Goal: Transaction & Acquisition: Purchase product/service

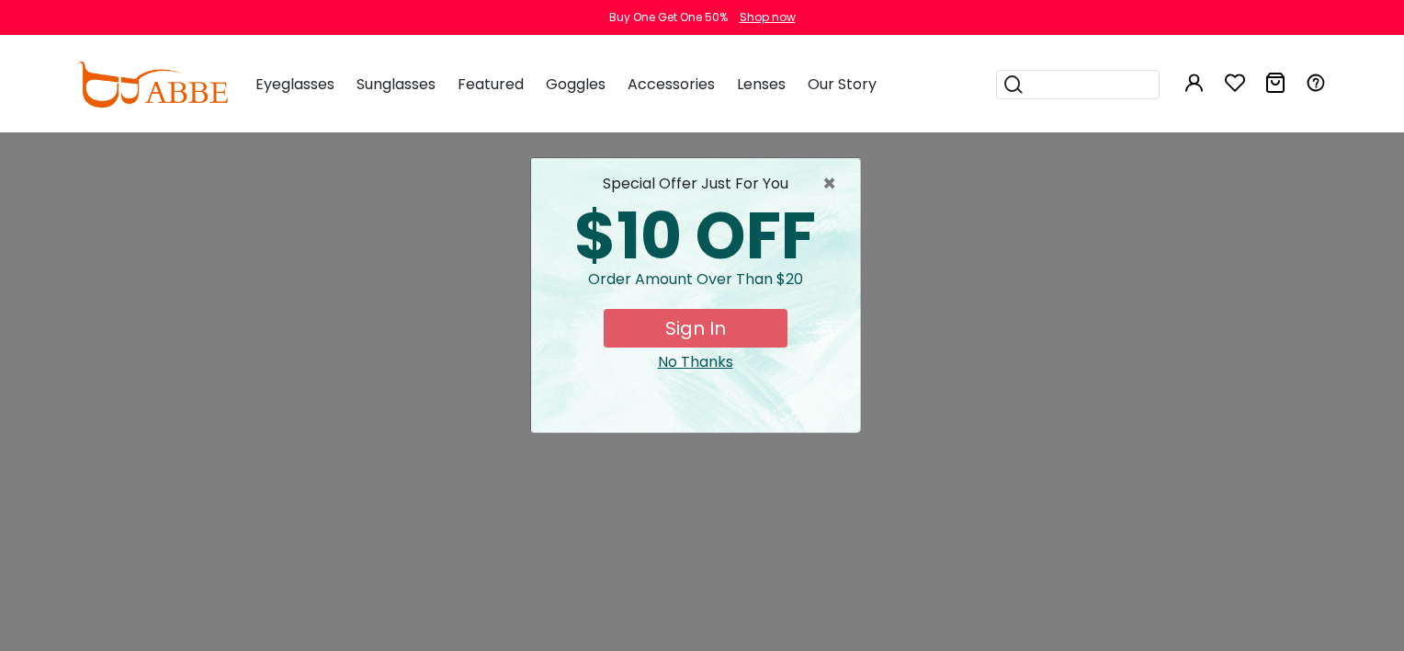
click at [699, 364] on div "No Thanks" at bounding box center [696, 362] width 300 height 22
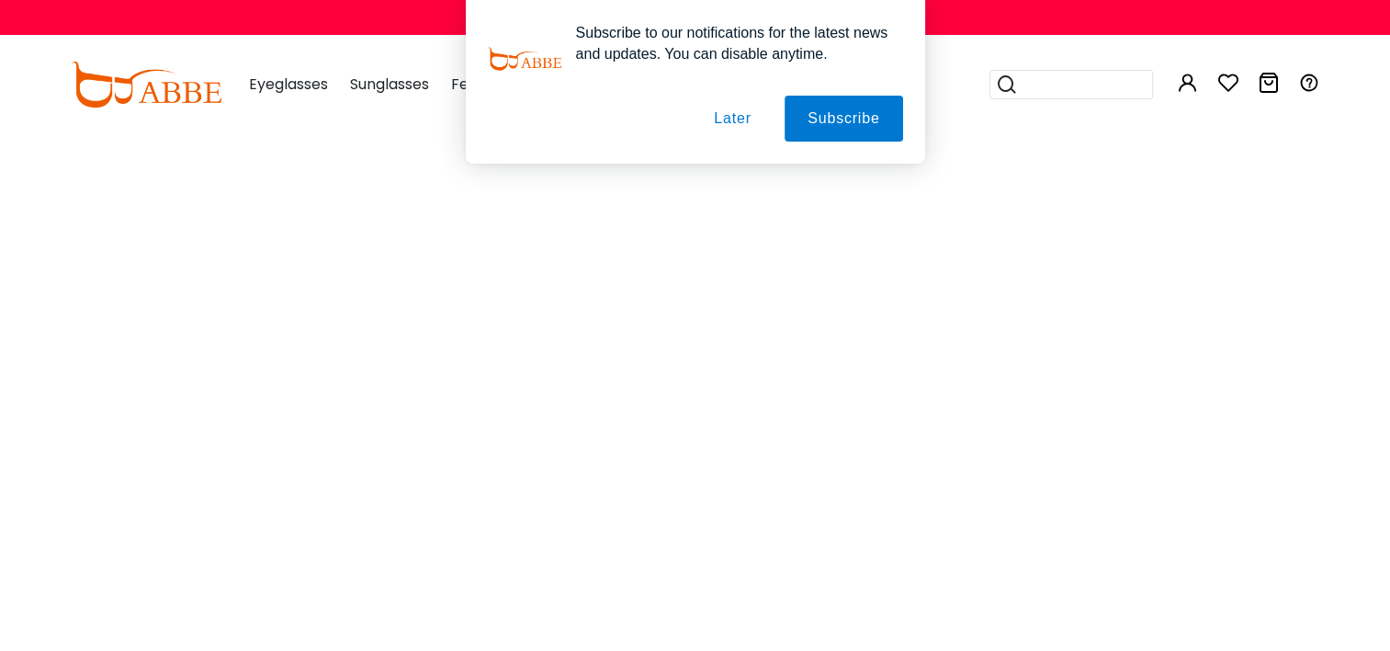
click at [1182, 77] on div "Subscribe to our notifications for the latest news and updates. You can disable…" at bounding box center [695, 82] width 1390 height 164
click at [753, 127] on button "Later" at bounding box center [732, 119] width 83 height 46
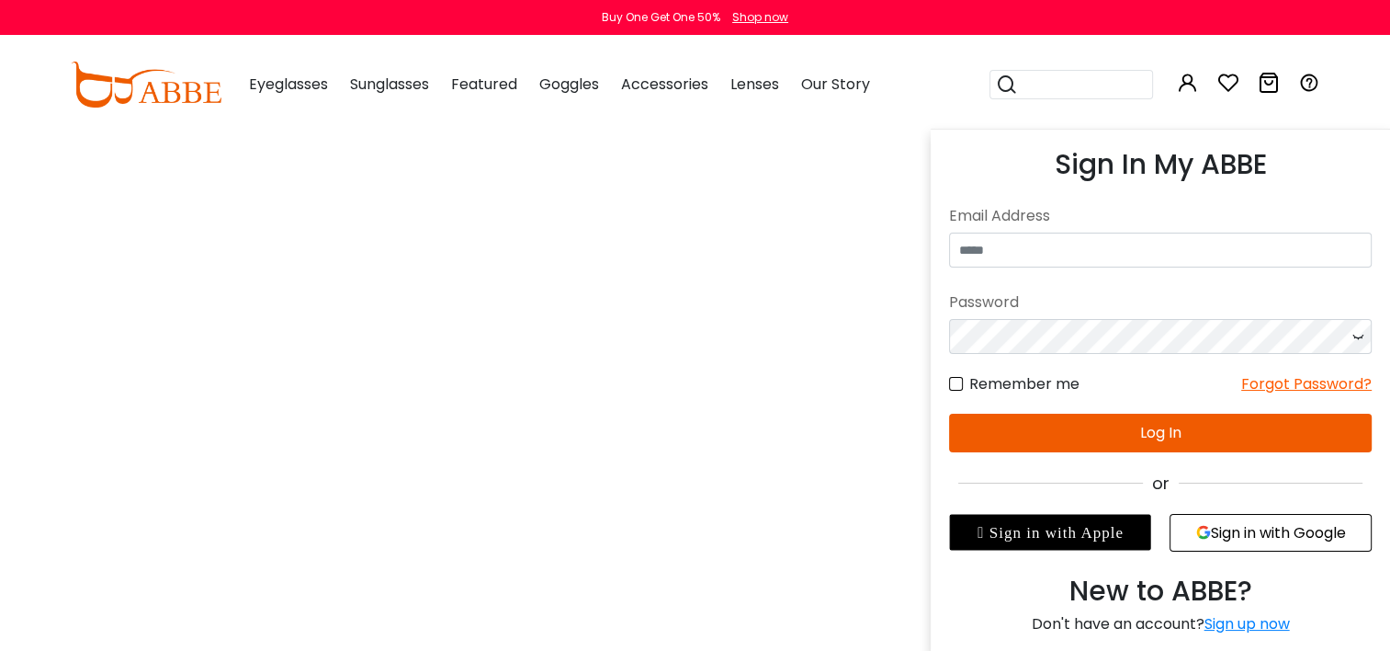
click at [1190, 88] on icon at bounding box center [1188, 83] width 22 height 22
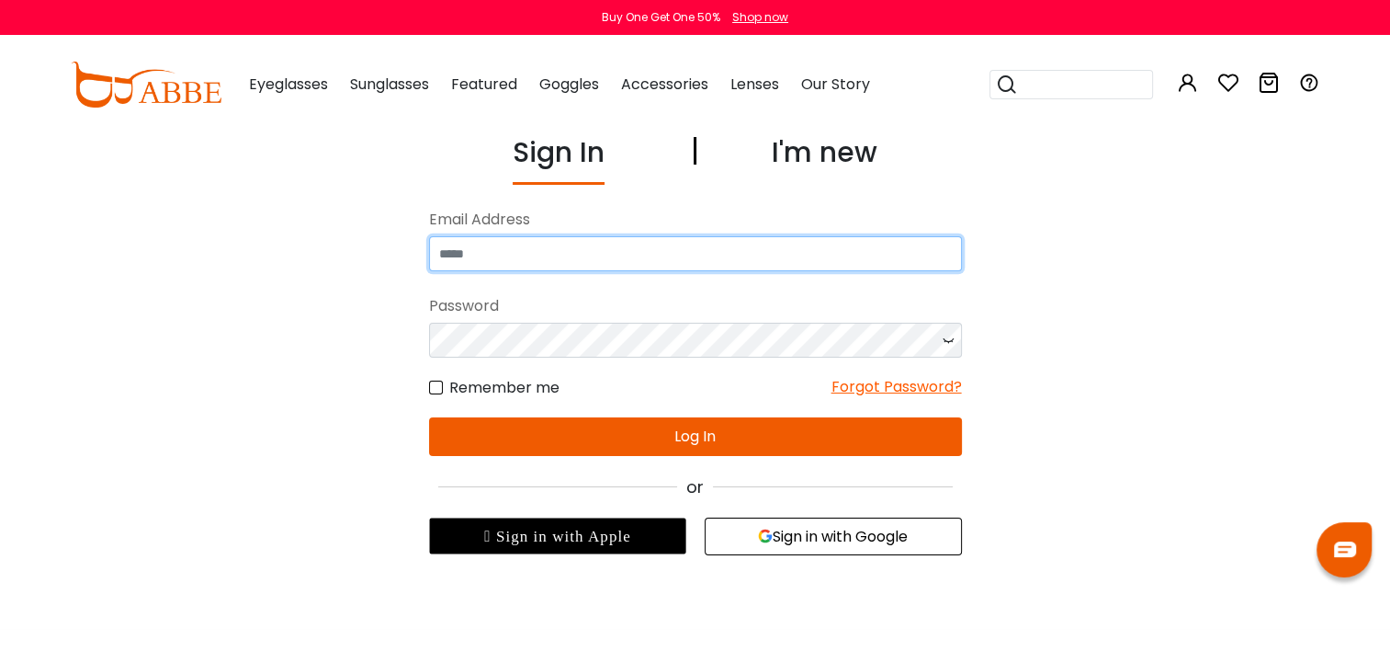
click at [662, 257] on input "email" at bounding box center [695, 253] width 533 height 35
type input "**********"
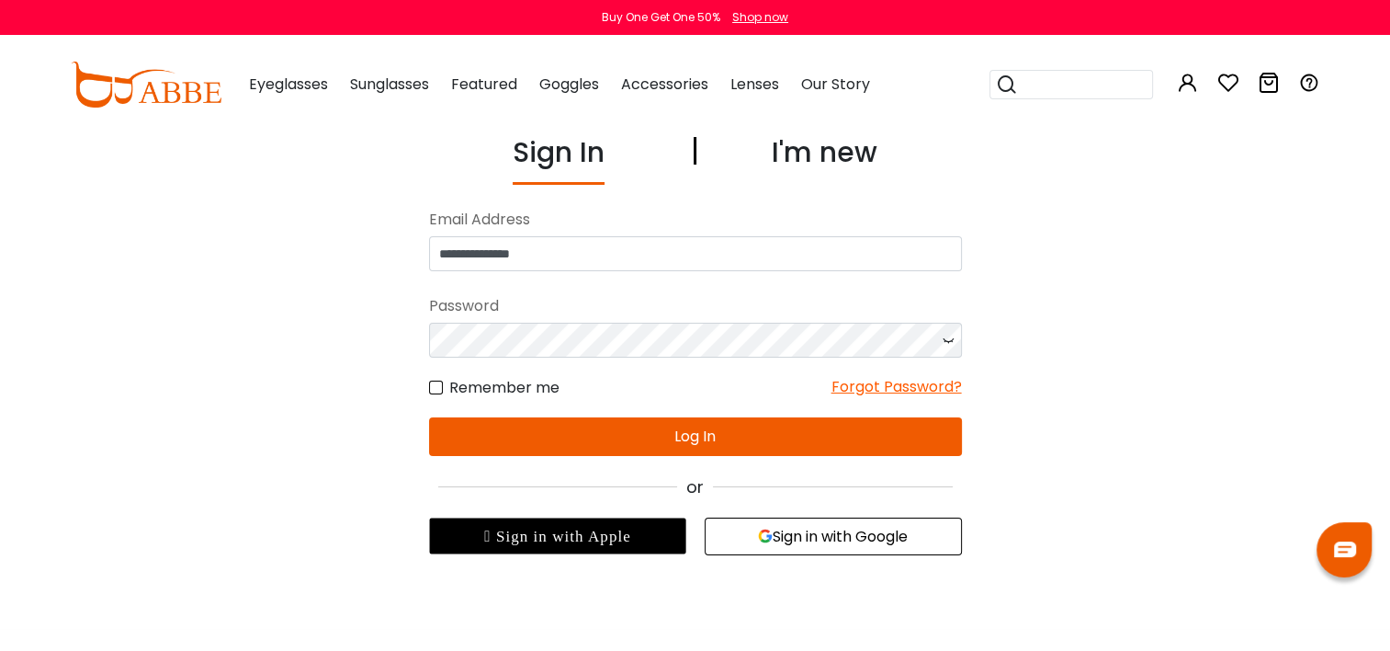
click at [695, 435] on button "Log In" at bounding box center [695, 436] width 533 height 39
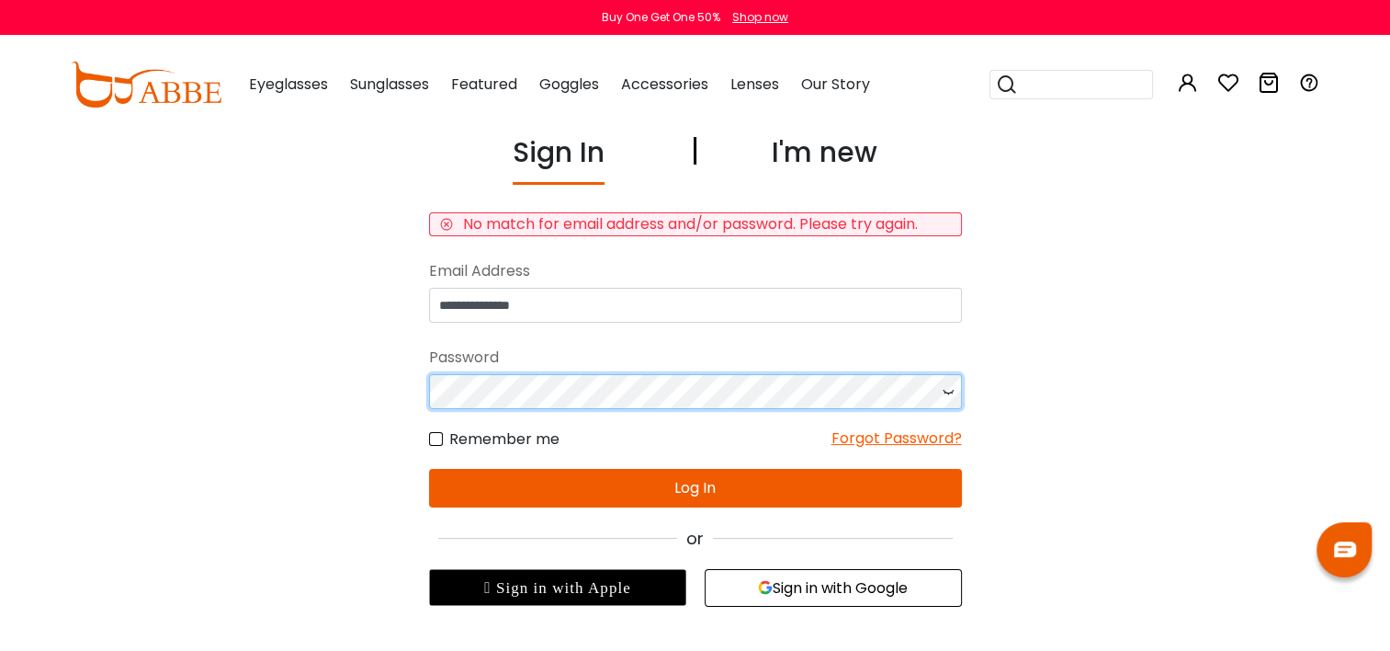
click at [324, 368] on div "**********" at bounding box center [696, 368] width 1268 height 475
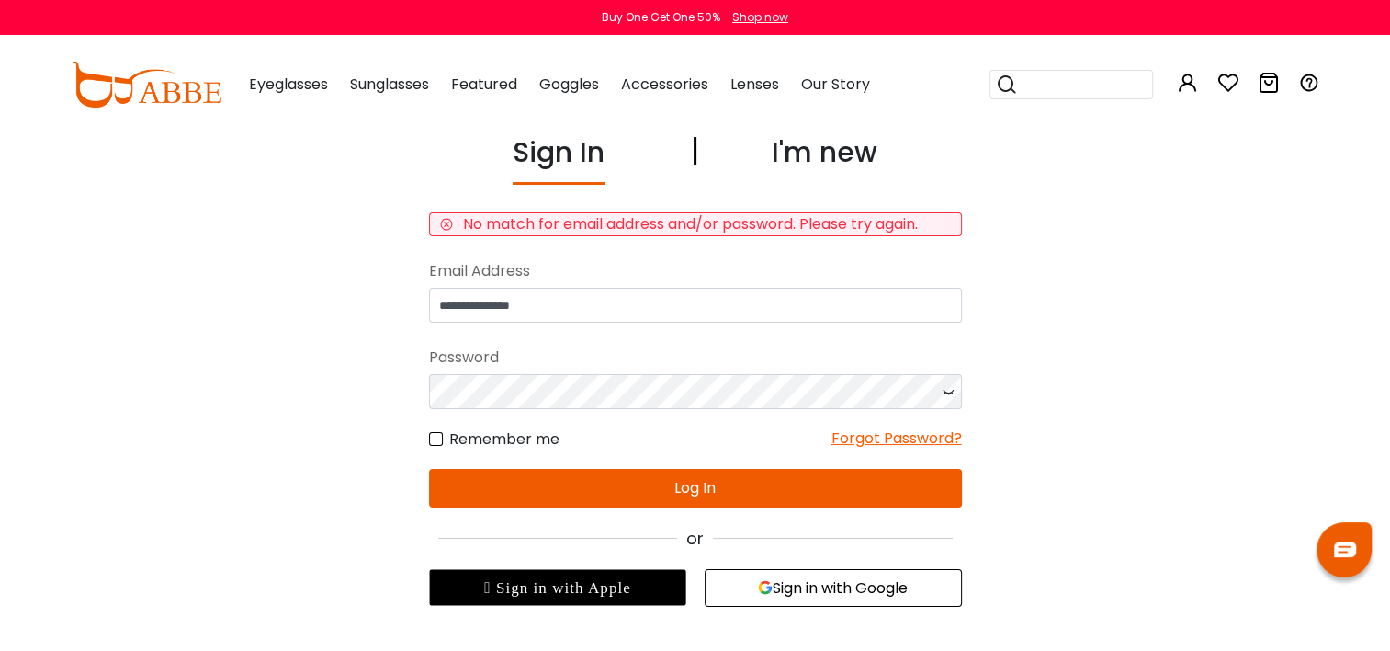
click at [435, 437] on label "Remember me" at bounding box center [494, 438] width 130 height 23
click at [517, 493] on button "Log In" at bounding box center [695, 488] width 533 height 39
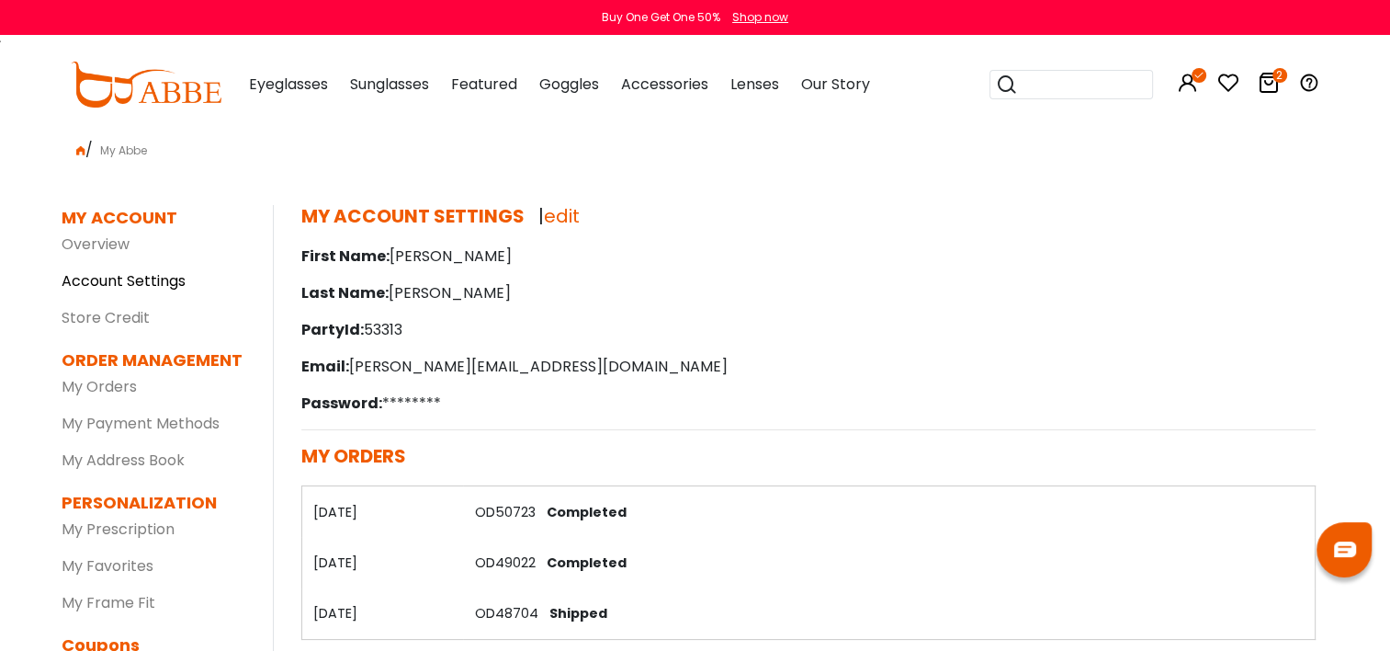
click at [109, 284] on link "Account Settings" at bounding box center [124, 280] width 124 height 21
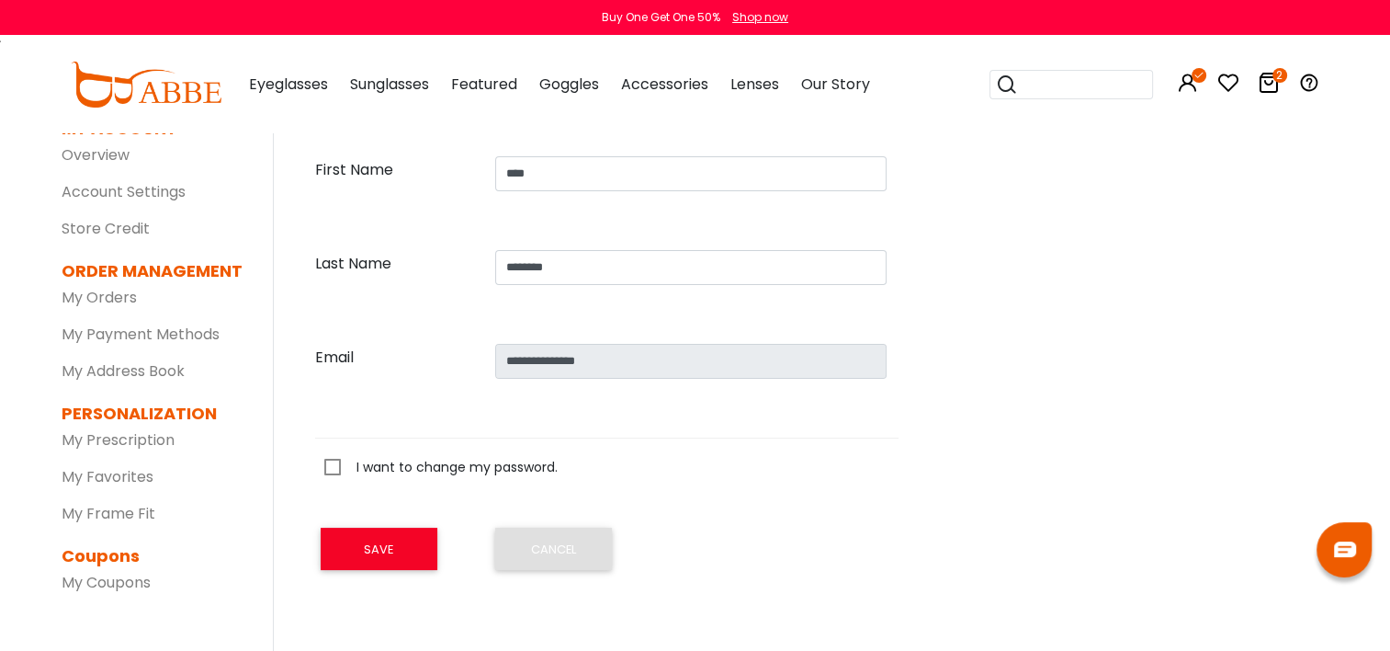
scroll to position [92, 0]
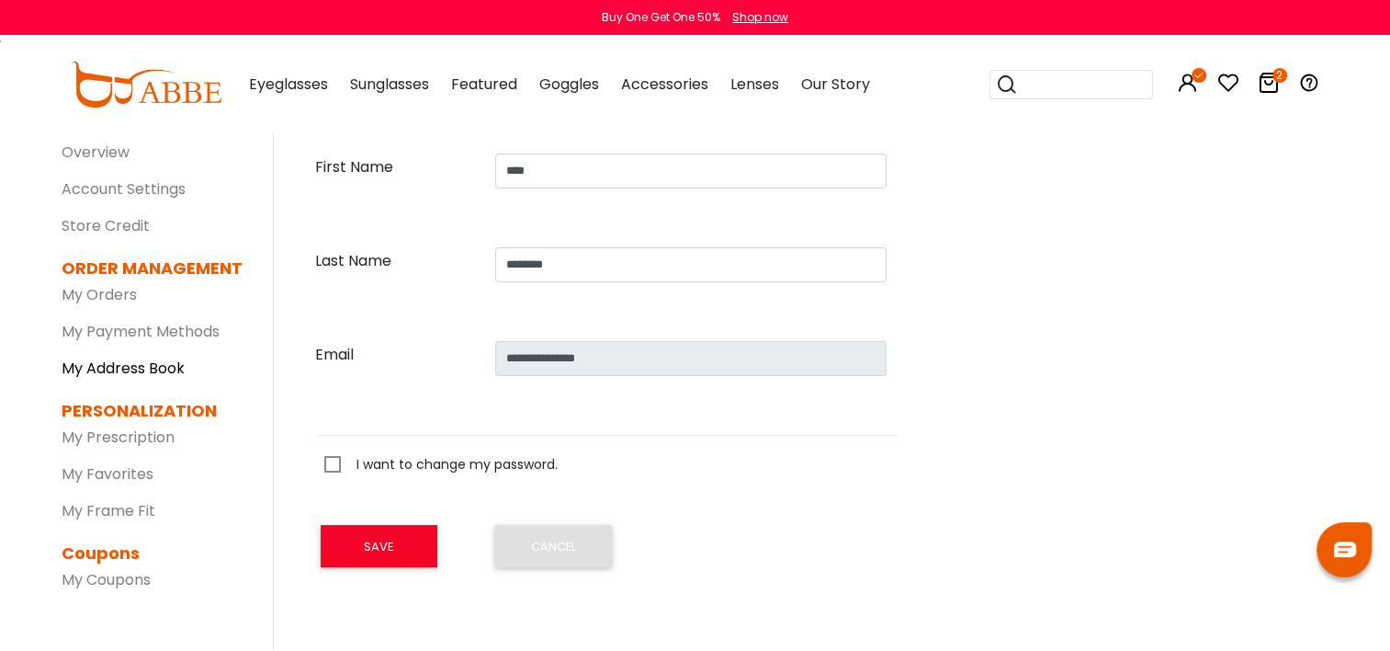
click at [150, 373] on link "My Address Book" at bounding box center [123, 367] width 123 height 21
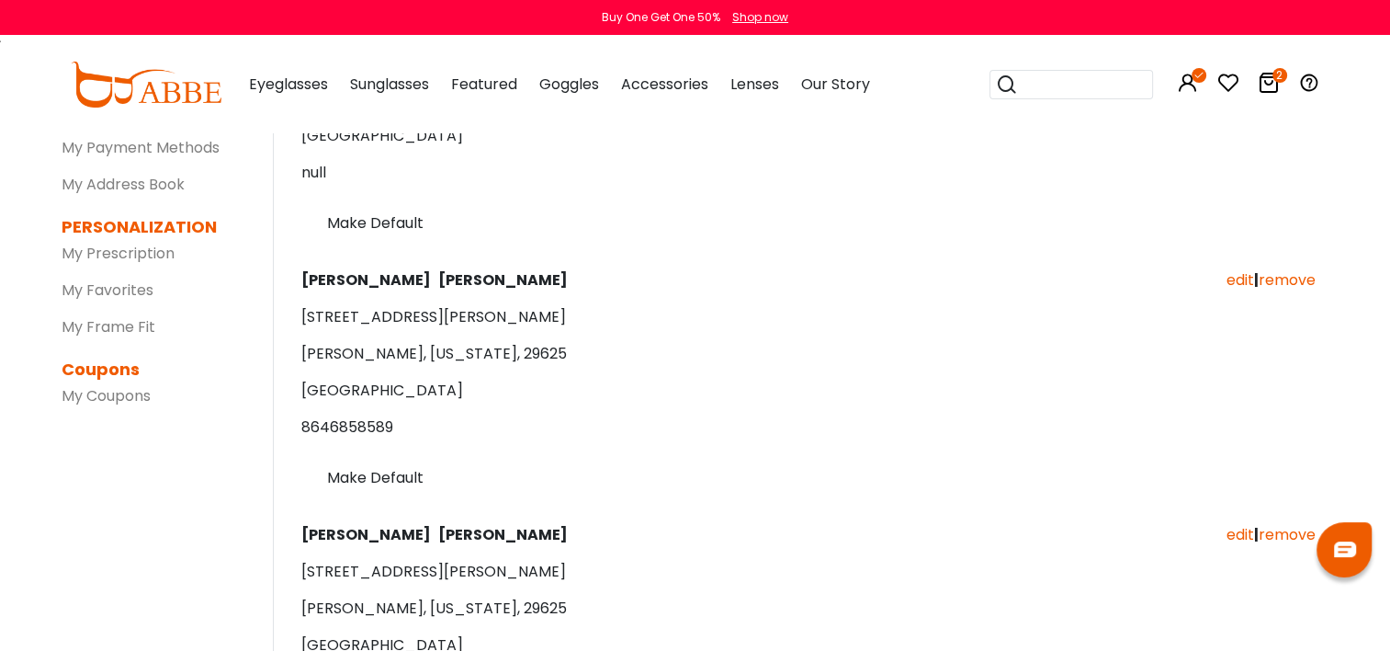
scroll to position [92, 0]
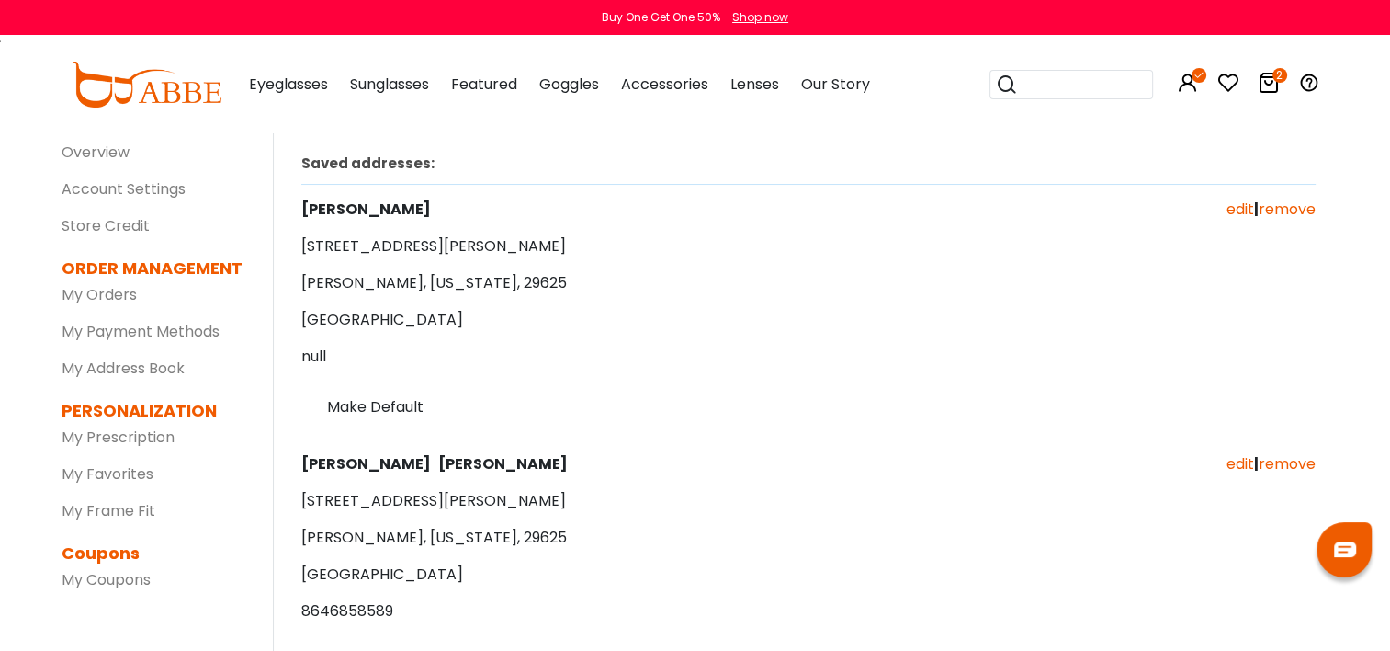
click at [1284, 464] on link "remove" at bounding box center [1287, 463] width 57 height 21
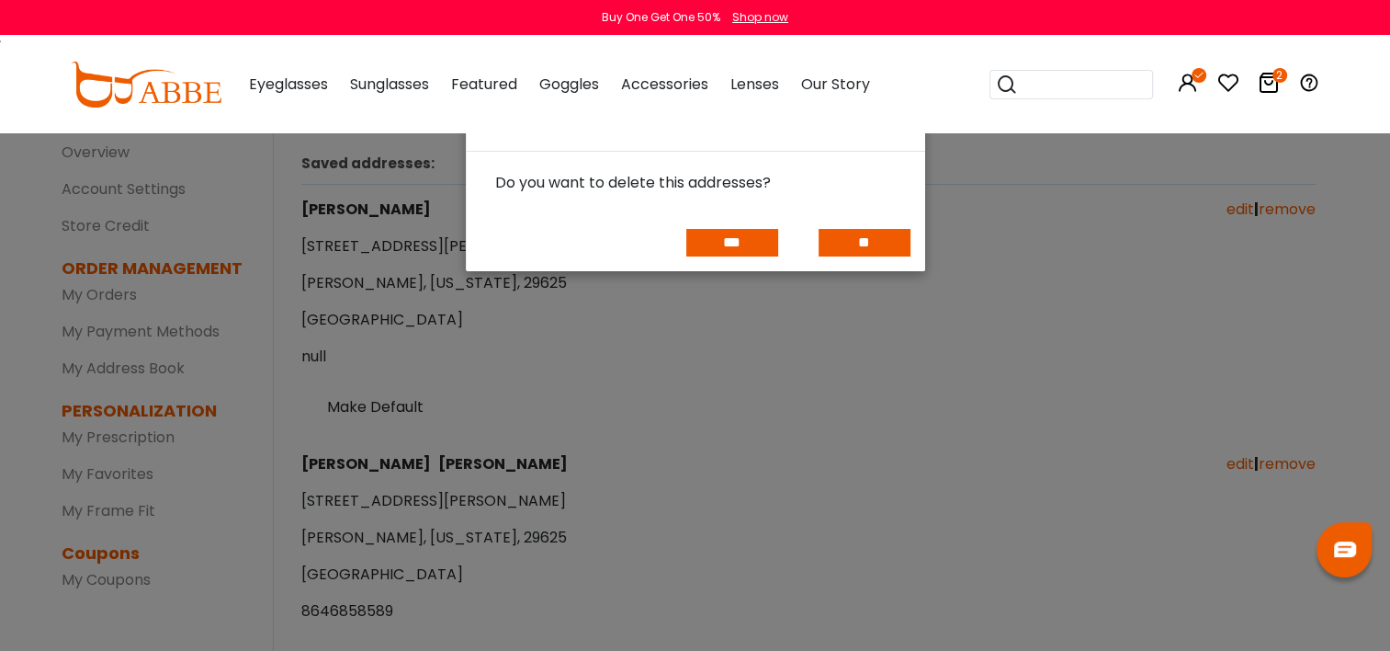
click at [721, 244] on input "***" at bounding box center [732, 243] width 92 height 28
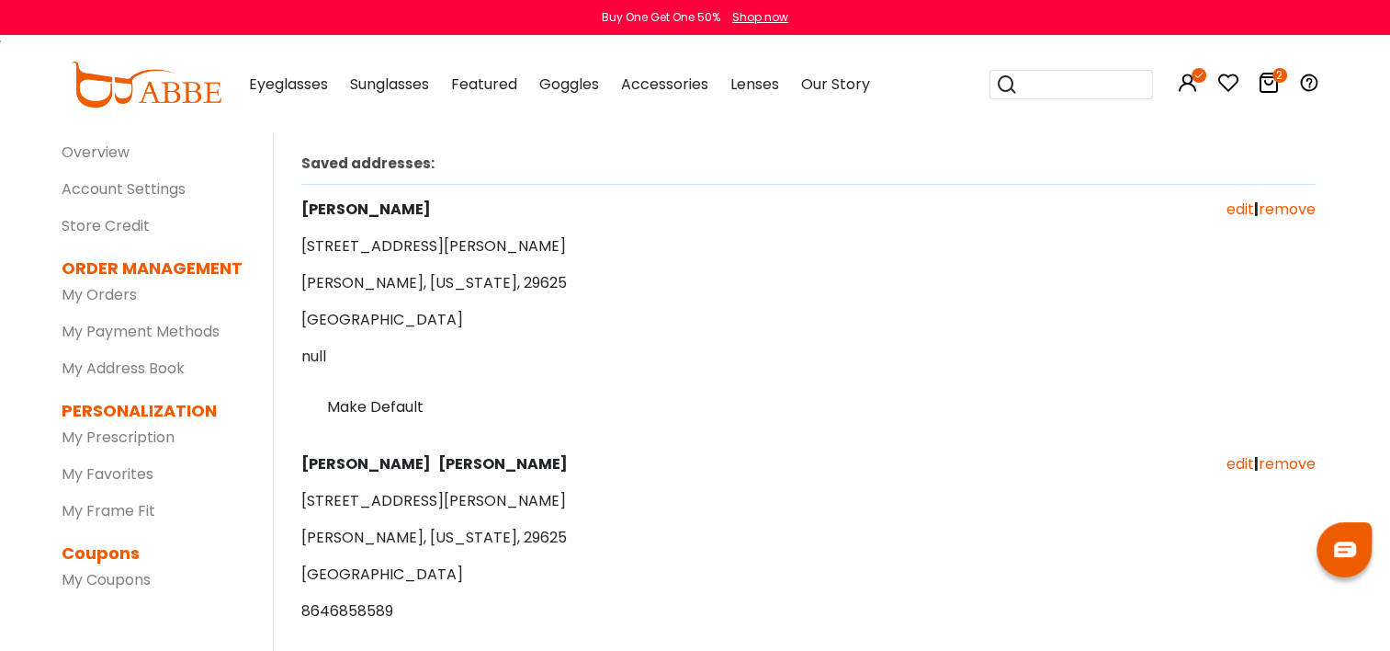
click at [1287, 466] on link "remove" at bounding box center [1287, 463] width 57 height 21
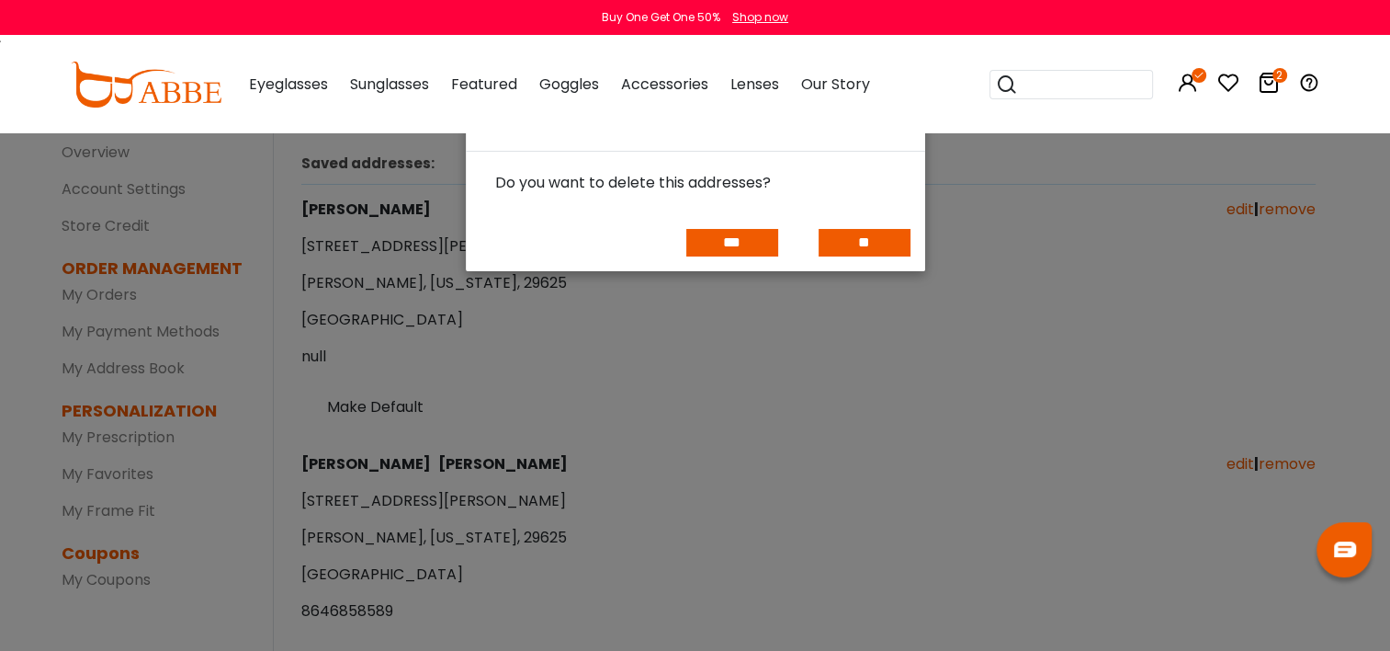
click at [710, 245] on input "***" at bounding box center [732, 243] width 92 height 28
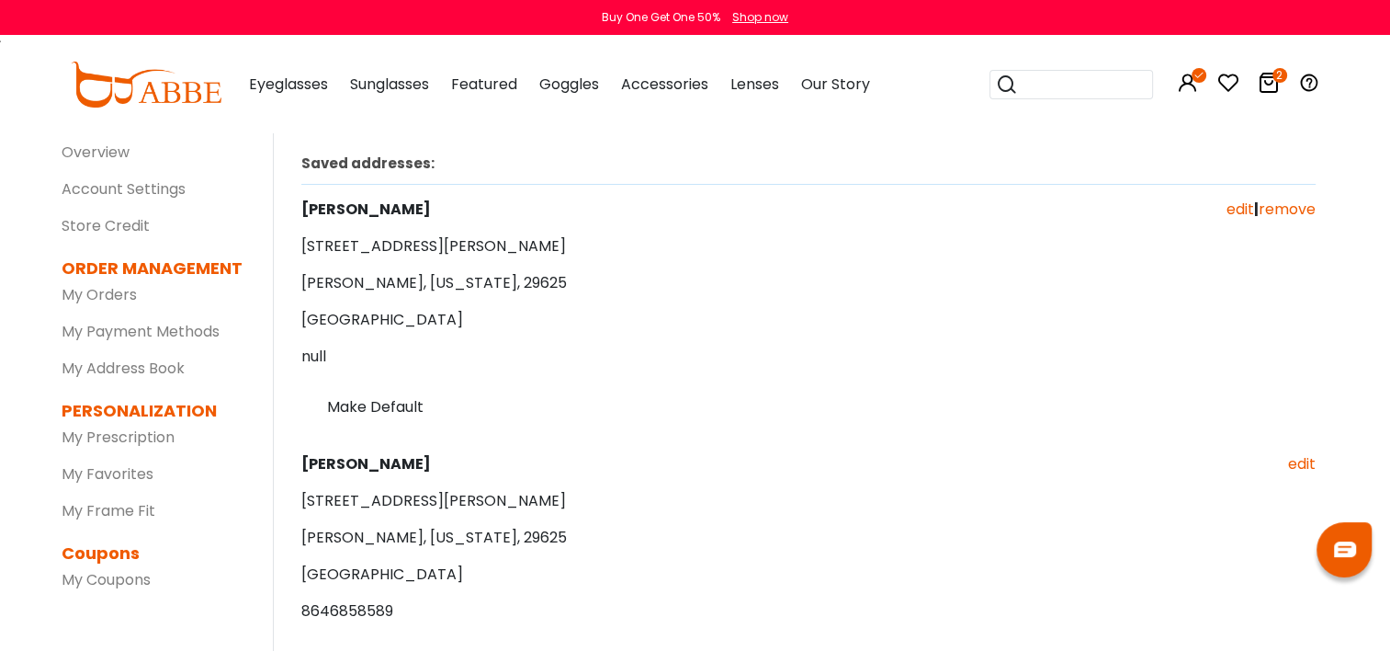
click at [1235, 207] on link "edit" at bounding box center [1241, 208] width 28 height 21
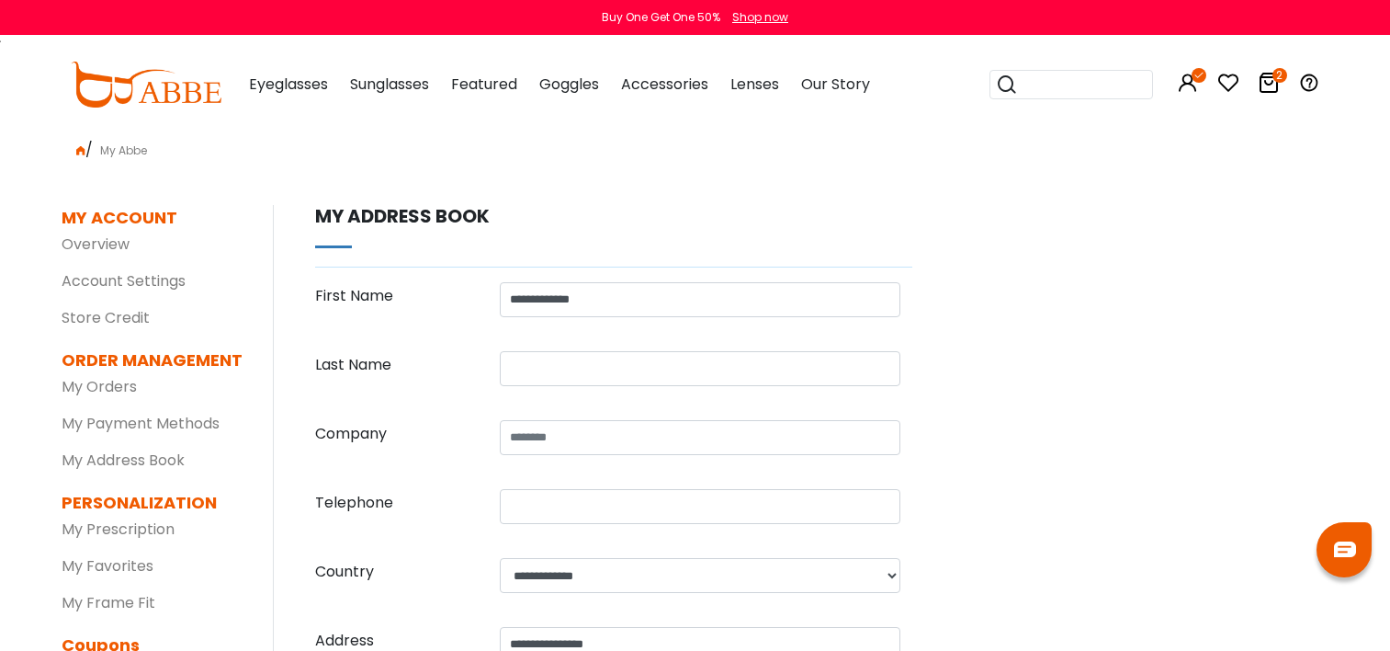
select select "**"
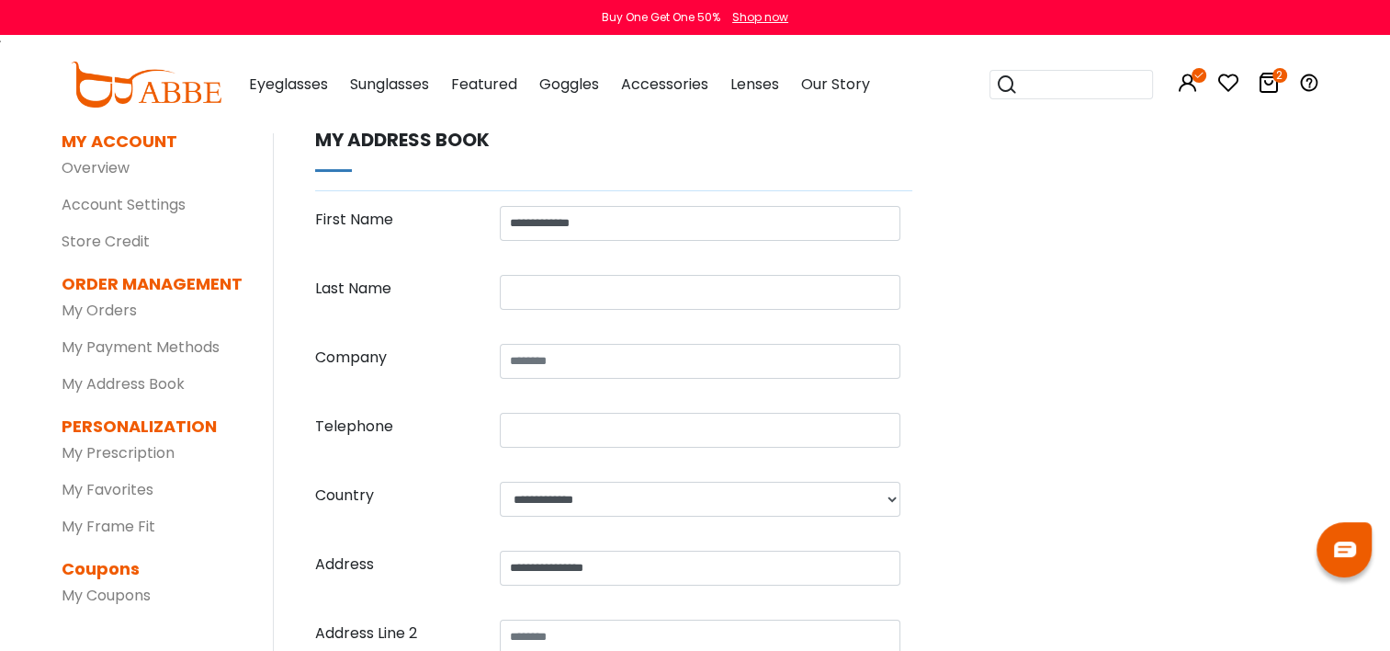
scroll to position [184, 0]
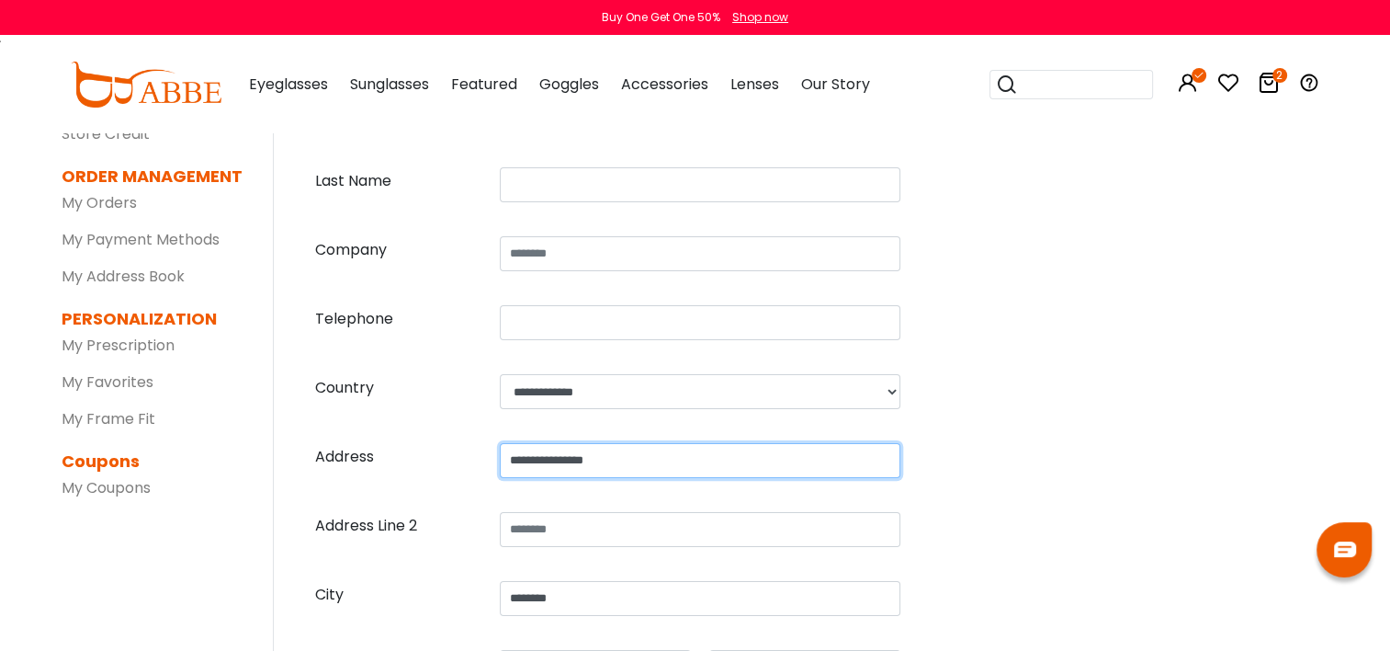
drag, startPoint x: 623, startPoint y: 451, endPoint x: 450, endPoint y: 476, distance: 174.5
click at [517, 475] on input "**********" at bounding box center [700, 460] width 401 height 35
type input "*"
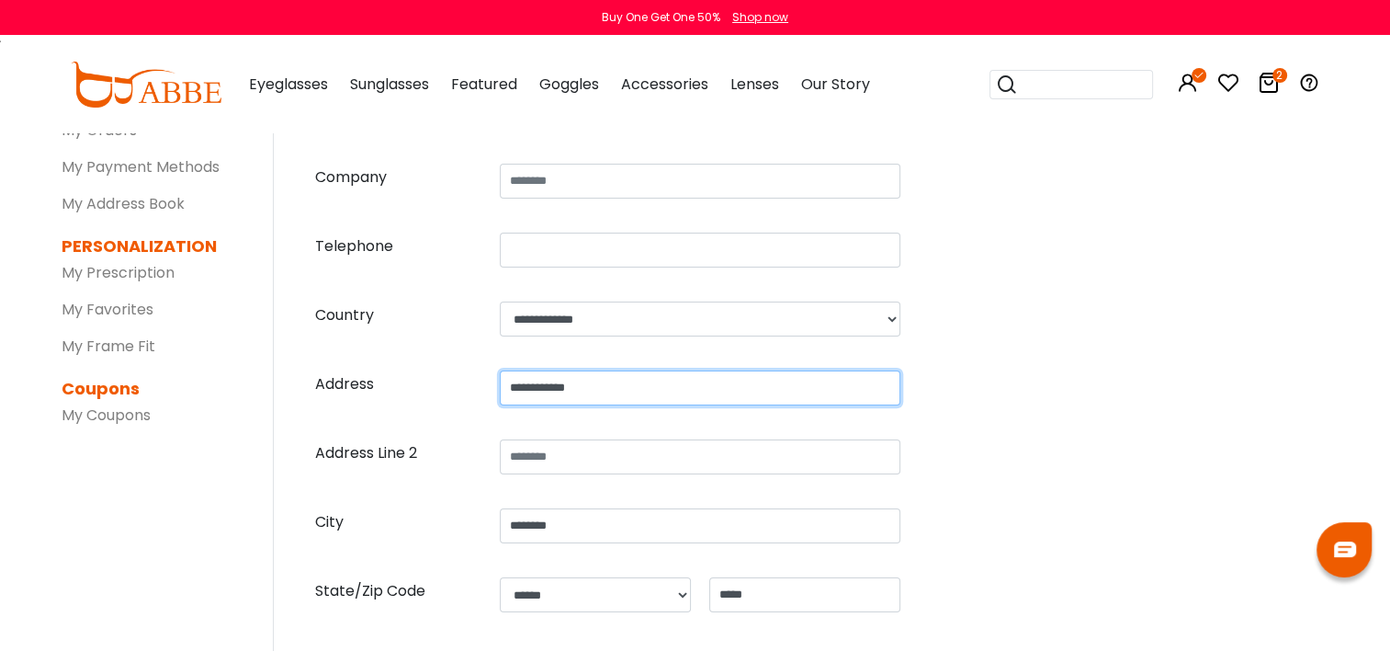
scroll to position [459, 0]
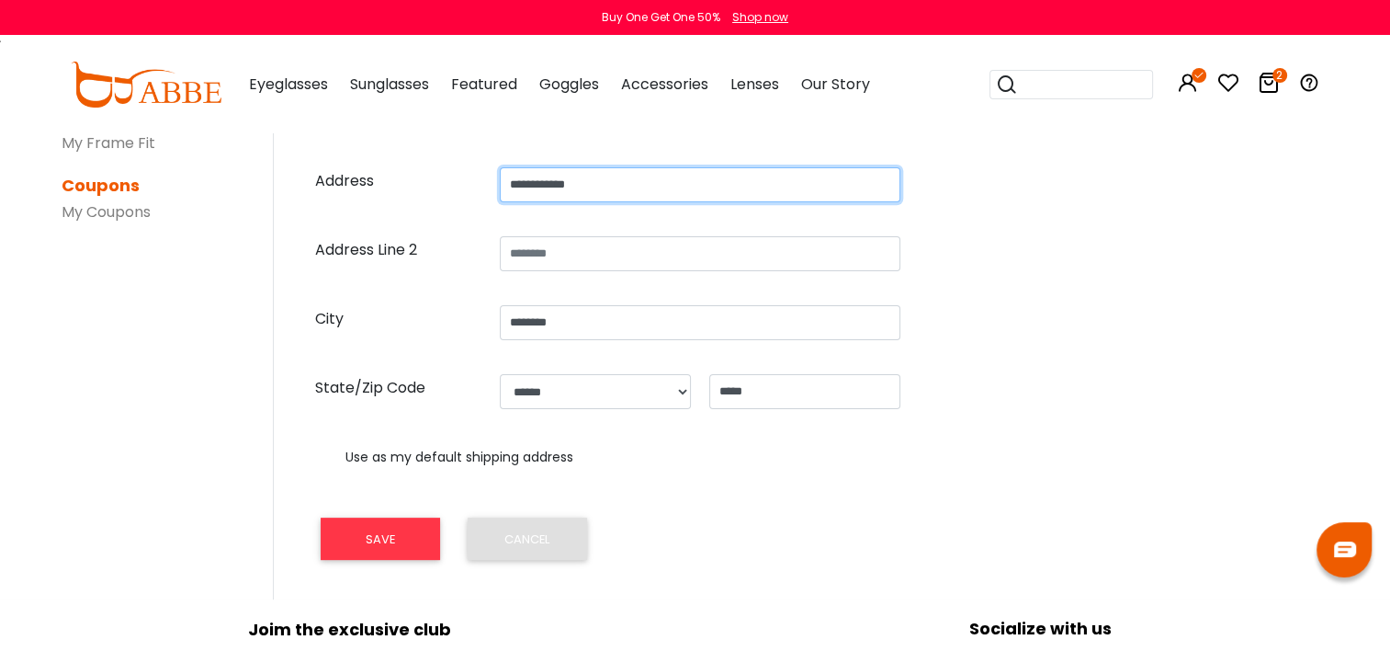
type input "**********"
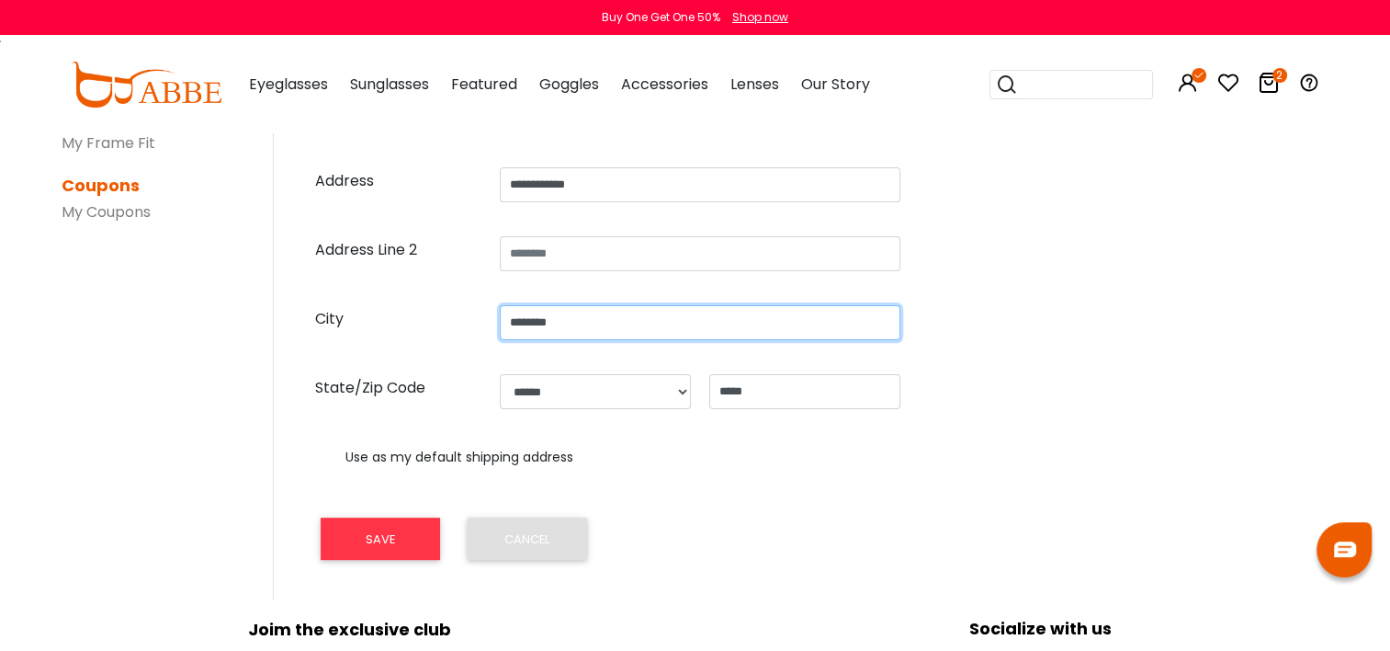
drag, startPoint x: 586, startPoint y: 323, endPoint x: 467, endPoint y: 336, distance: 120.1
click at [481, 345] on div "City ********" at bounding box center [613, 330] width 597 height 51
type input "********"
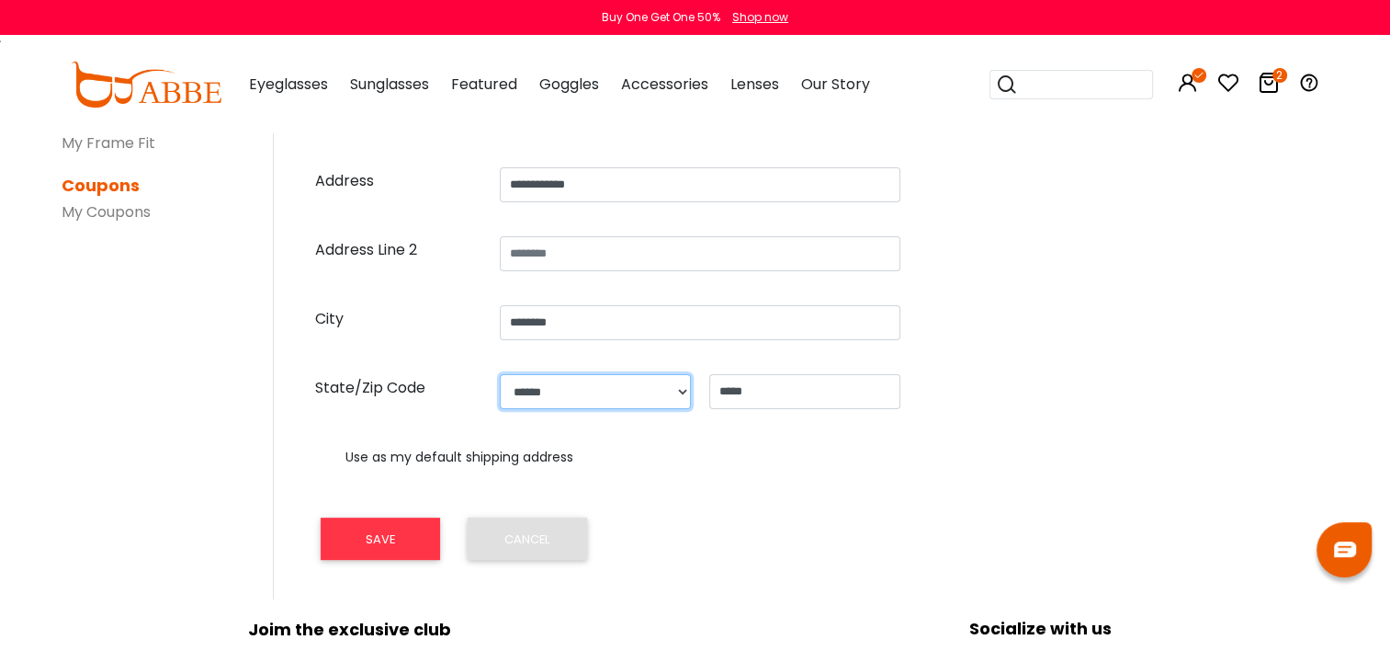
click at [640, 404] on select "**********" at bounding box center [595, 391] width 191 height 35
select select "**"
click at [500, 374] on select "**********" at bounding box center [595, 391] width 191 height 35
drag, startPoint x: 797, startPoint y: 393, endPoint x: 696, endPoint y: 408, distance: 102.1
click at [705, 407] on div "*****" at bounding box center [805, 391] width 210 height 35
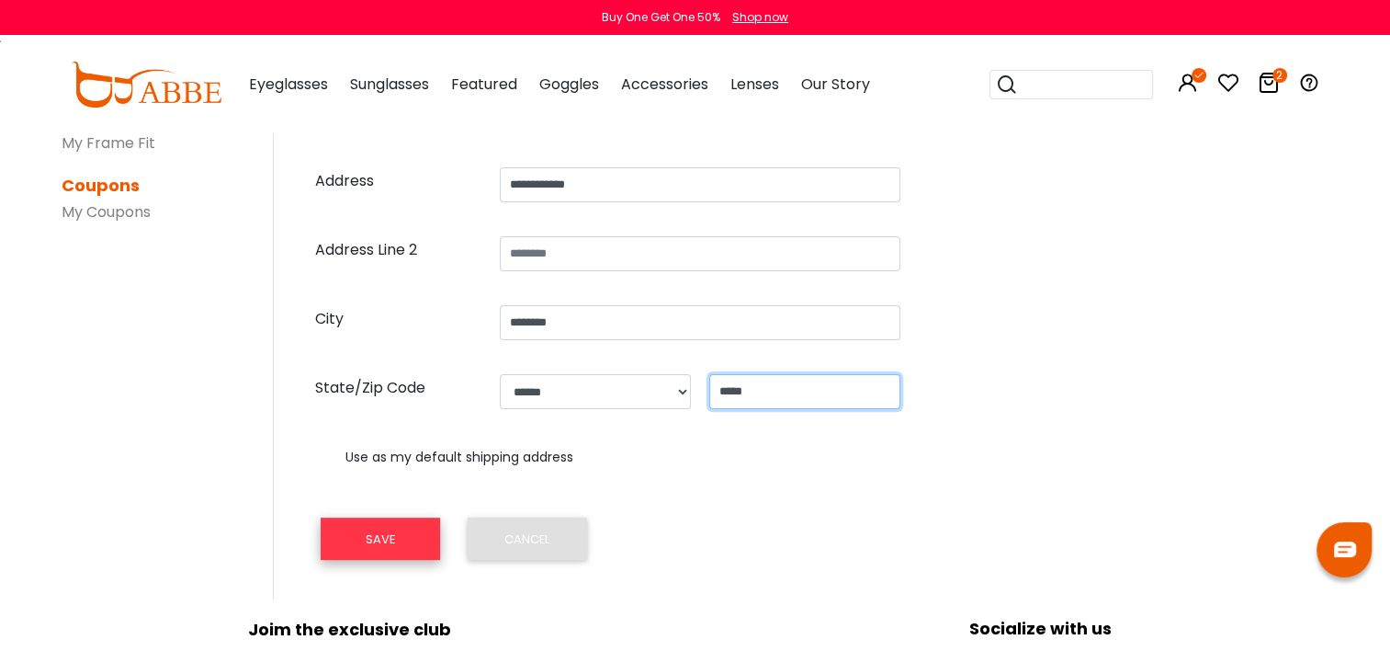
type input "*****"
click at [391, 548] on button "SAVE" at bounding box center [380, 538] width 119 height 42
click at [357, 548] on button "SAVE" at bounding box center [380, 538] width 119 height 42
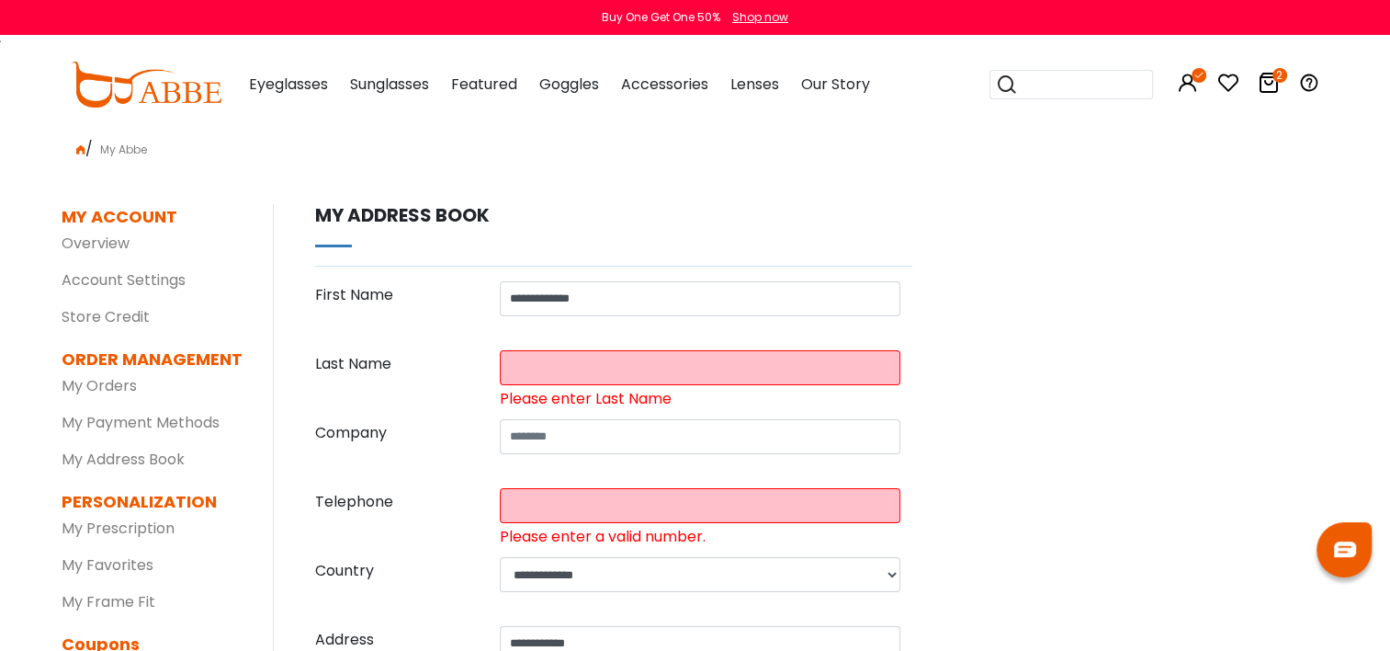
scroll to position [0, 0]
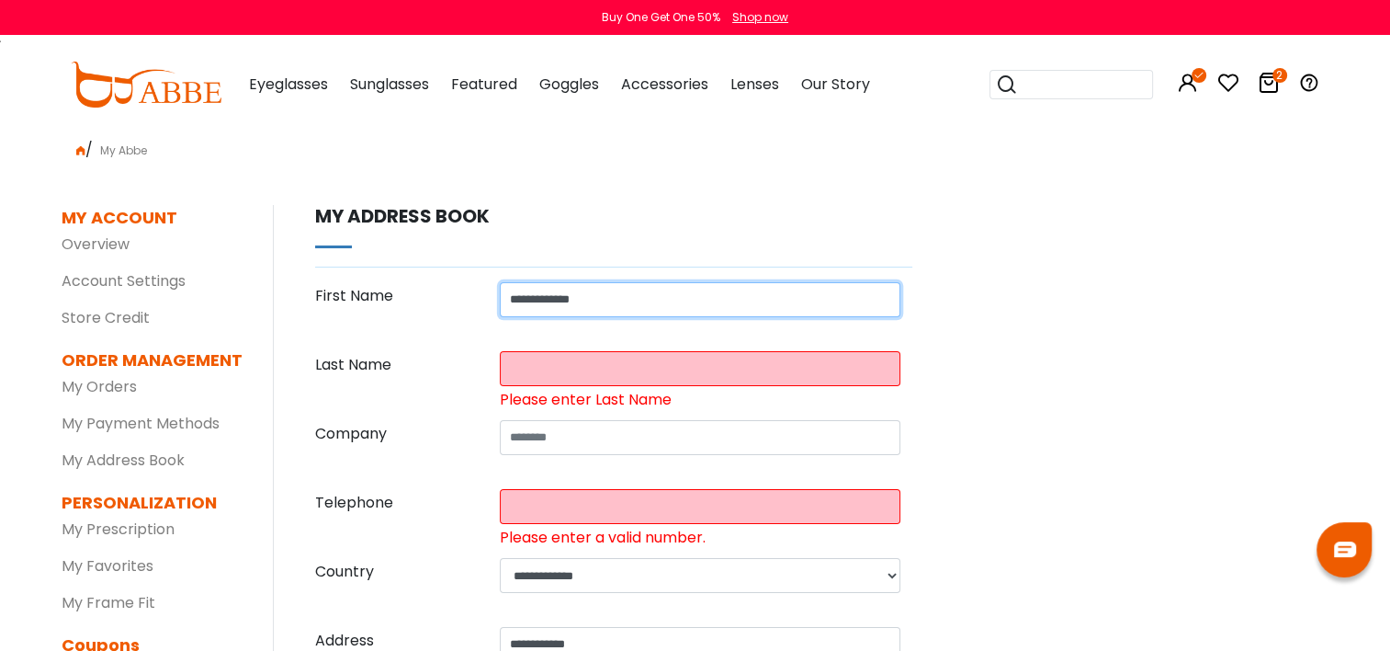
drag, startPoint x: 549, startPoint y: 303, endPoint x: 680, endPoint y: 299, distance: 131.5
click at [679, 300] on input "**********" at bounding box center [700, 299] width 401 height 35
type input "****"
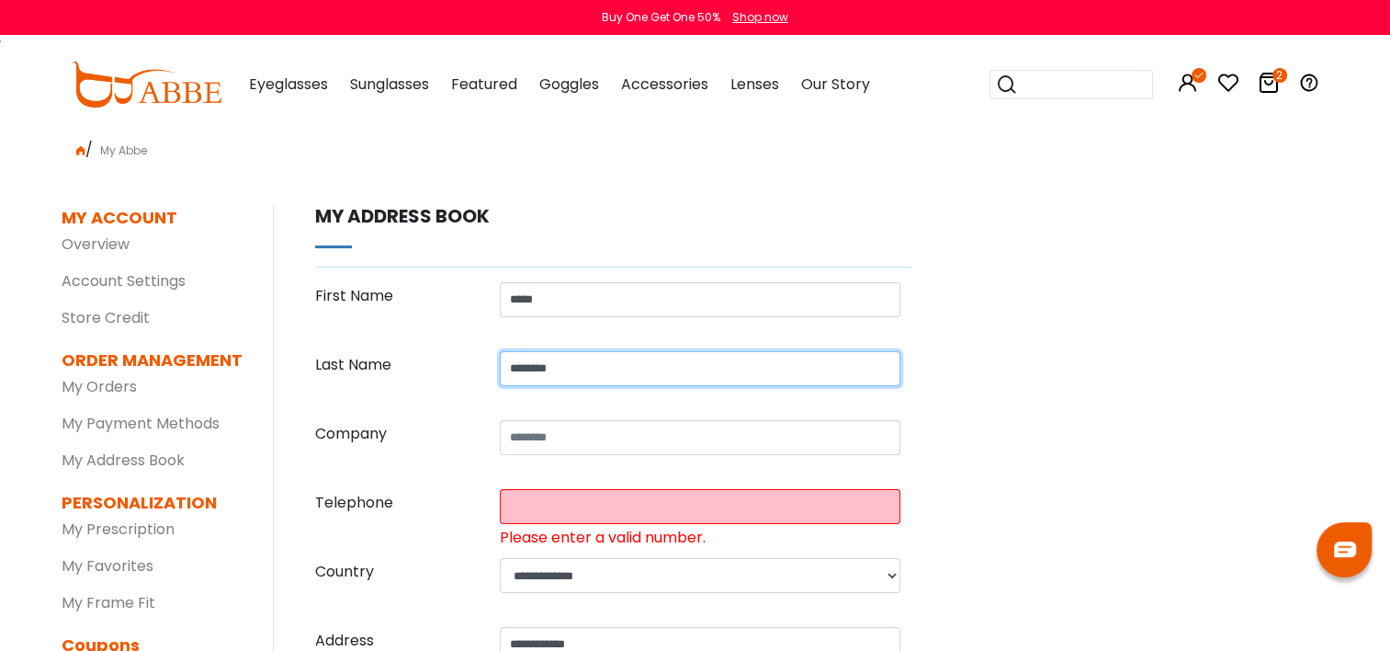
type input "********"
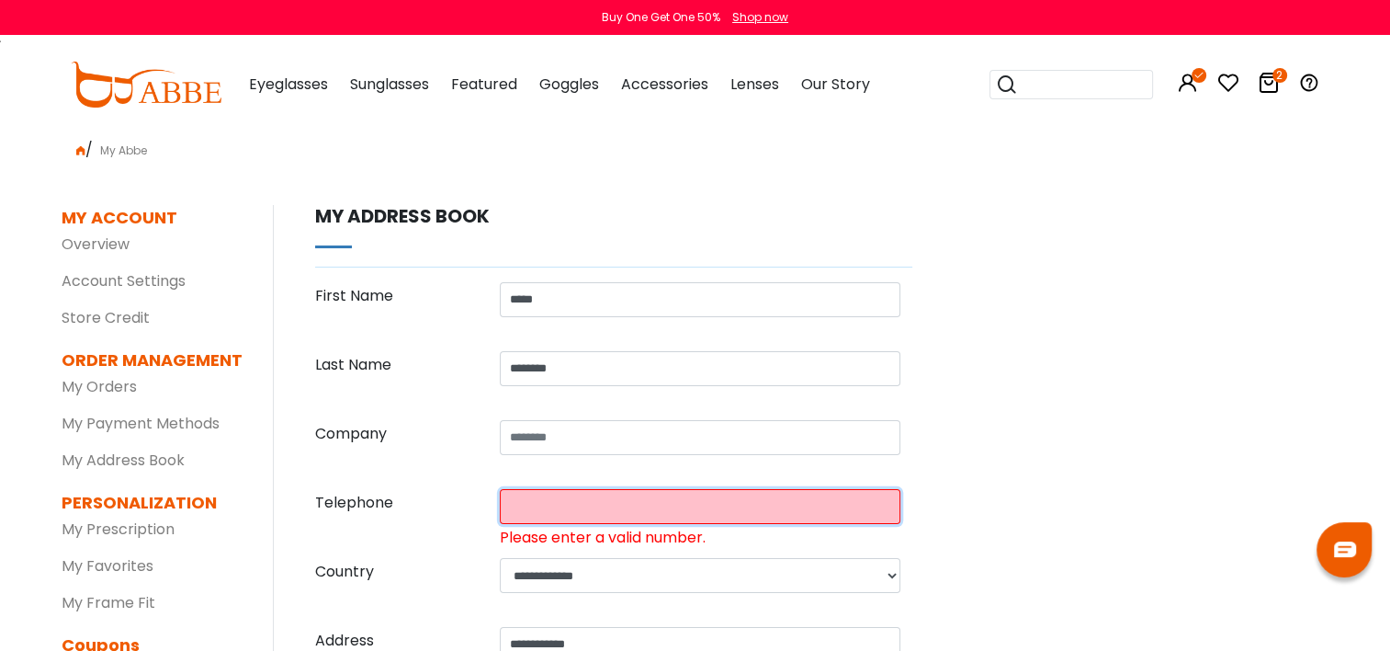
click at [614, 511] on input "tel" at bounding box center [700, 506] width 401 height 35
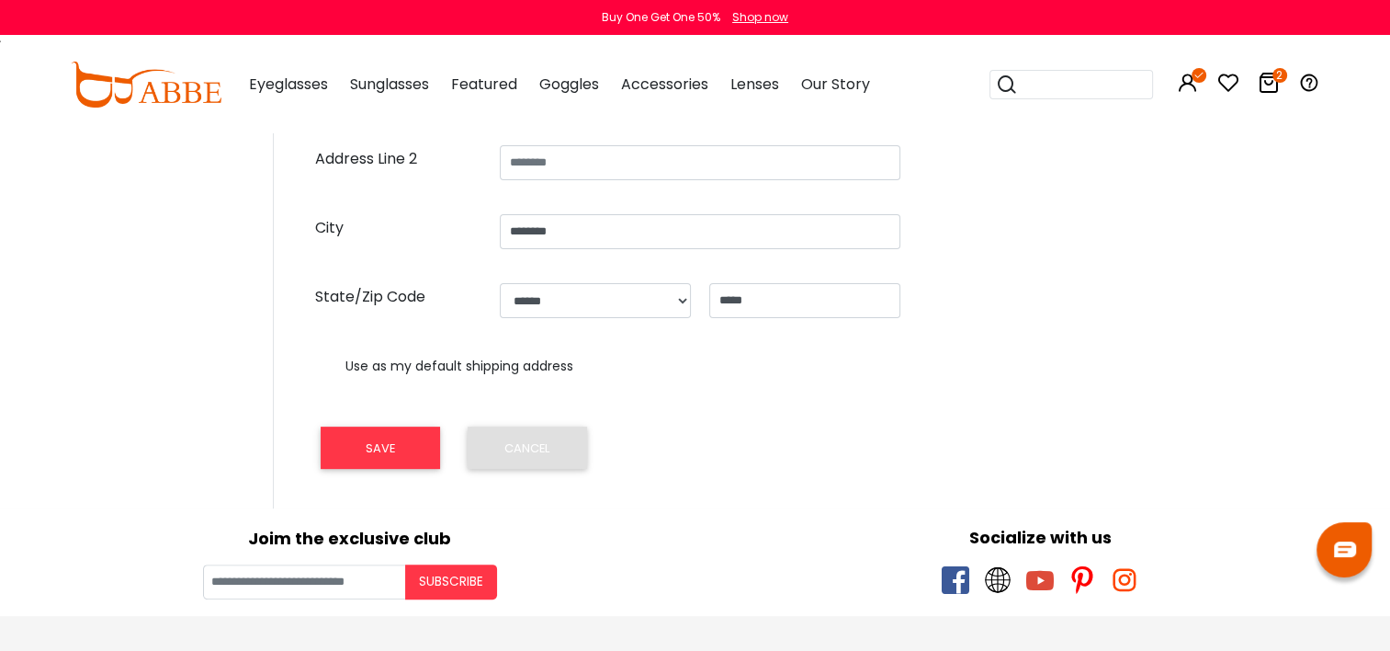
scroll to position [551, 0]
type input "**********"
click at [373, 449] on button "SAVE" at bounding box center [380, 446] width 119 height 42
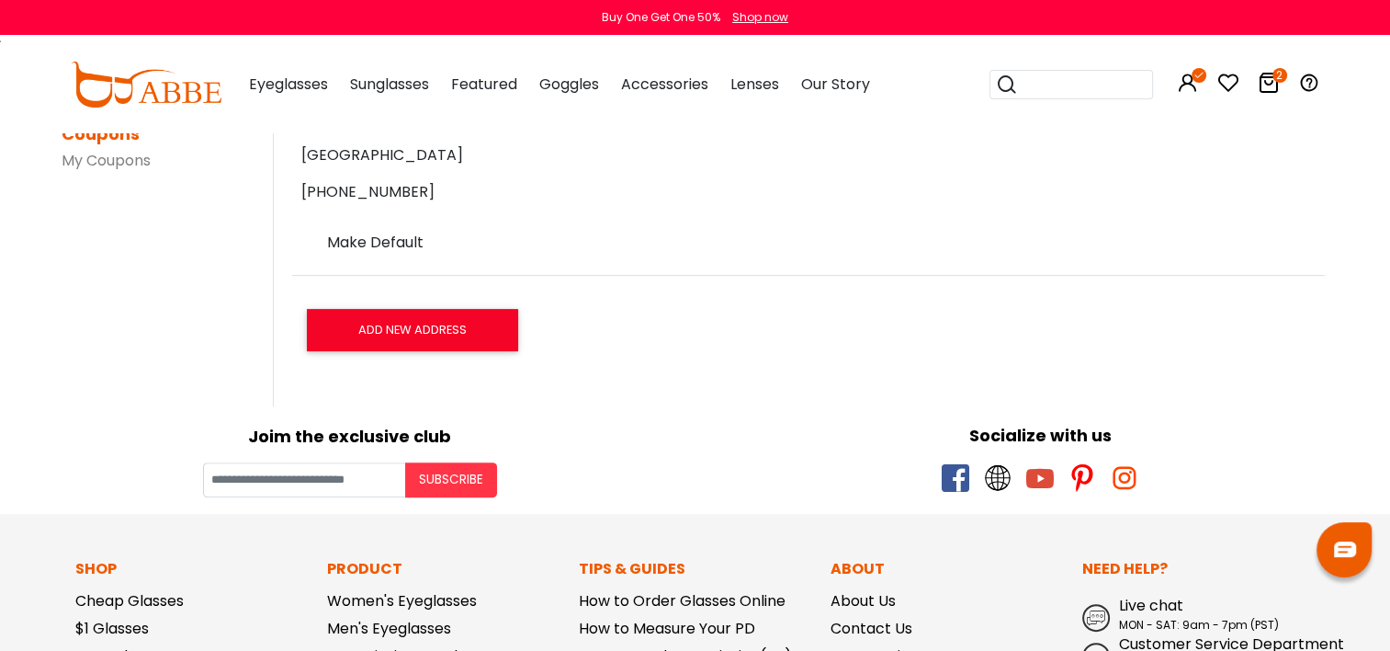
scroll to position [459, 0]
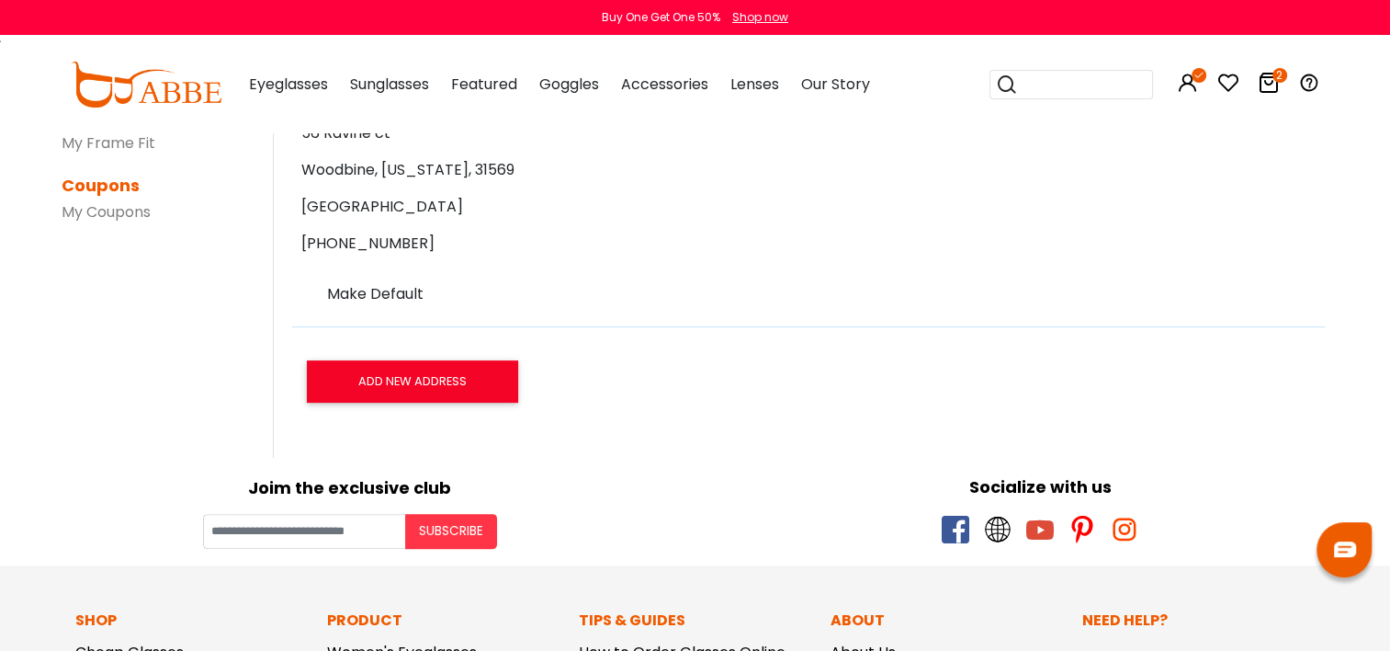
click at [380, 294] on label "Make Default" at bounding box center [375, 294] width 96 height 22
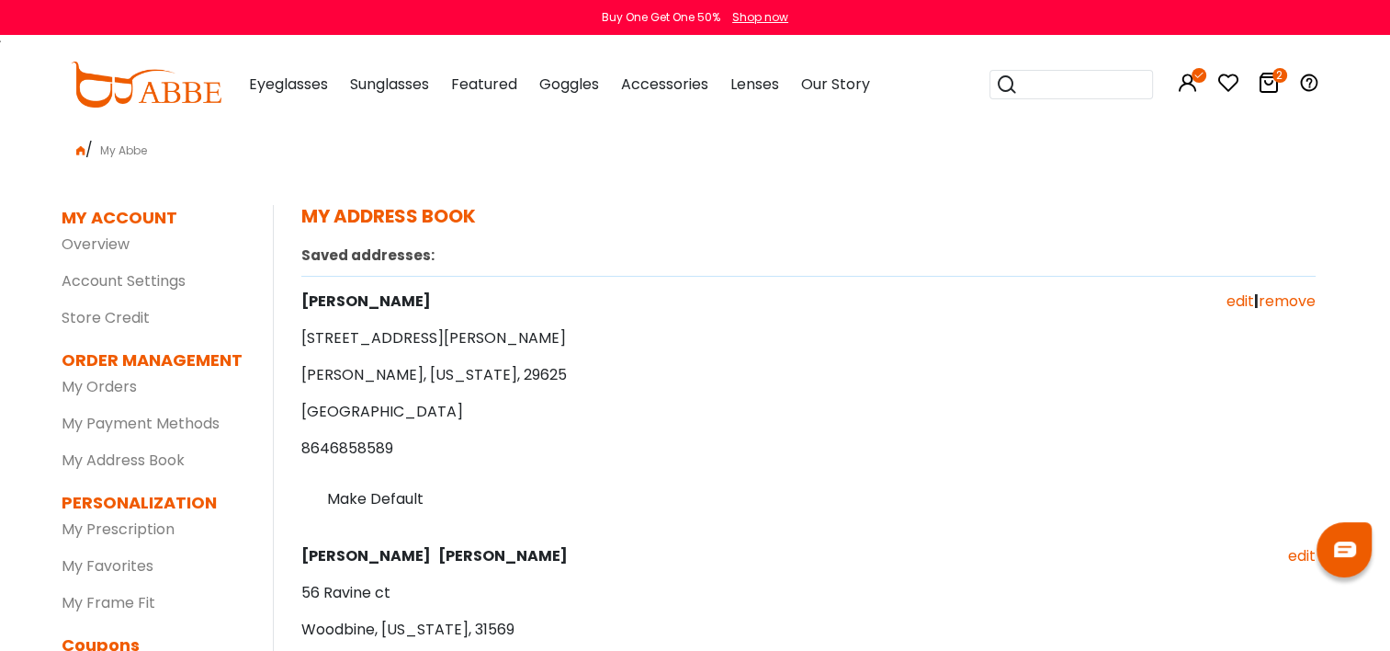
click at [1290, 305] on link "remove" at bounding box center [1287, 300] width 57 height 21
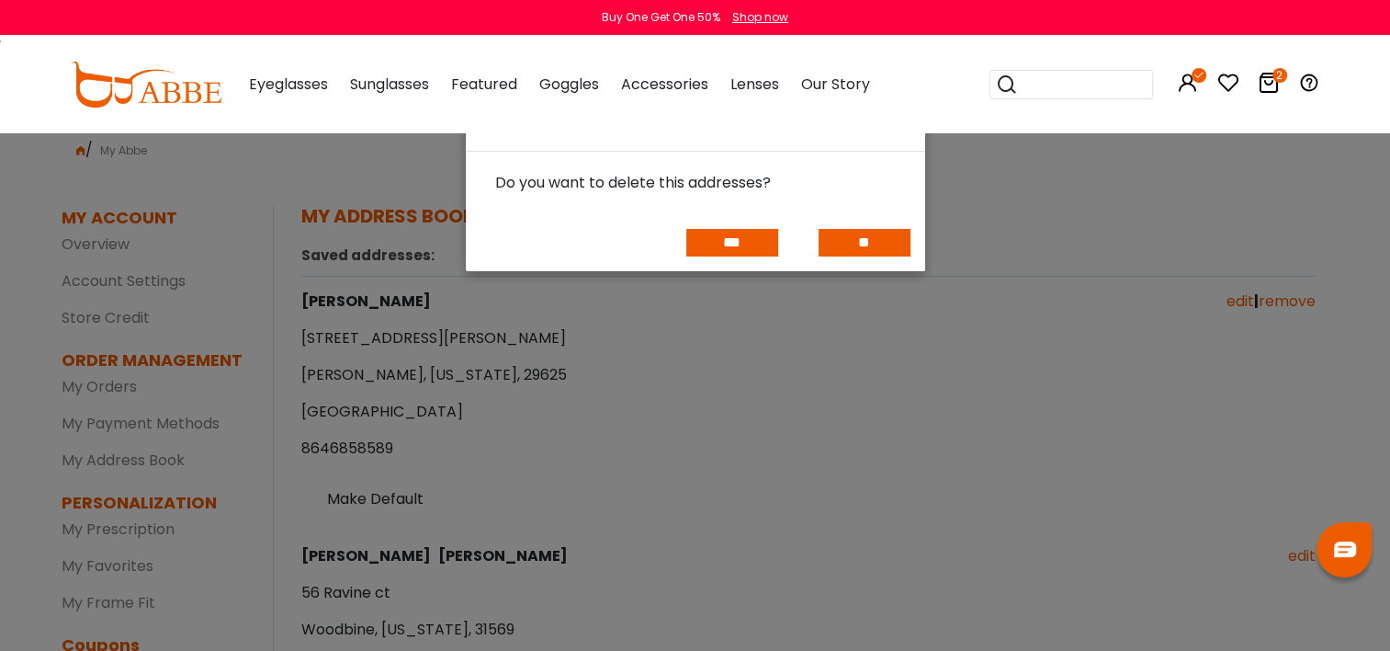
click at [720, 238] on input "***" at bounding box center [732, 243] width 92 height 28
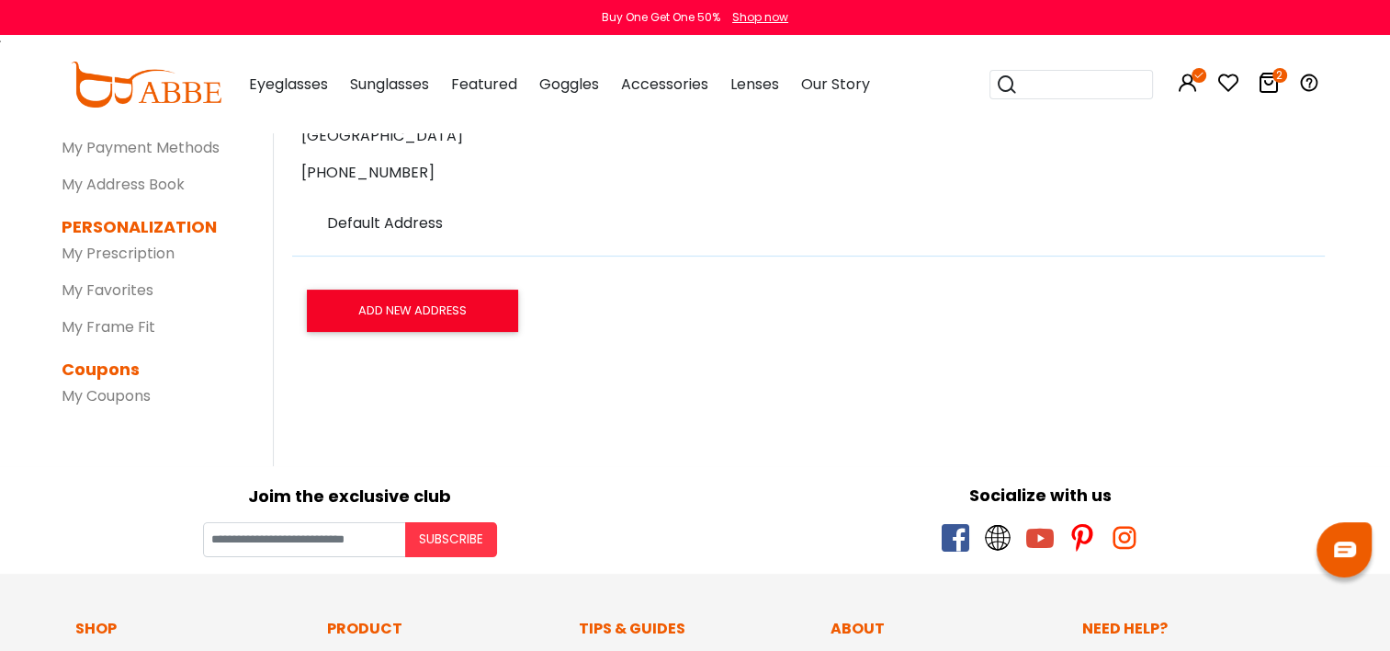
scroll to position [92, 0]
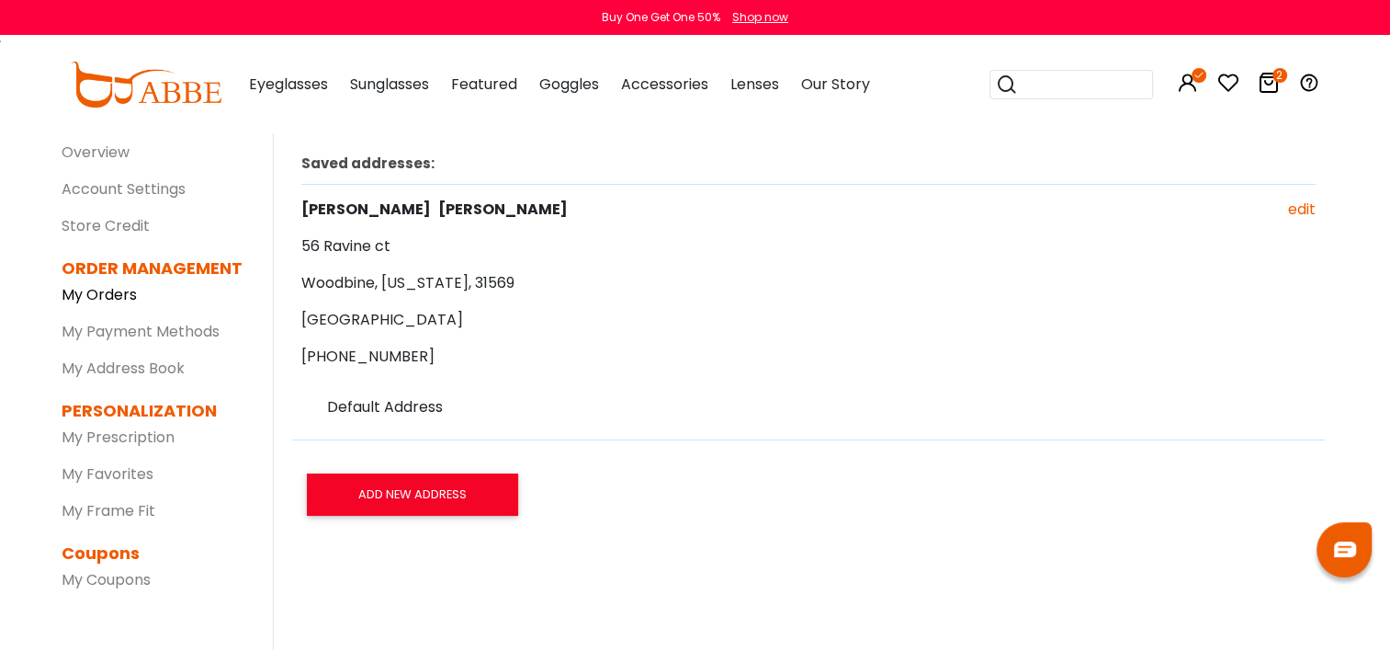
click at [111, 294] on link "My Orders" at bounding box center [99, 294] width 75 height 21
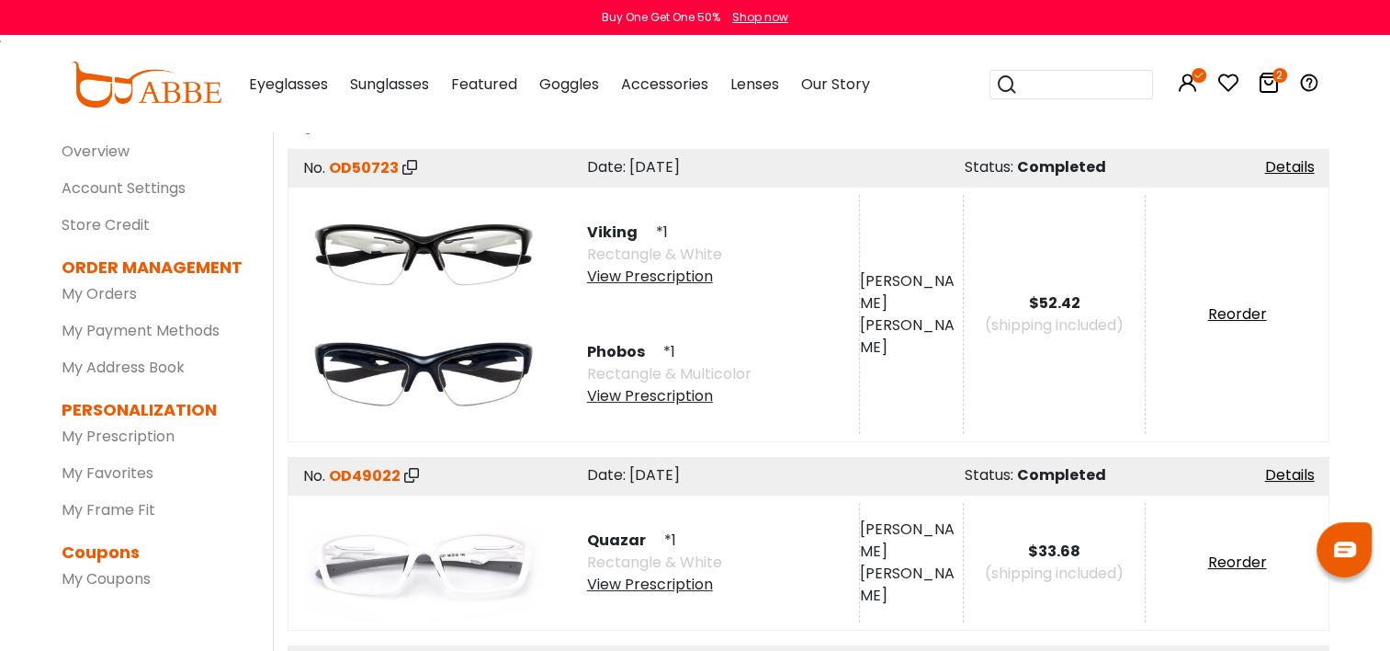
scroll to position [92, 0]
click at [1228, 312] on link "Reorder" at bounding box center [1236, 314] width 59 height 21
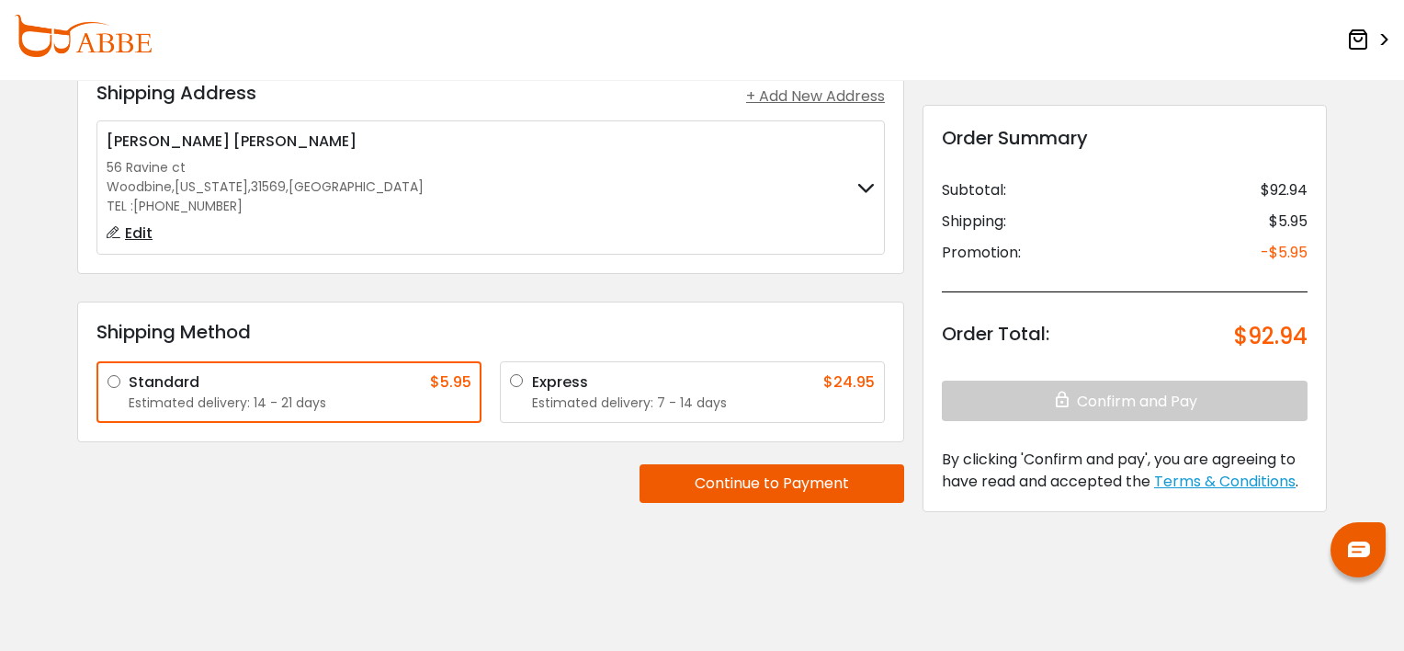
scroll to position [139, 0]
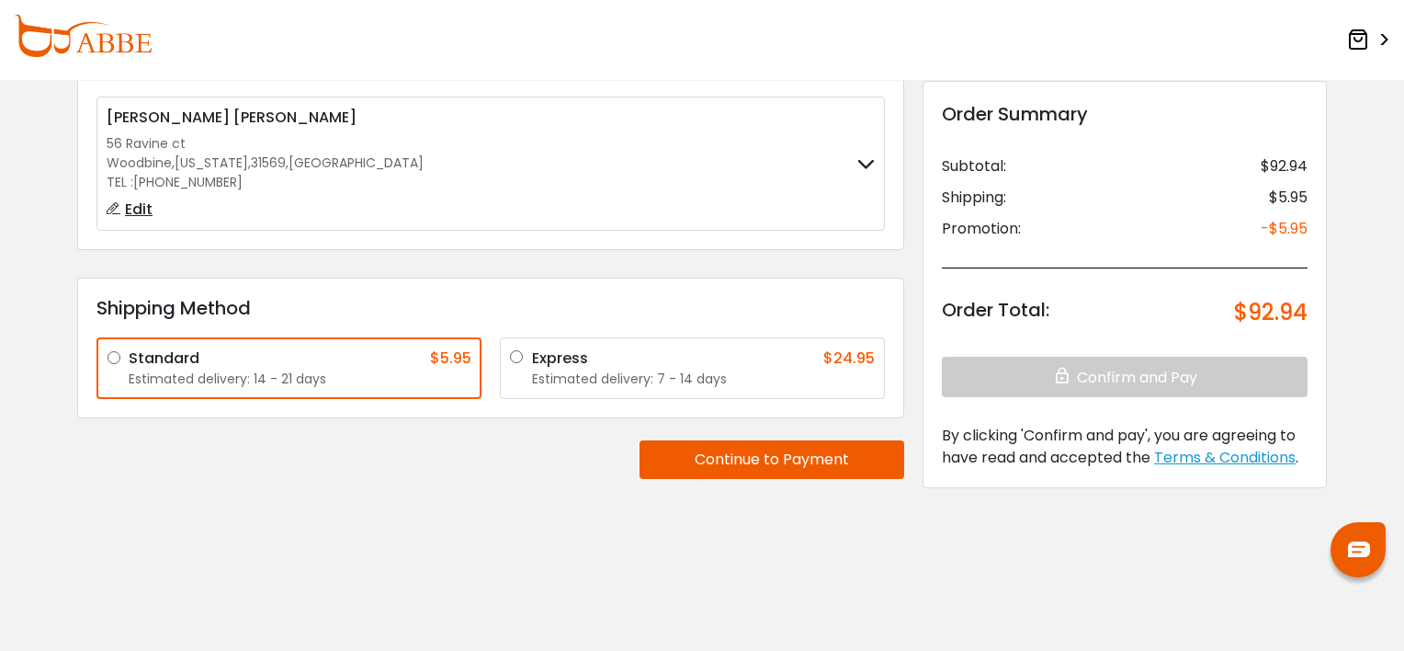
click at [532, 347] on label "Express $24.95 Estimated delivery: 7 - 14 days" at bounding box center [703, 367] width 343 height 41
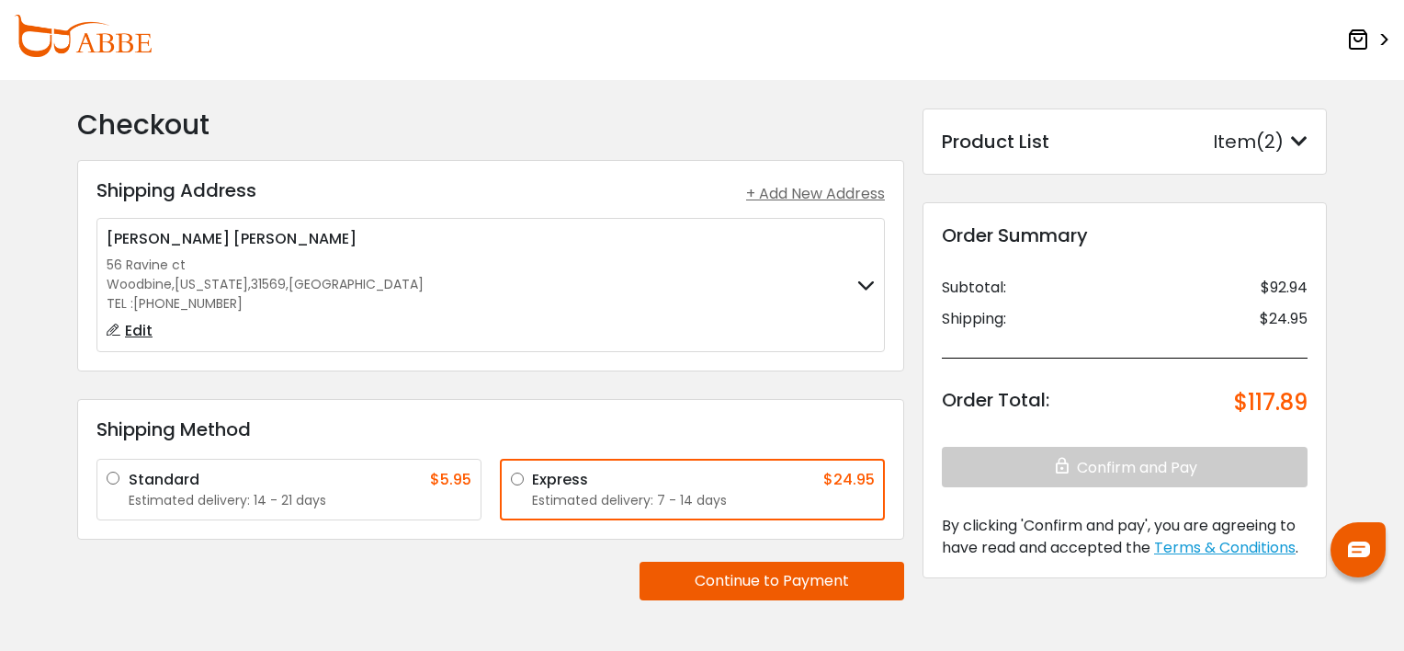
scroll to position [0, 0]
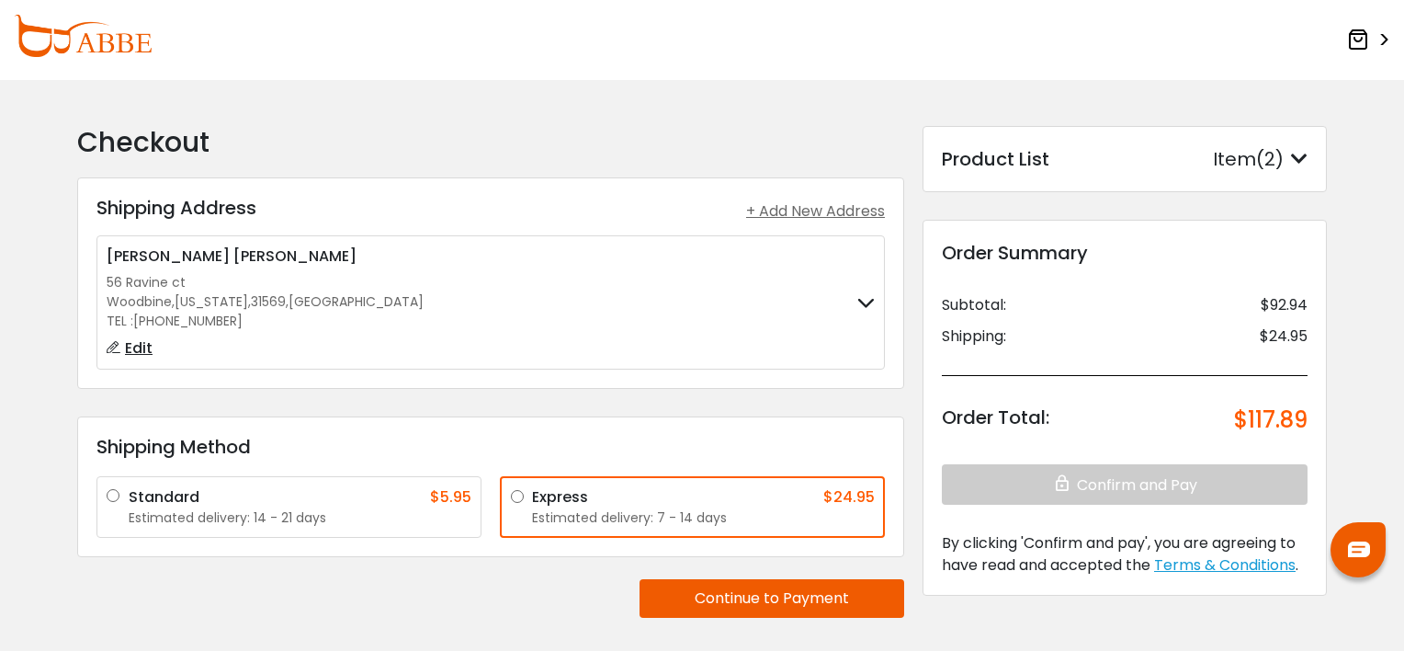
click at [1300, 153] on icon at bounding box center [1299, 159] width 17 height 18
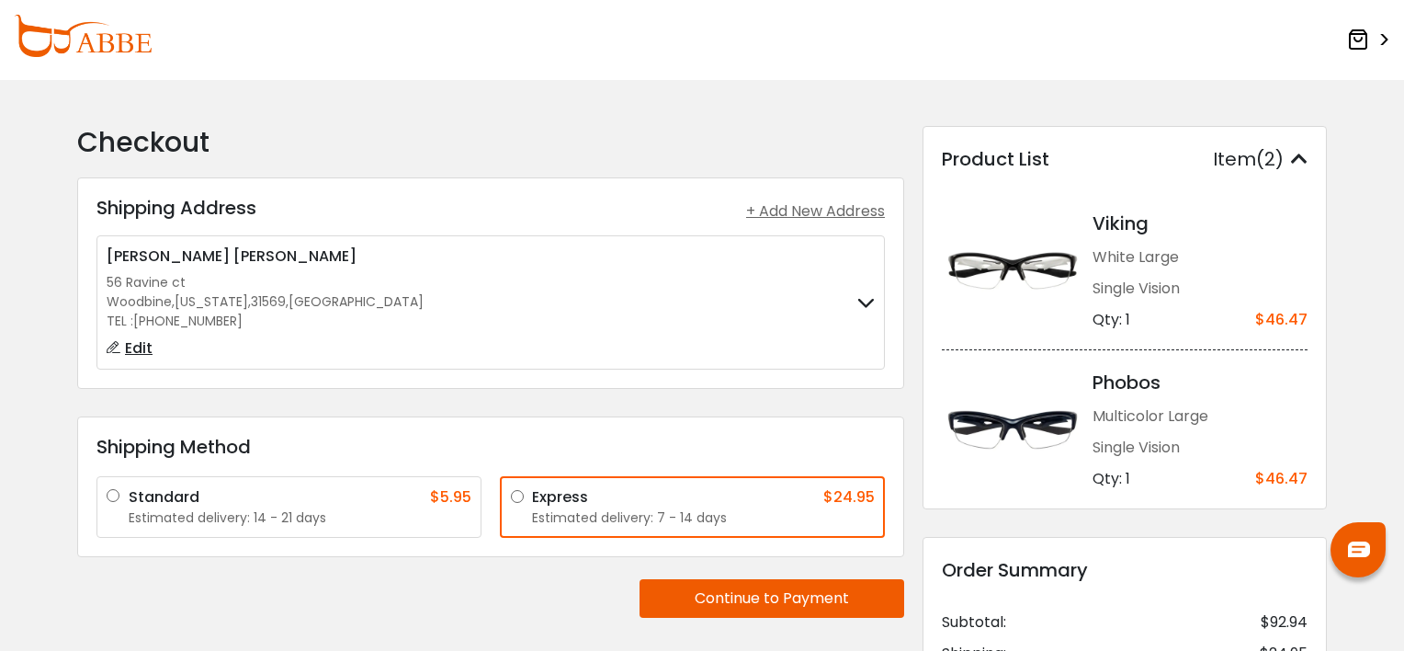
click at [826, 602] on button "Continue to Payment" at bounding box center [772, 598] width 265 height 39
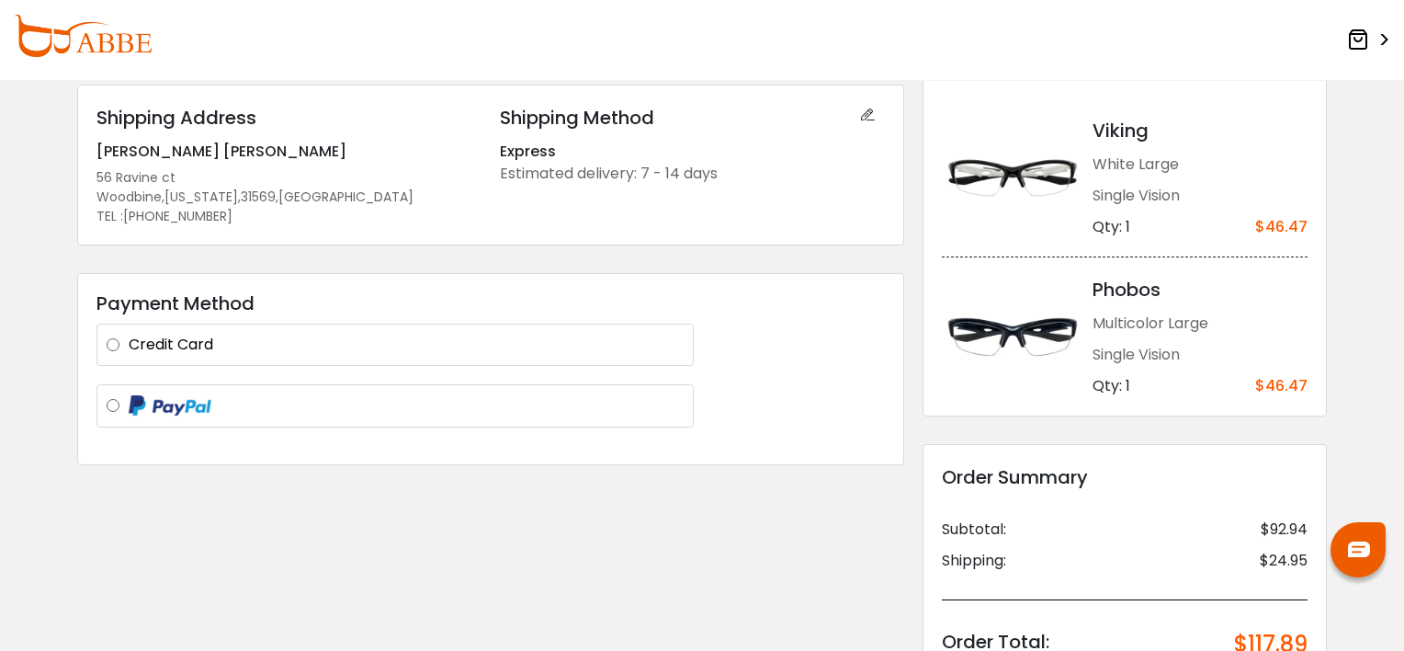
scroll to position [92, 0]
click at [129, 407] on label at bounding box center [406, 406] width 555 height 23
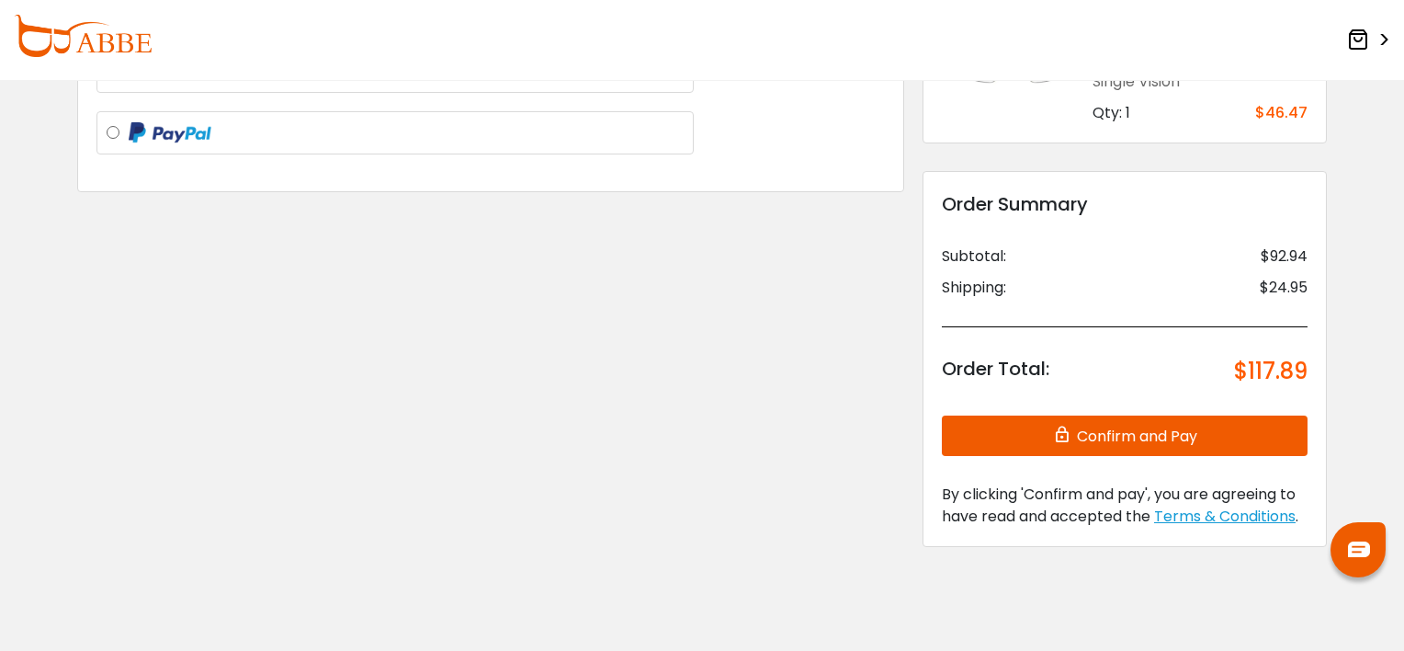
scroll to position [368, 0]
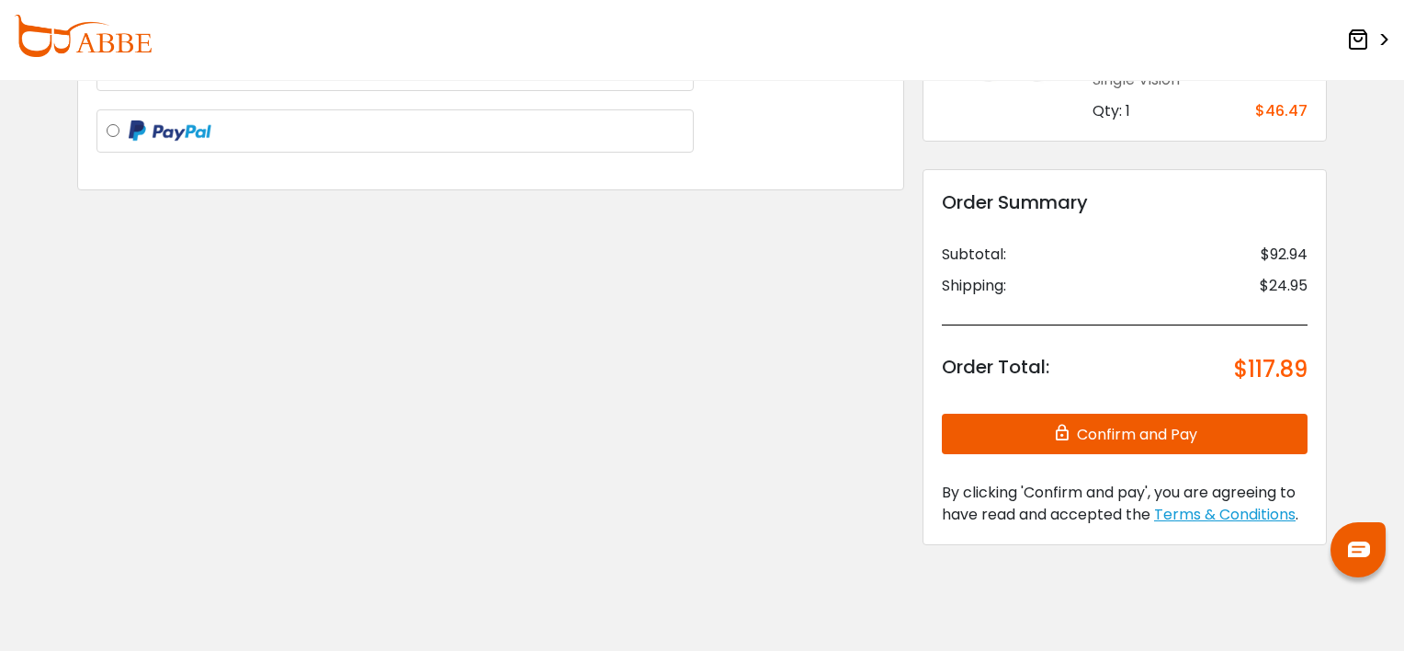
click at [1138, 441] on button "Confirm and Pay" at bounding box center [1125, 433] width 366 height 40
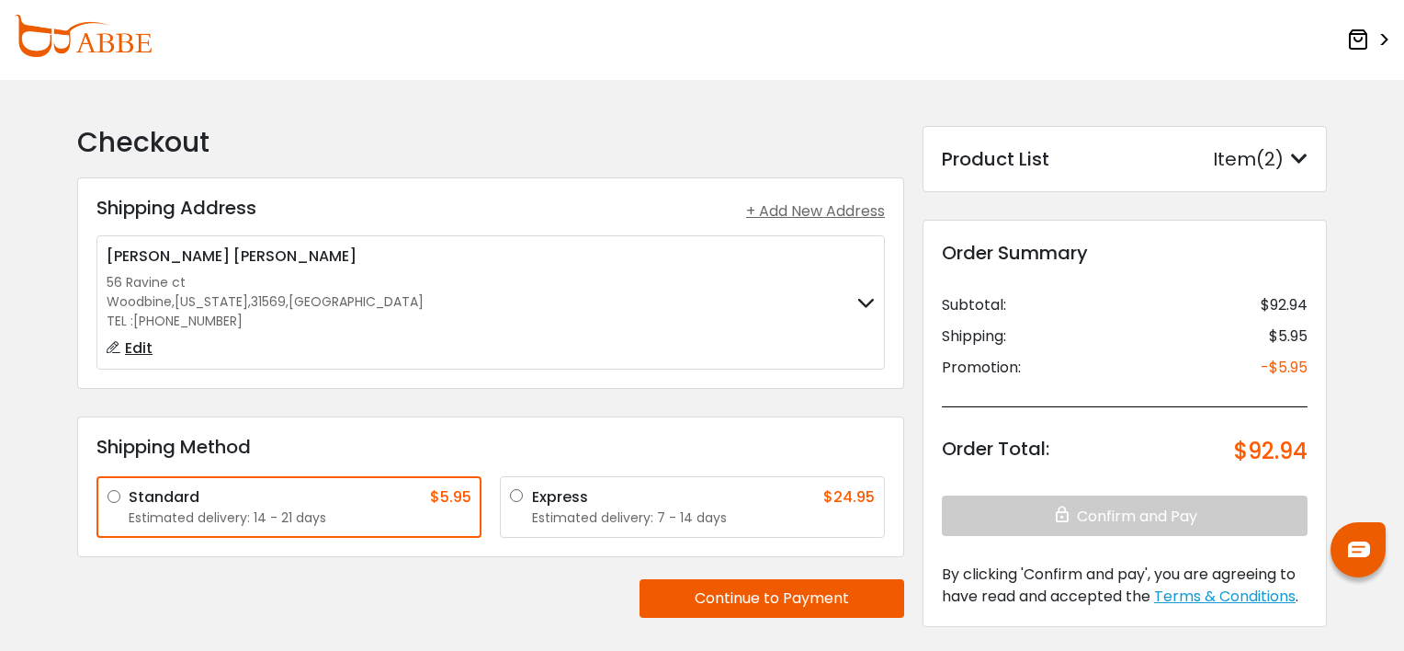
click at [1316, 153] on div "Product List Item(2) Product List × Viking White Large single vision Qty: 1 $46…" at bounding box center [1125, 159] width 404 height 66
click at [1301, 157] on icon at bounding box center [1299, 159] width 17 height 18
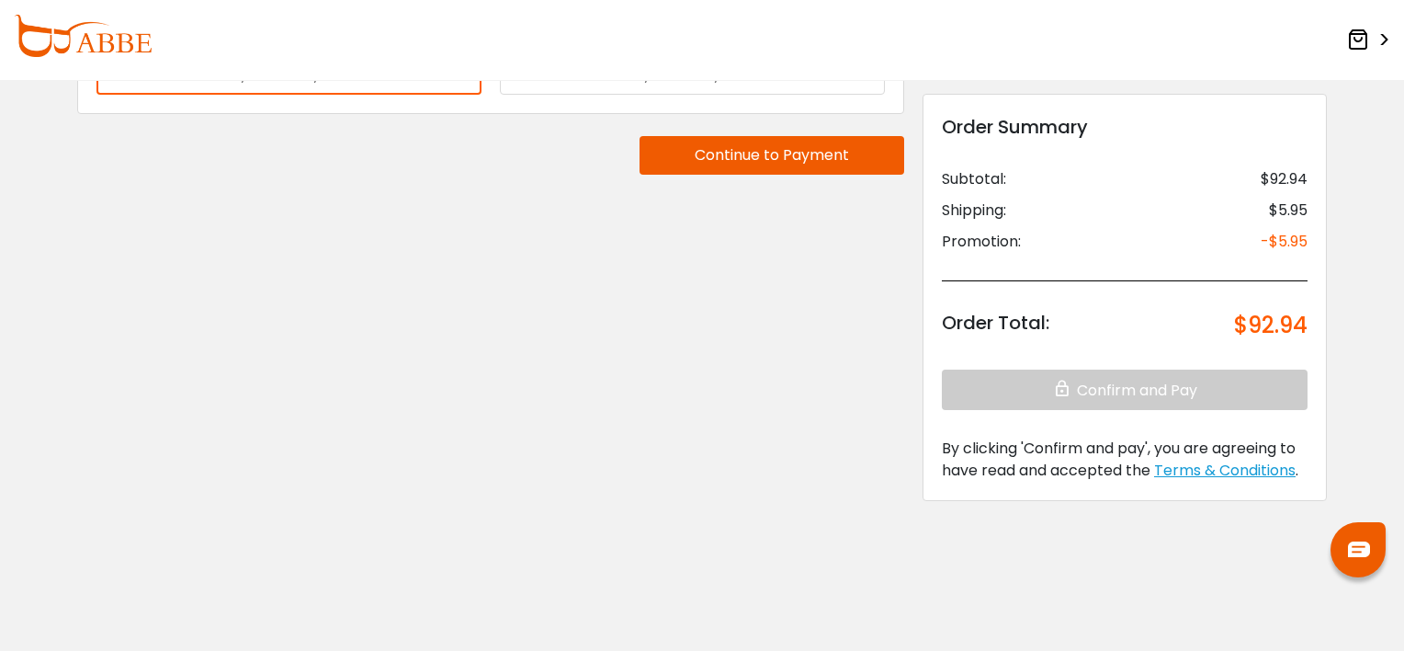
scroll to position [456, 0]
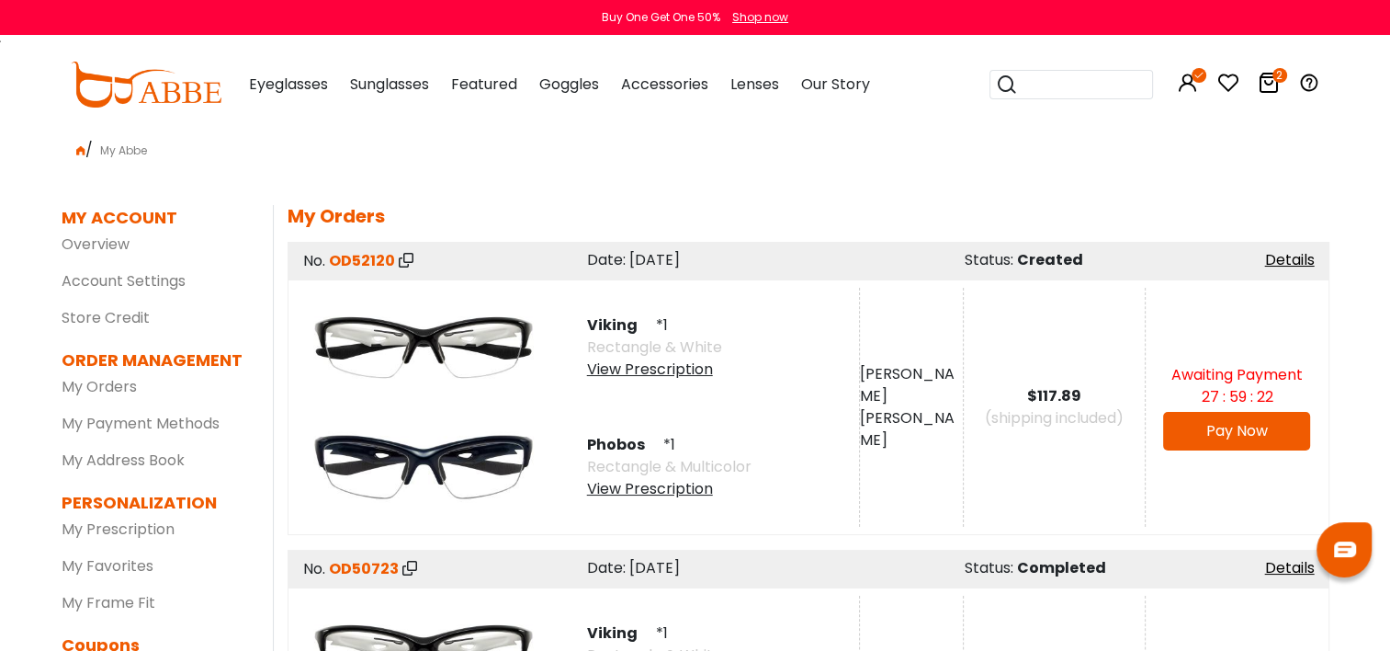
click at [1264, 79] on icon at bounding box center [1269, 83] width 22 height 22
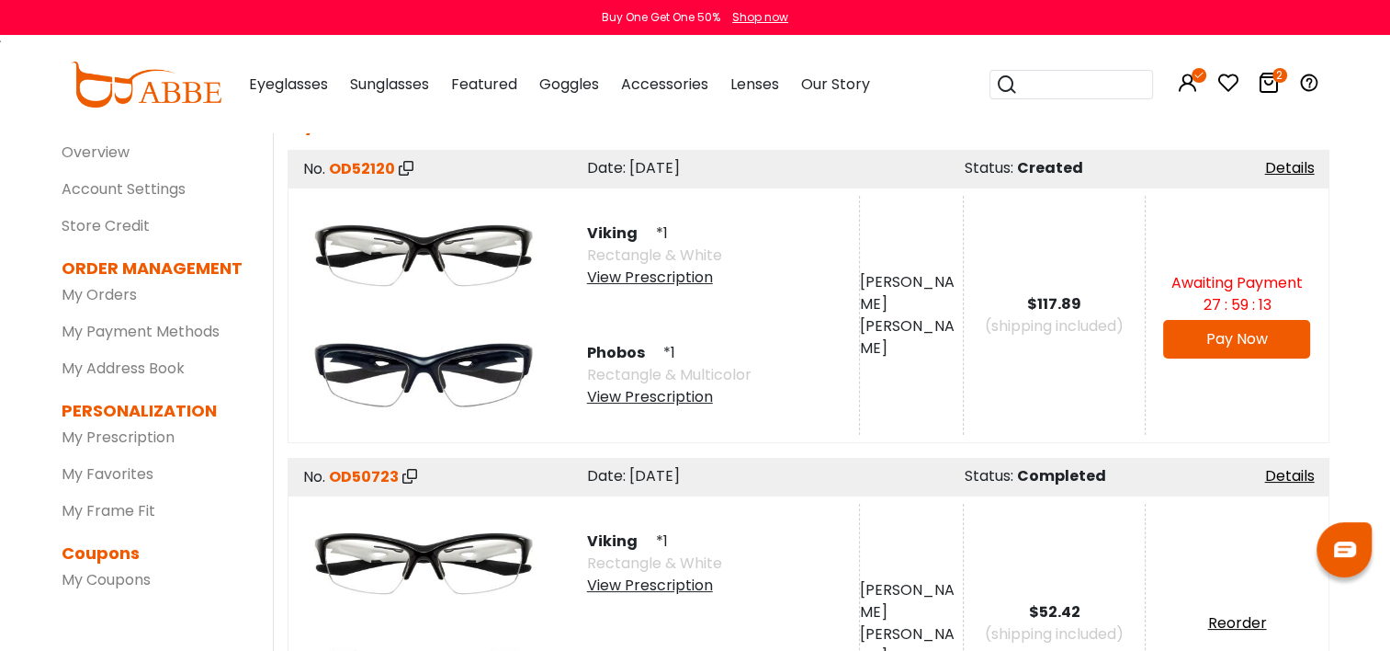
click at [1232, 333] on link "Pay Now" at bounding box center [1237, 338] width 62 height 21
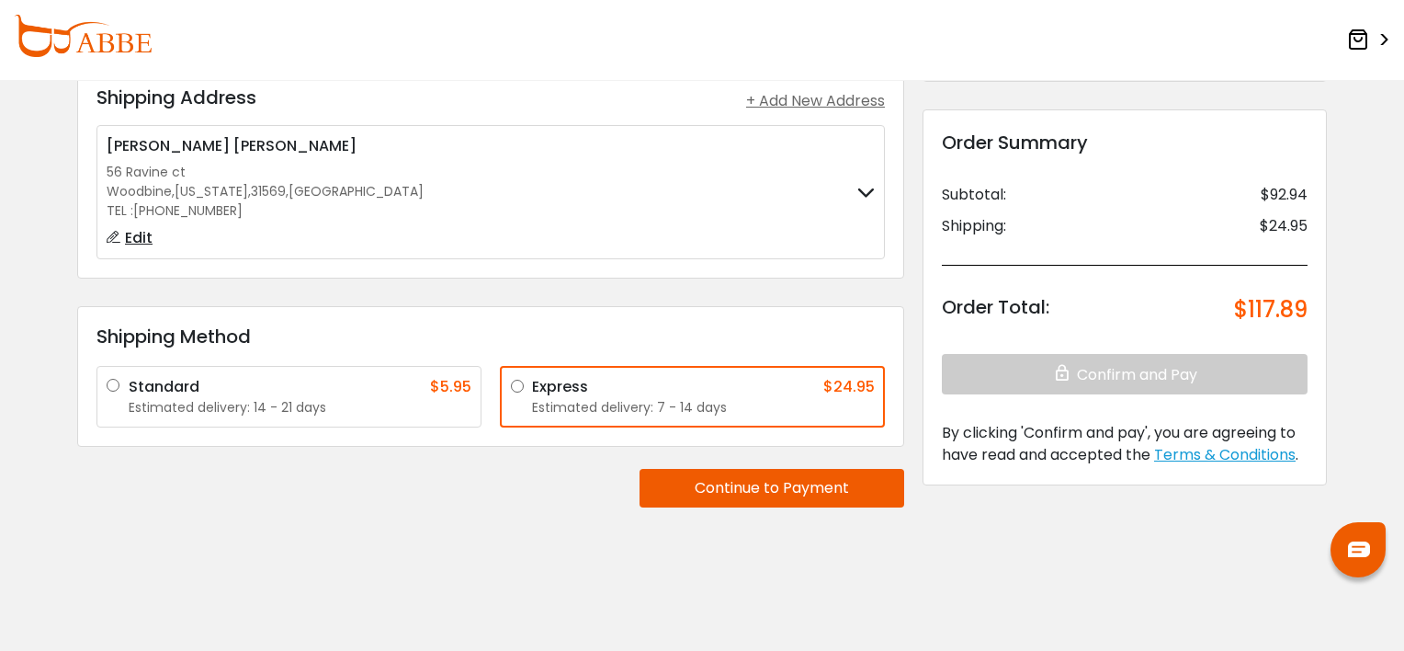
scroll to position [122, 0]
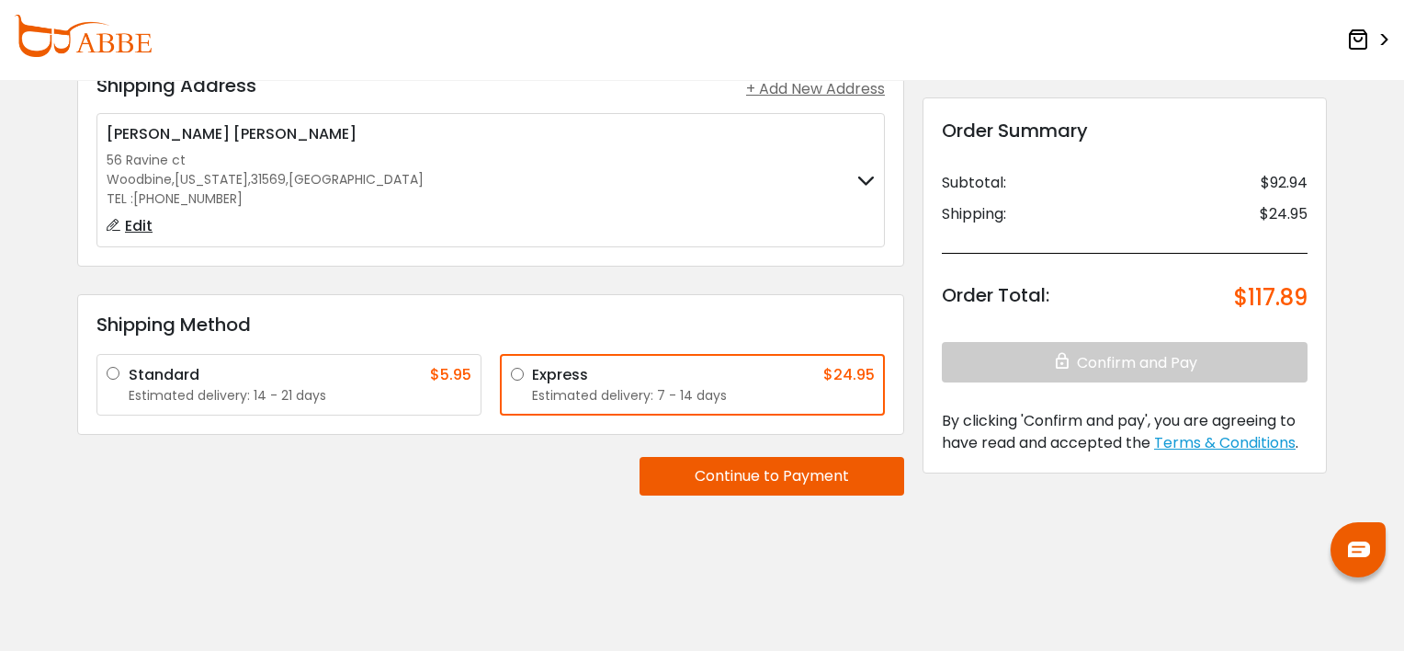
click at [870, 176] on icon at bounding box center [865, 181] width 17 height 12
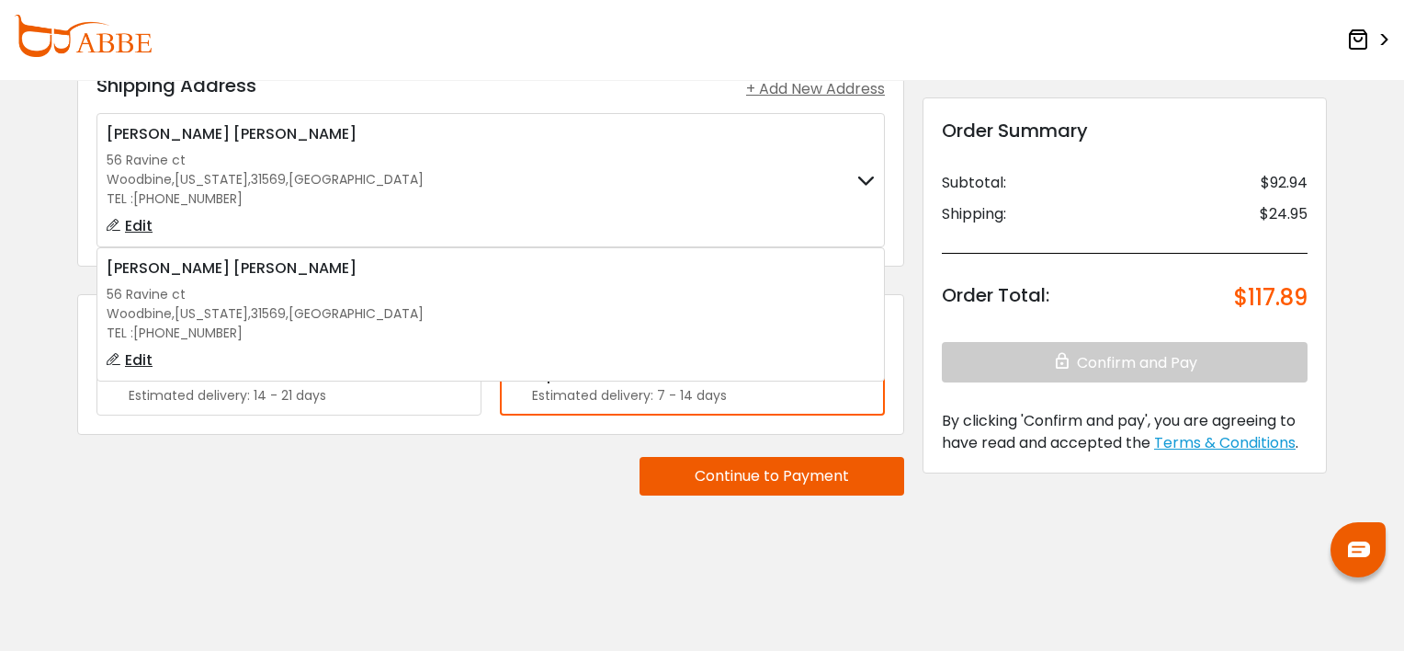
click at [426, 533] on div "Checkout Shipping Address Shipping Address + Add New Address Andy Hodgkins 56 R…" at bounding box center [702, 307] width 1268 height 606
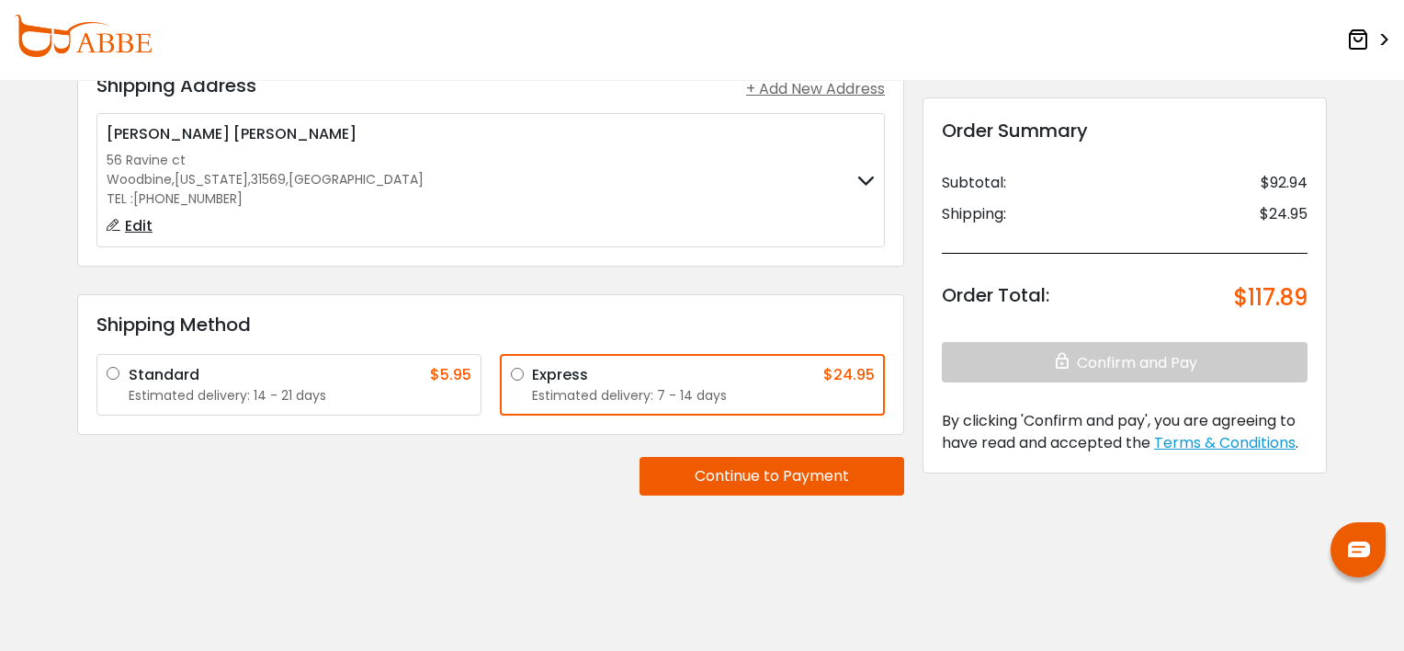
click at [847, 484] on button "Continue to Payment" at bounding box center [772, 476] width 265 height 39
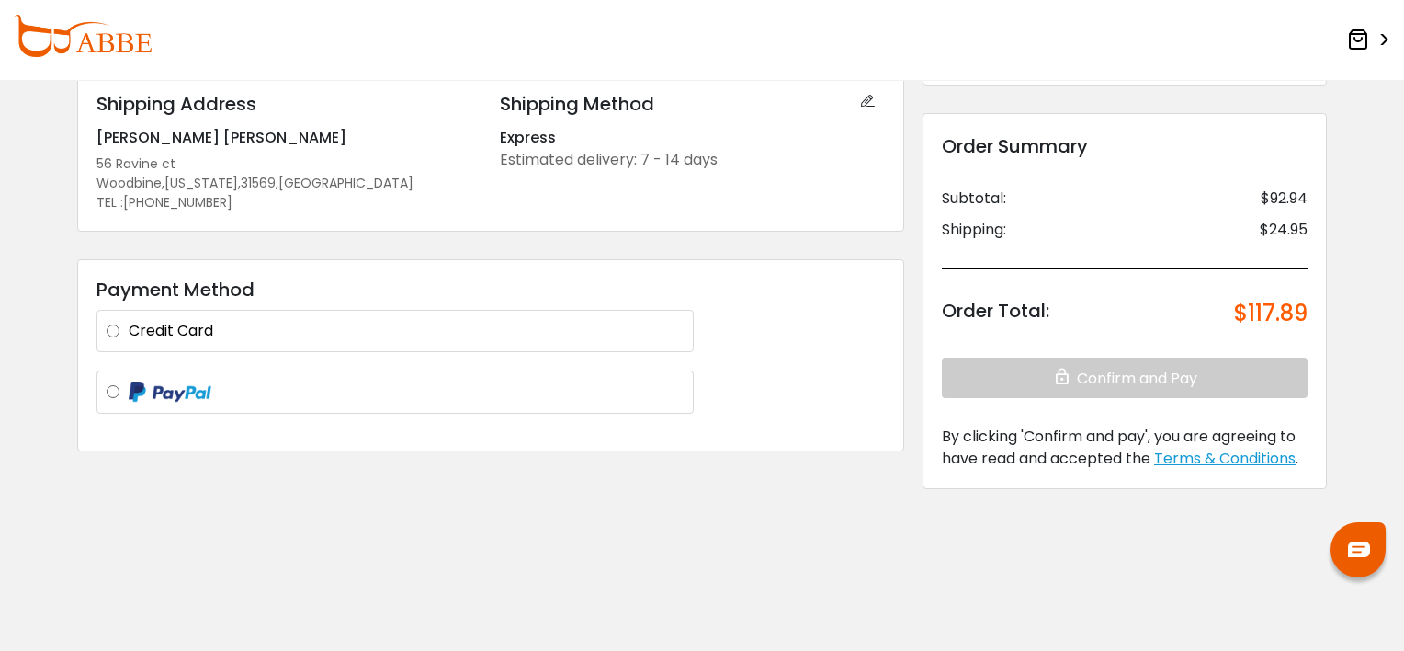
click at [129, 393] on label at bounding box center [406, 391] width 555 height 23
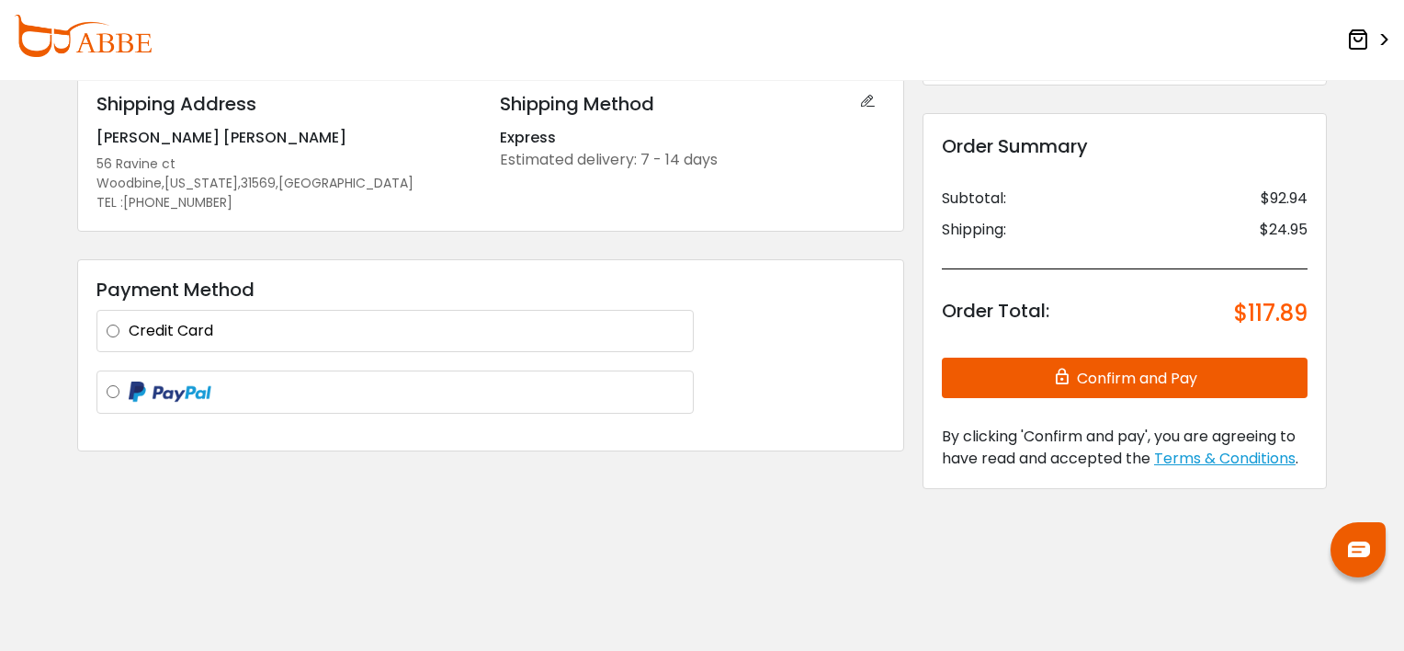
click at [1007, 381] on button "Confirm and Pay" at bounding box center [1125, 377] width 366 height 40
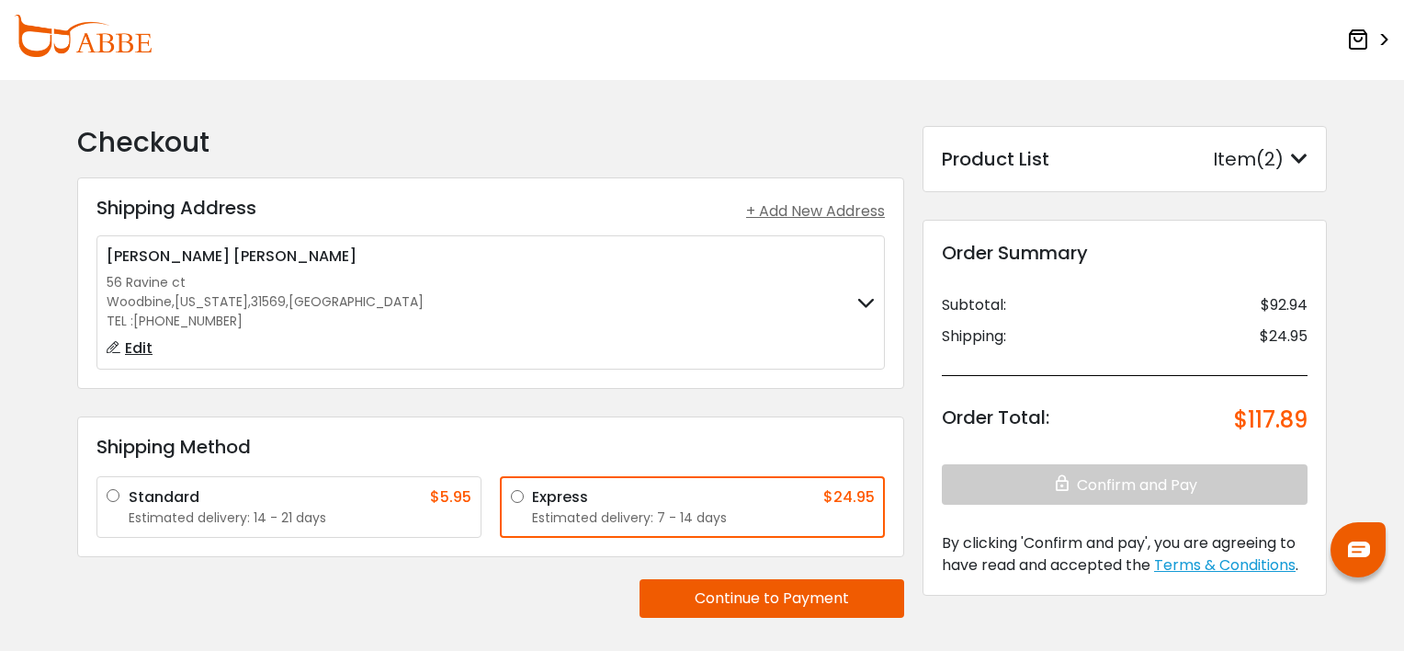
click at [1300, 155] on icon at bounding box center [1299, 159] width 17 height 18
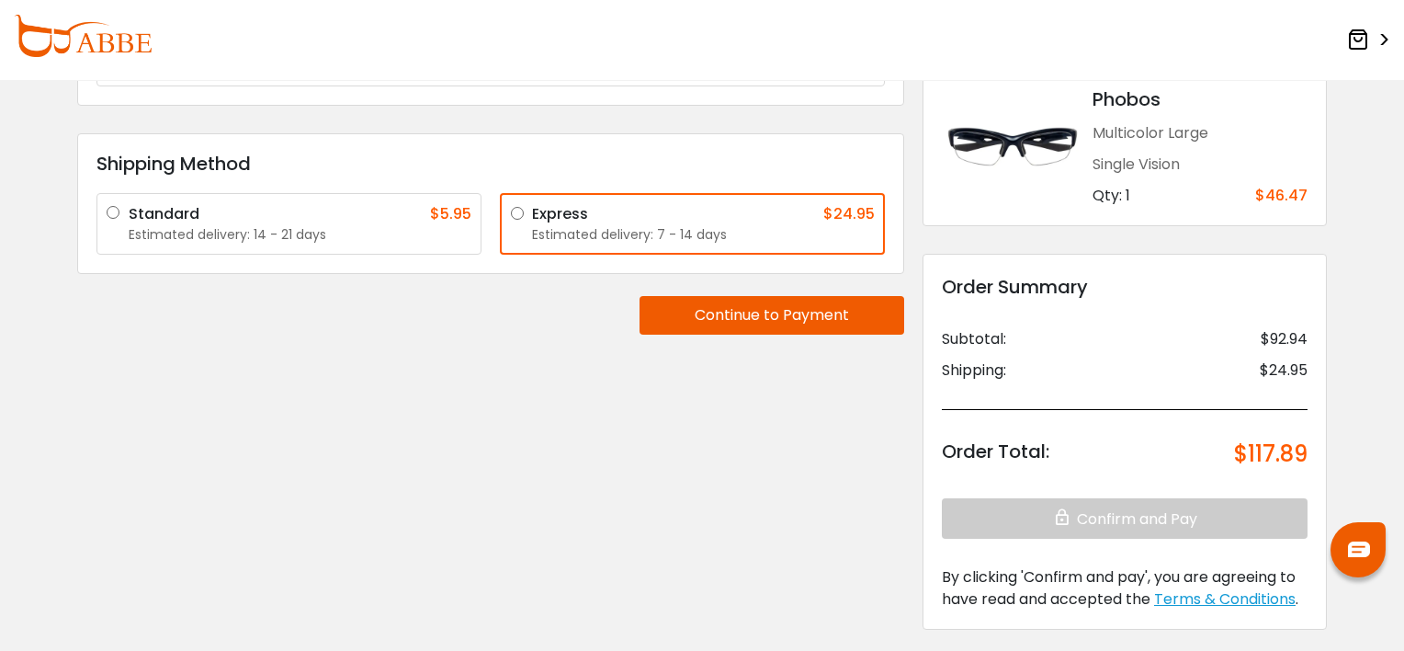
scroll to position [56, 0]
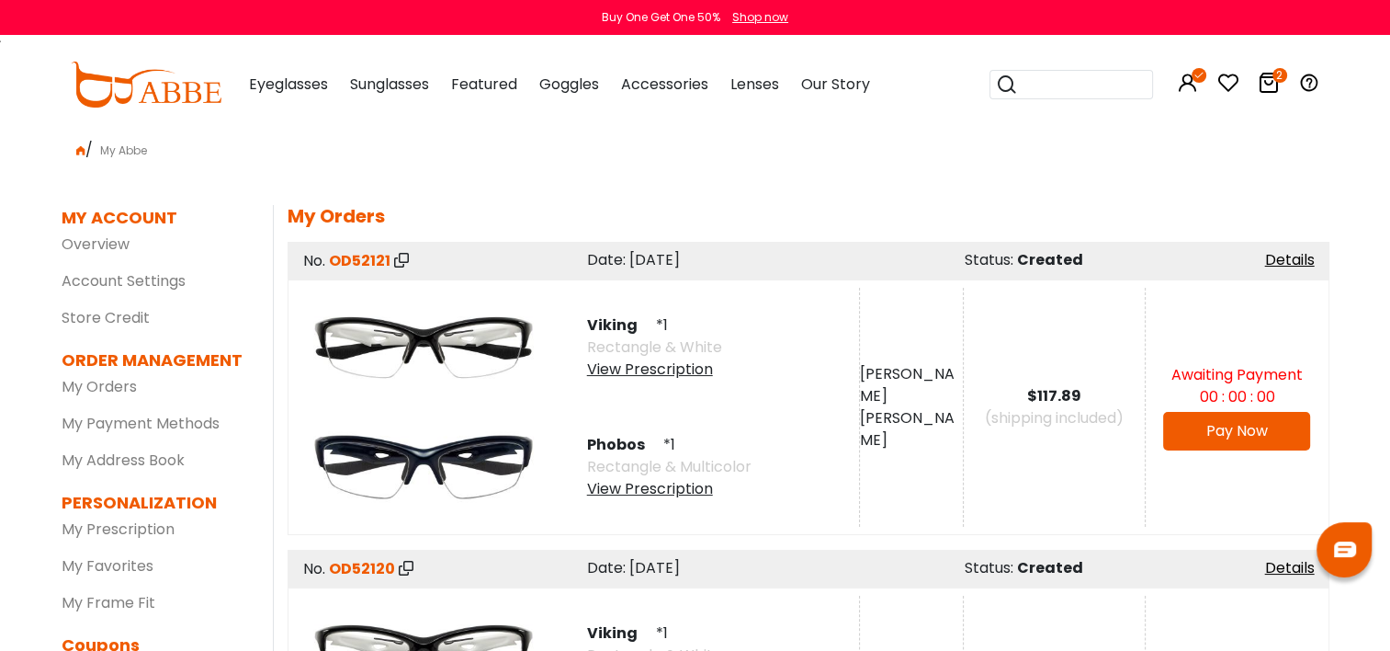
scroll to position [92, 0]
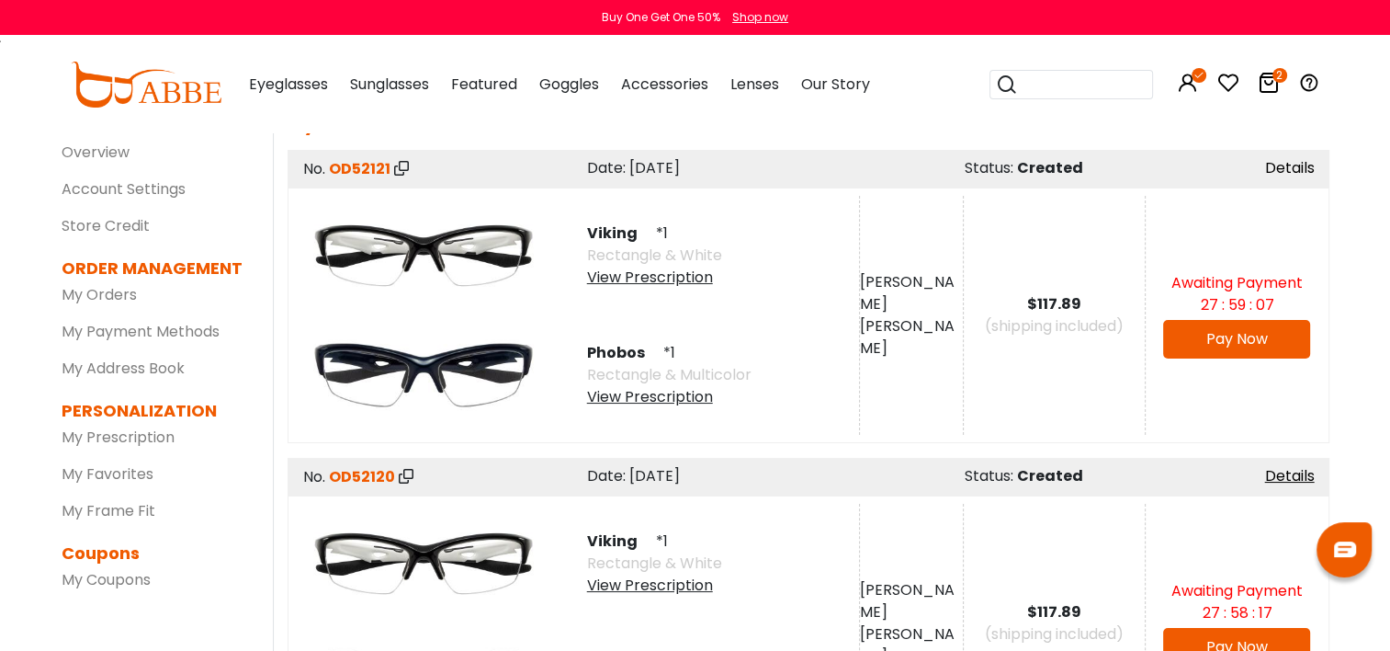
click at [1299, 158] on link "Details" at bounding box center [1290, 167] width 50 height 21
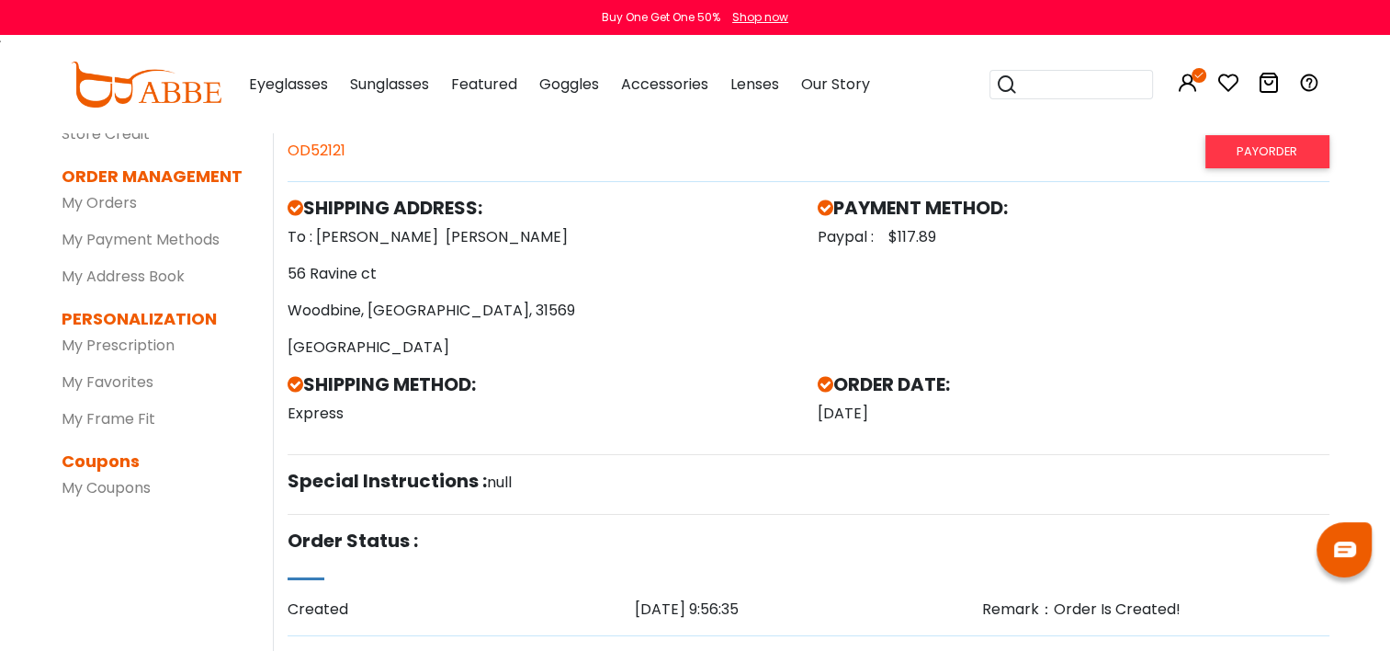
scroll to position [368, 0]
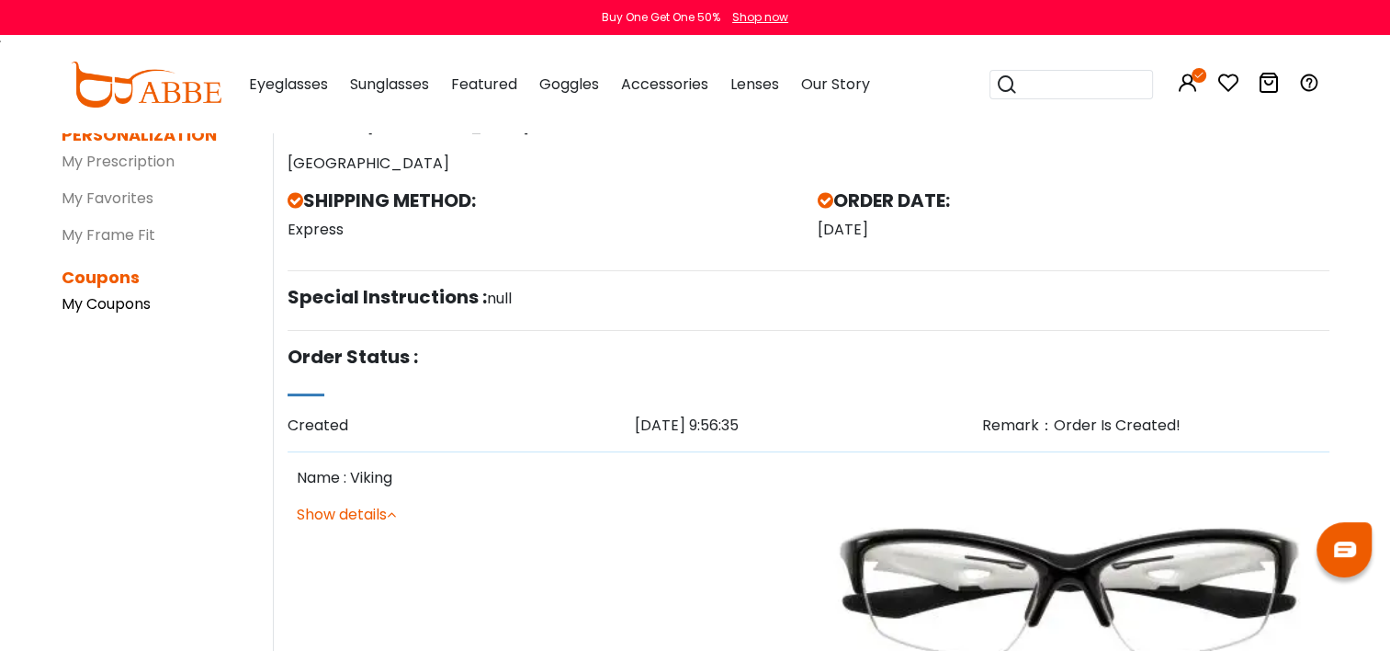
click at [96, 309] on link "My Coupons" at bounding box center [106, 303] width 89 height 21
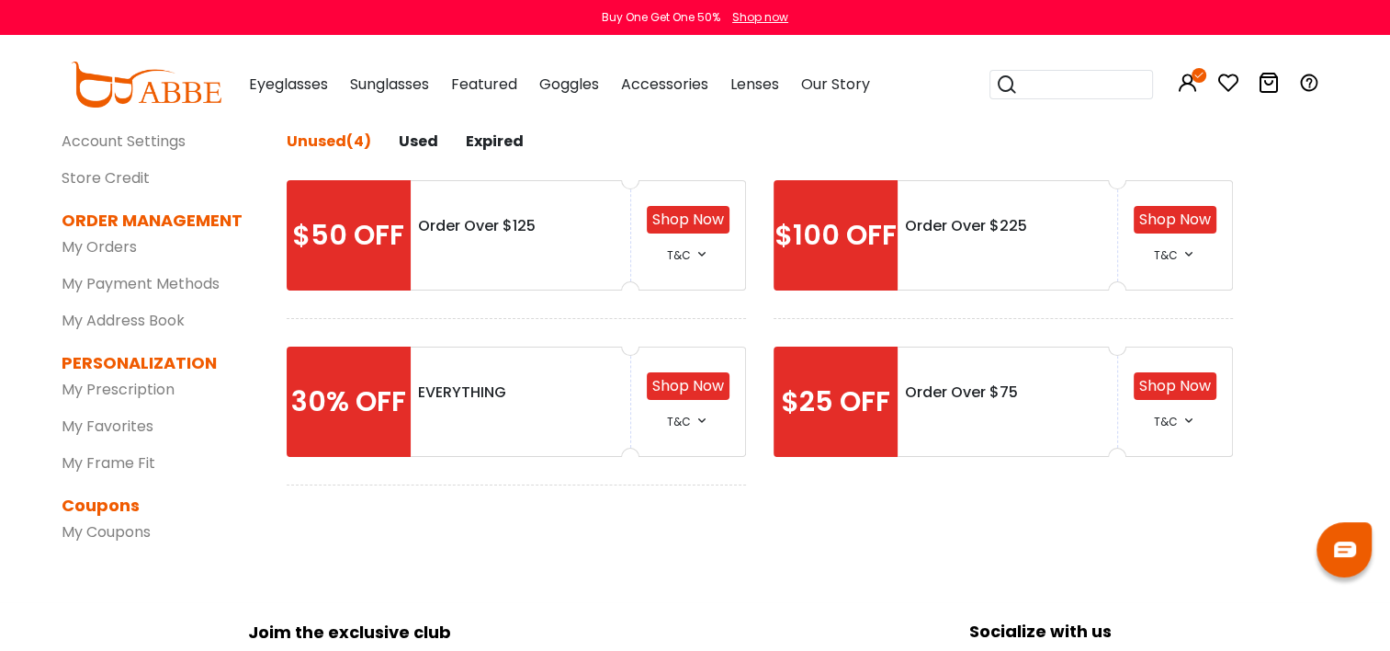
scroll to position [92, 0]
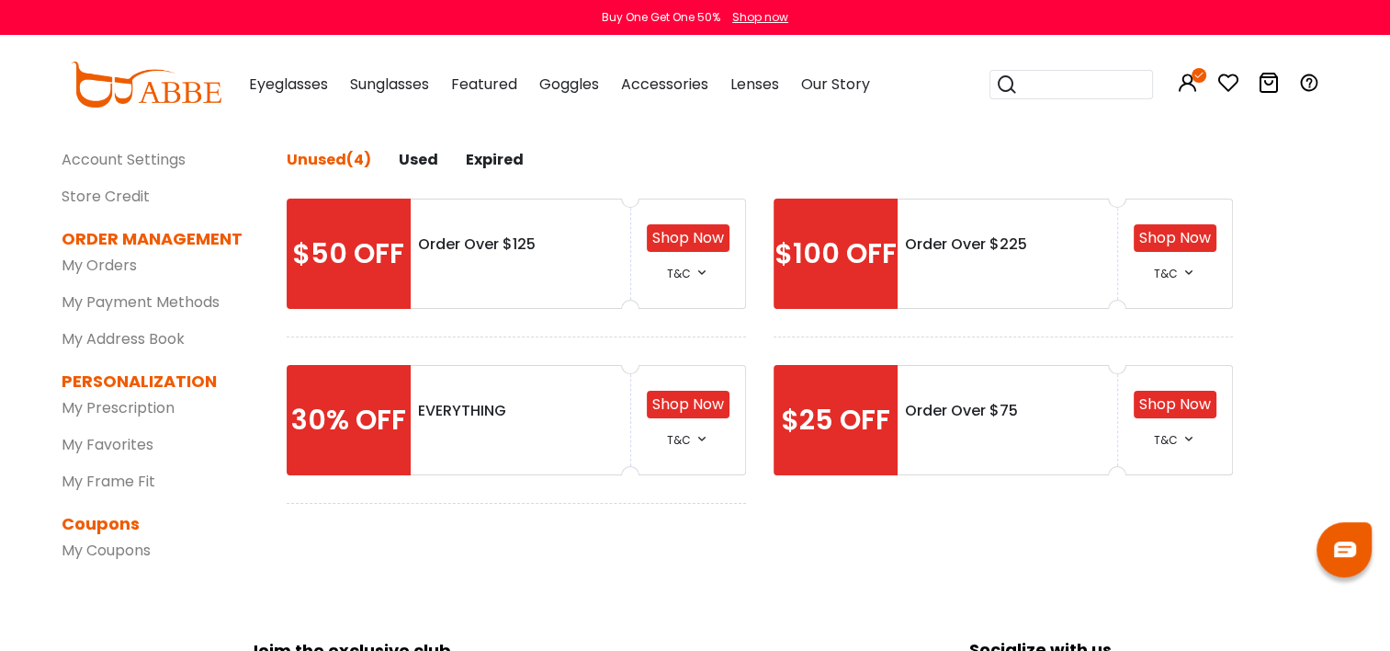
click at [687, 409] on link "Shop Now" at bounding box center [688, 403] width 72 height 21
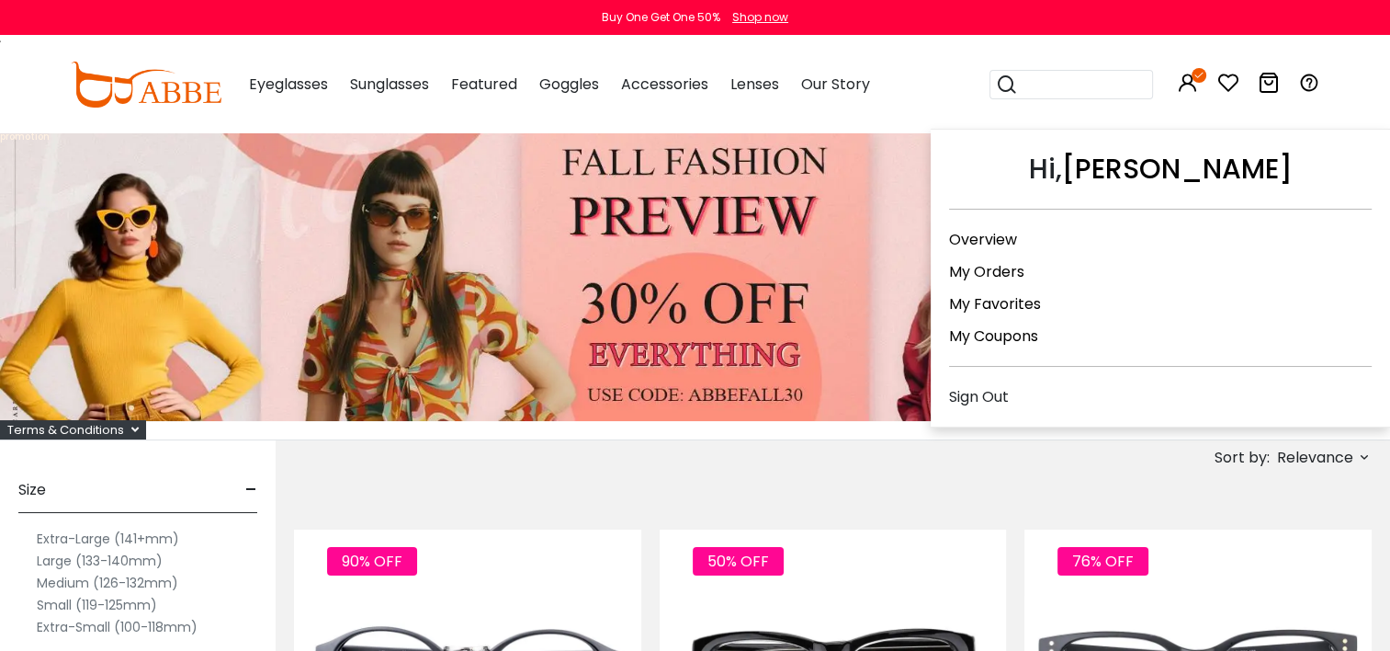
click at [979, 332] on link "My Coupons" at bounding box center [993, 335] width 89 height 21
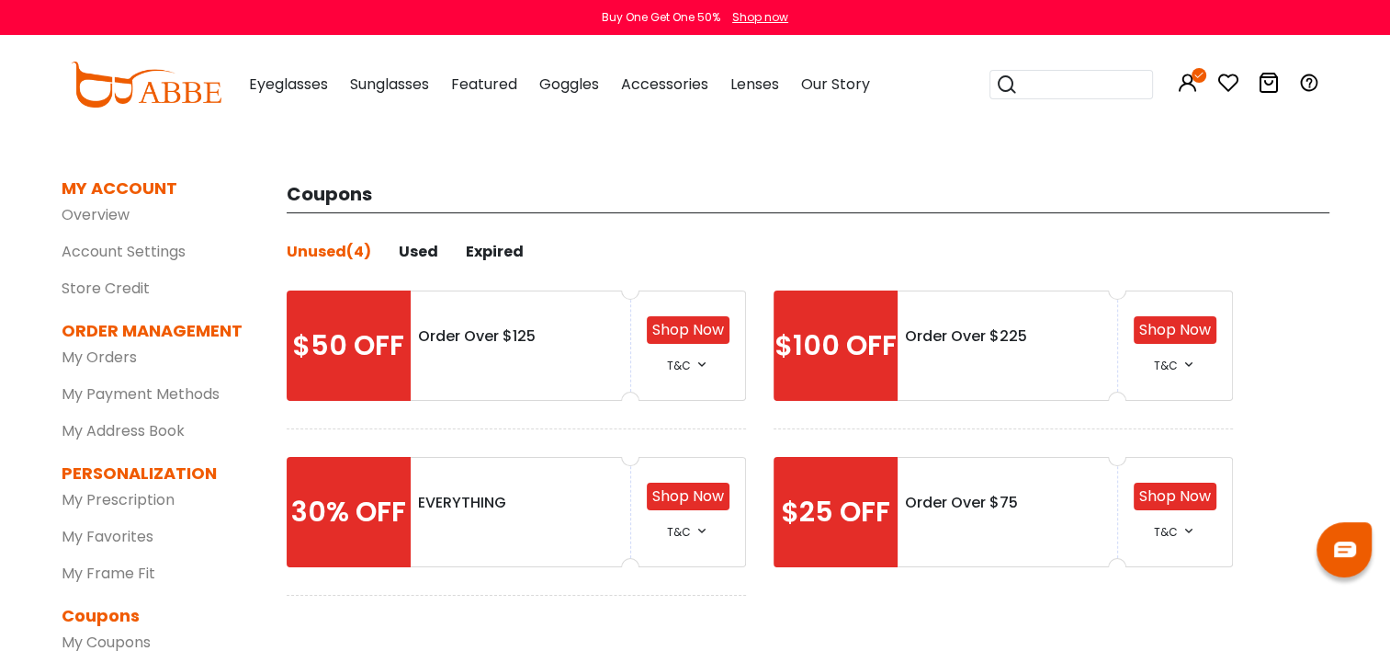
click at [702, 532] on icon at bounding box center [702, 530] width 15 height 15
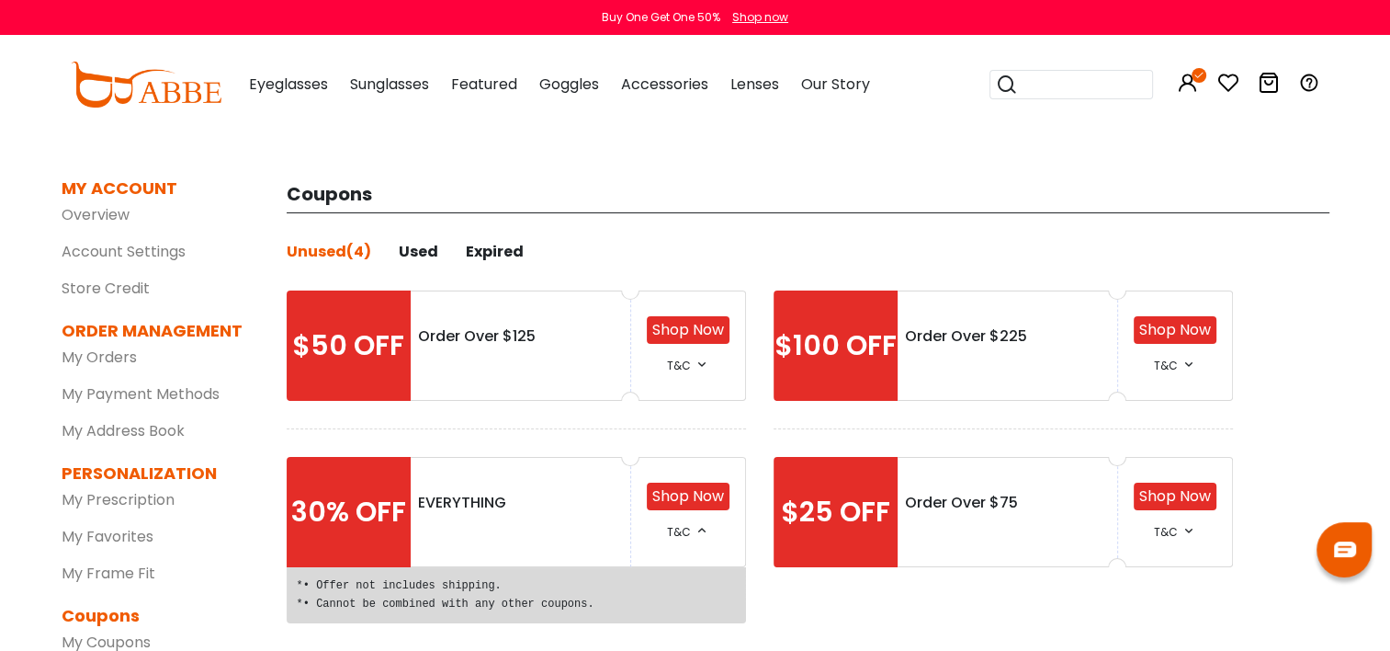
click at [798, 621] on div "$25 OFF Order Over $75 Shop Now T&C *• Order Amount Over $75. *• Offer not incl…" at bounding box center [1003, 540] width 459 height 222
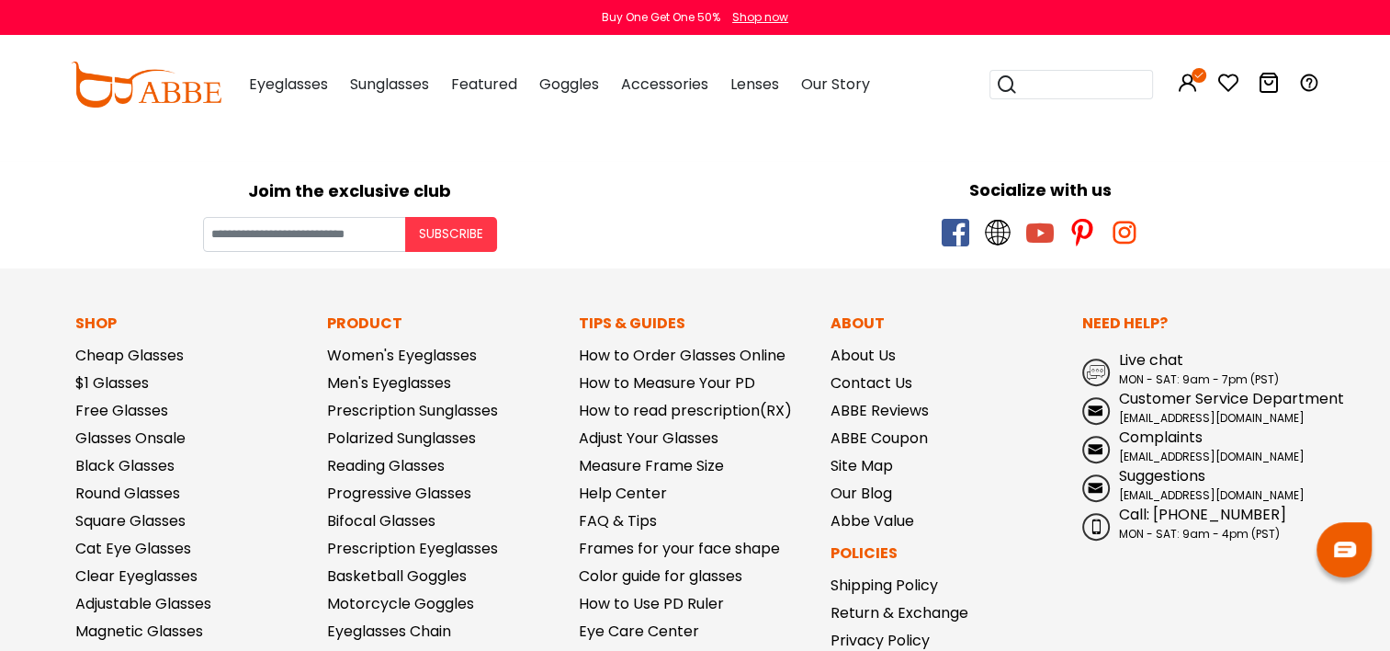
scroll to position [92, 0]
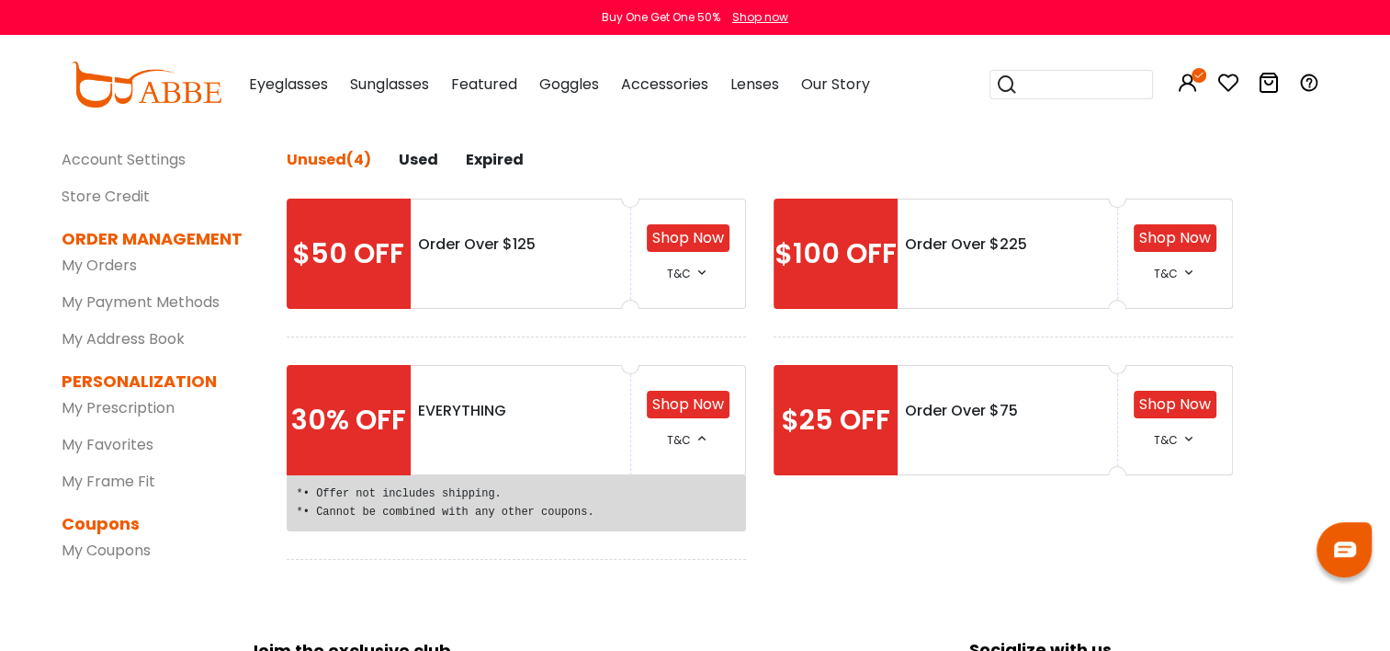
click at [1187, 404] on link "Shop Now" at bounding box center [1175, 403] width 72 height 21
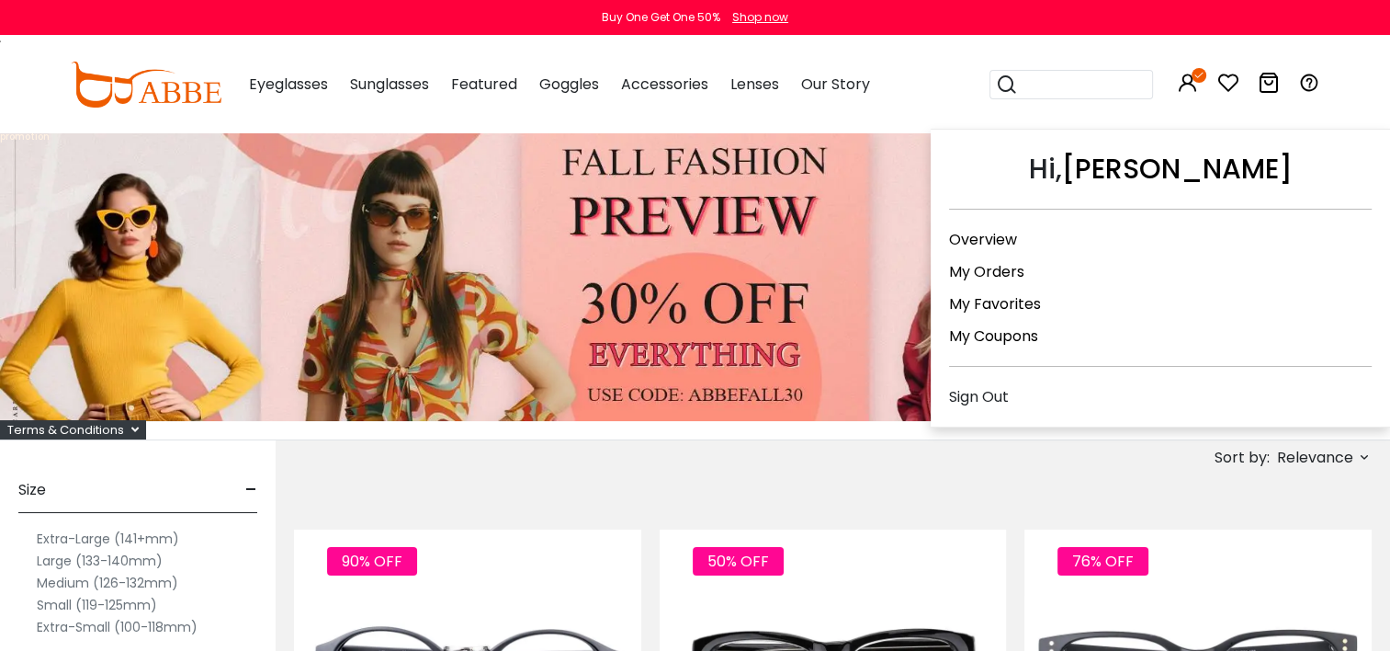
click at [1188, 81] on icon at bounding box center [1188, 83] width 22 height 22
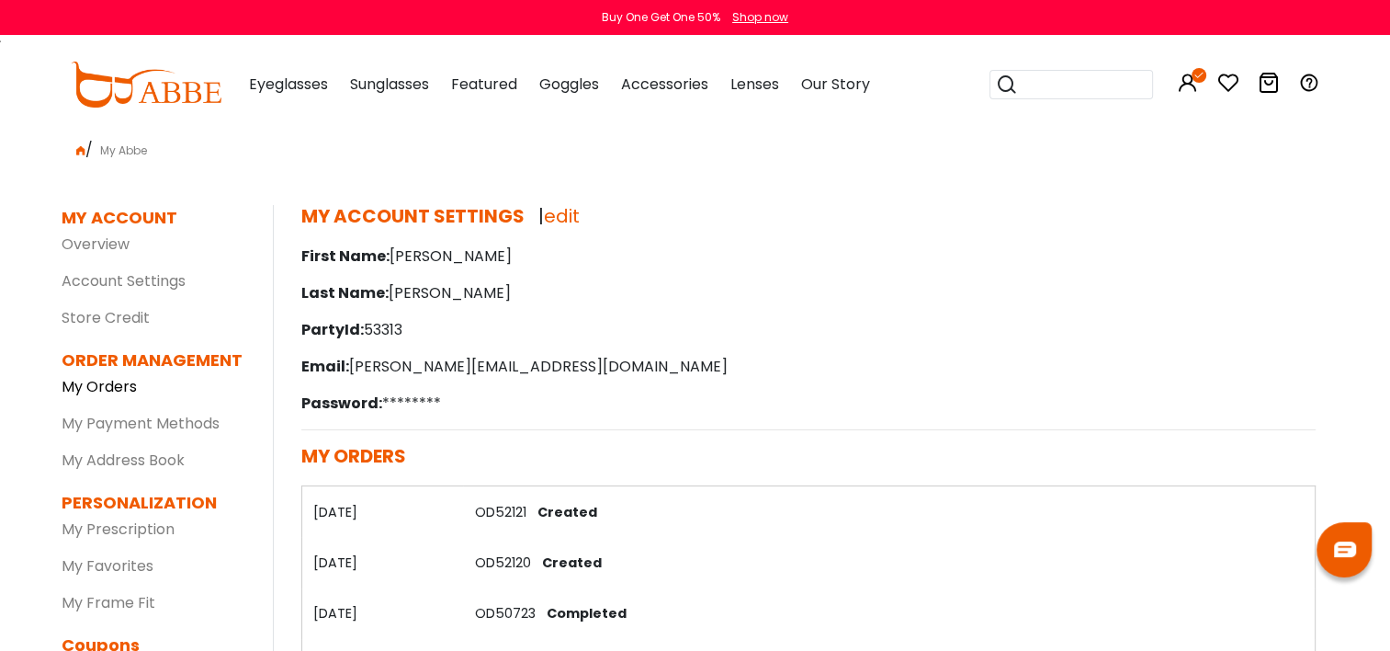
click at [121, 391] on link "My Orders" at bounding box center [99, 386] width 75 height 21
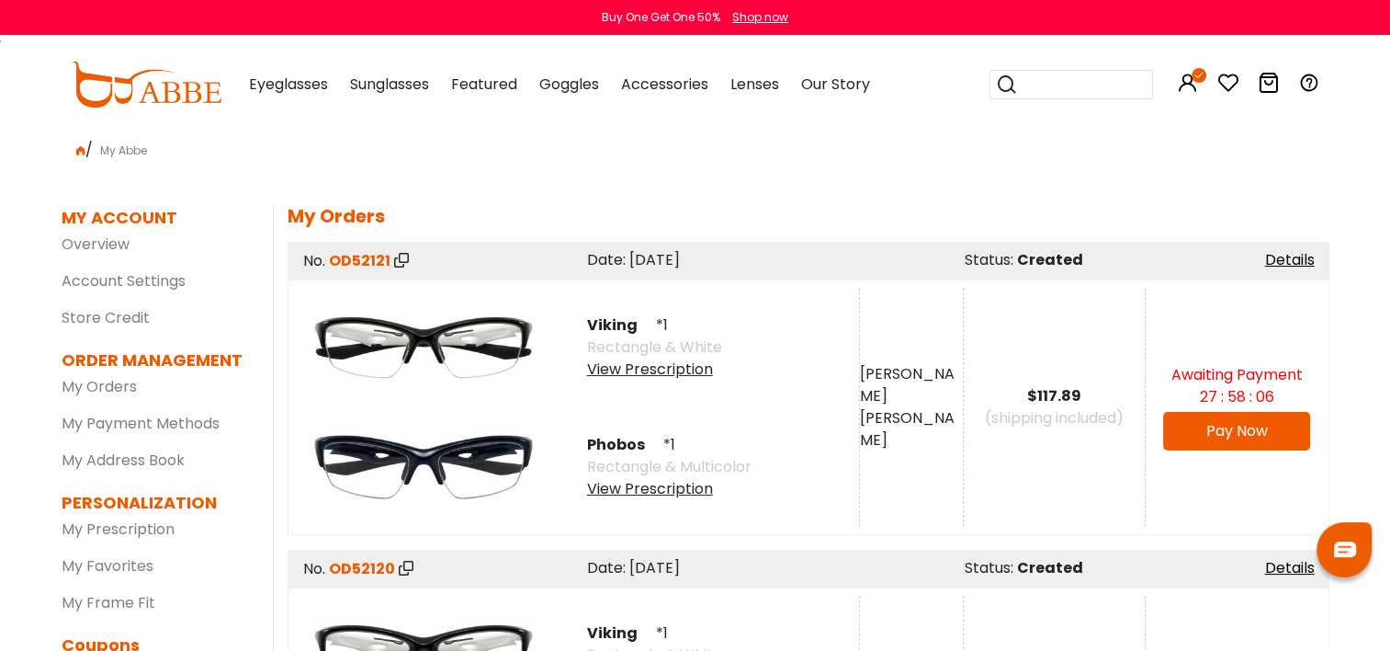
click at [1208, 425] on link "Pay Now" at bounding box center [1237, 430] width 62 height 21
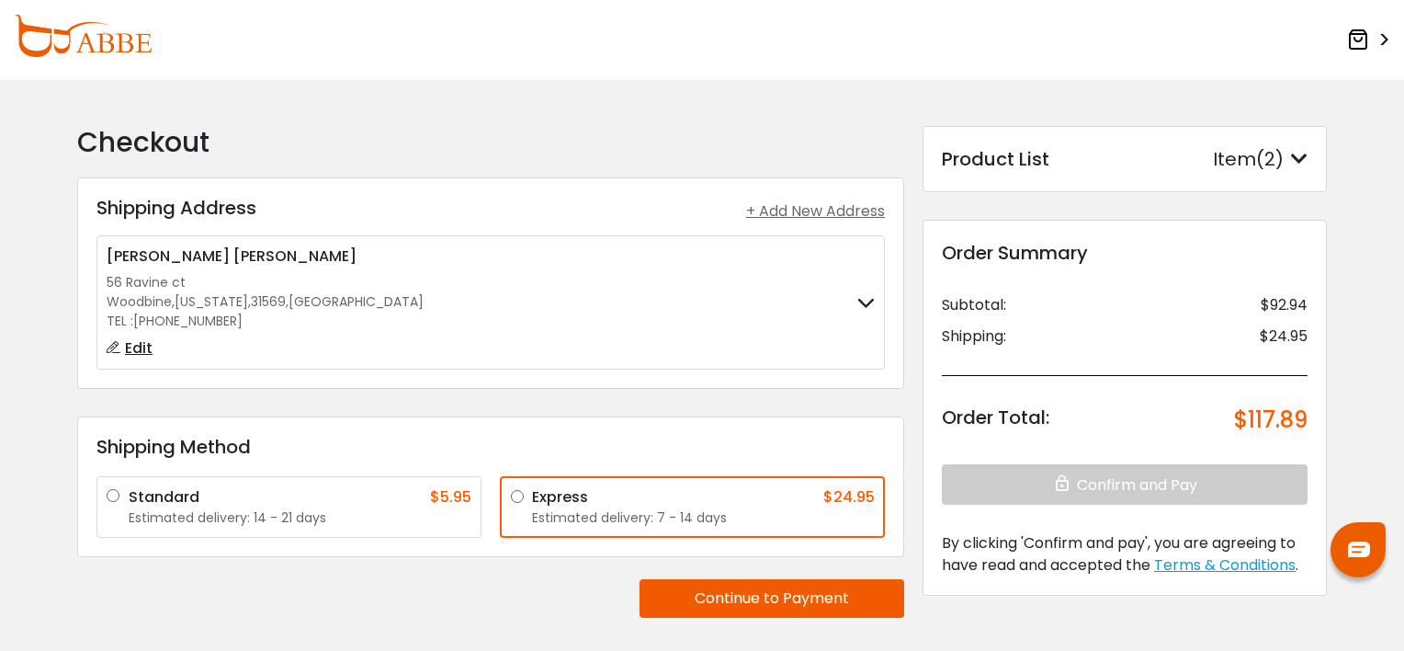
click at [1298, 168] on div "Item(2)" at bounding box center [1260, 159] width 95 height 28
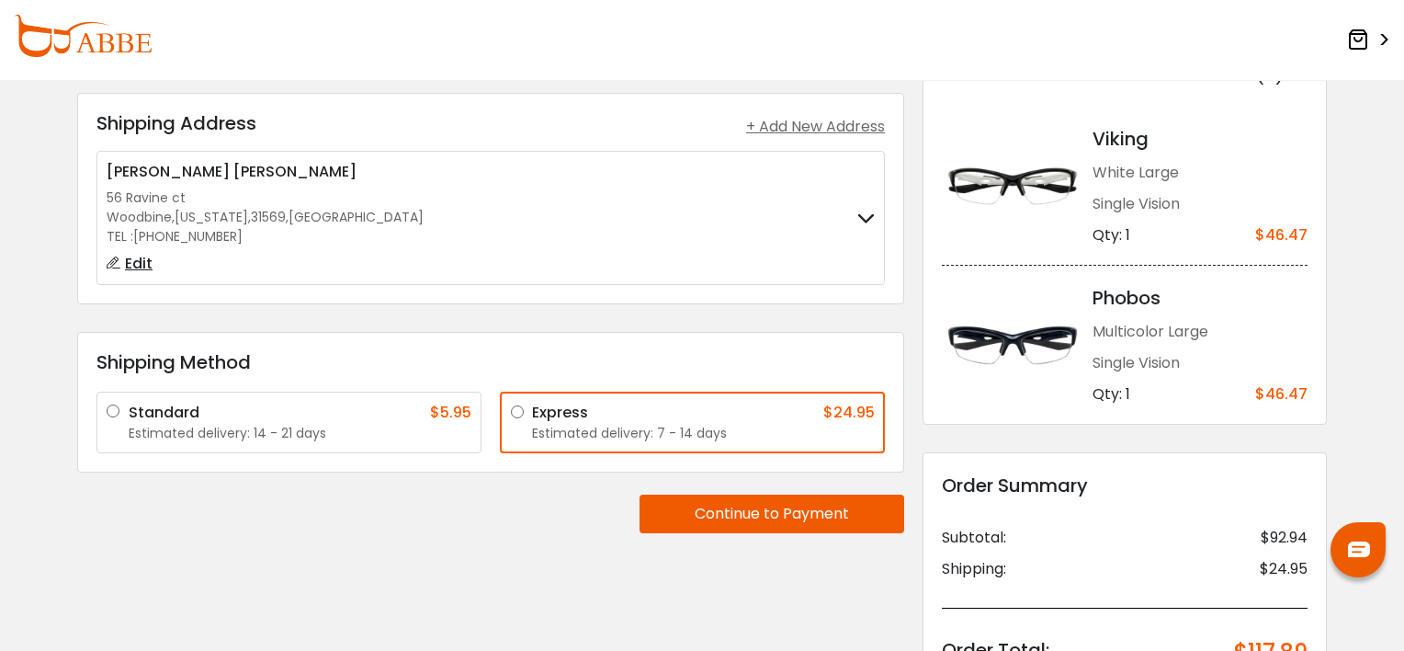
scroll to position [92, 0]
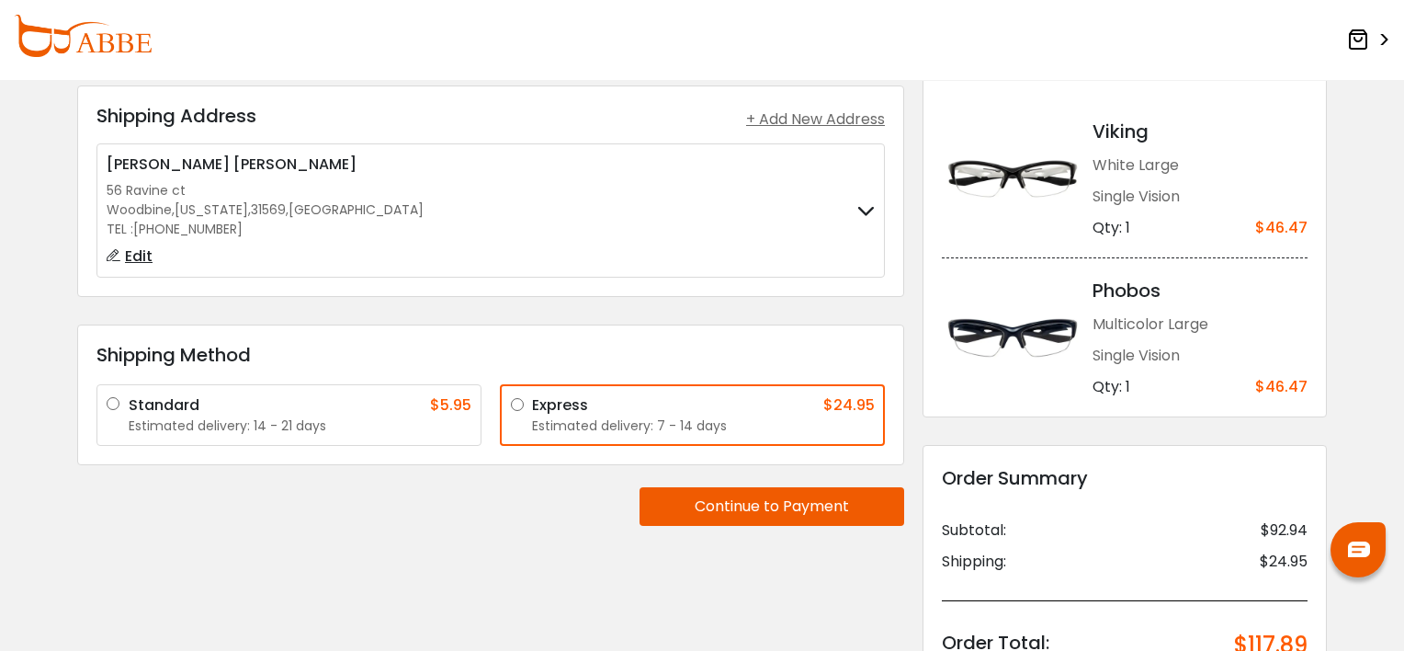
click at [858, 217] on div at bounding box center [865, 210] width 17 height 22
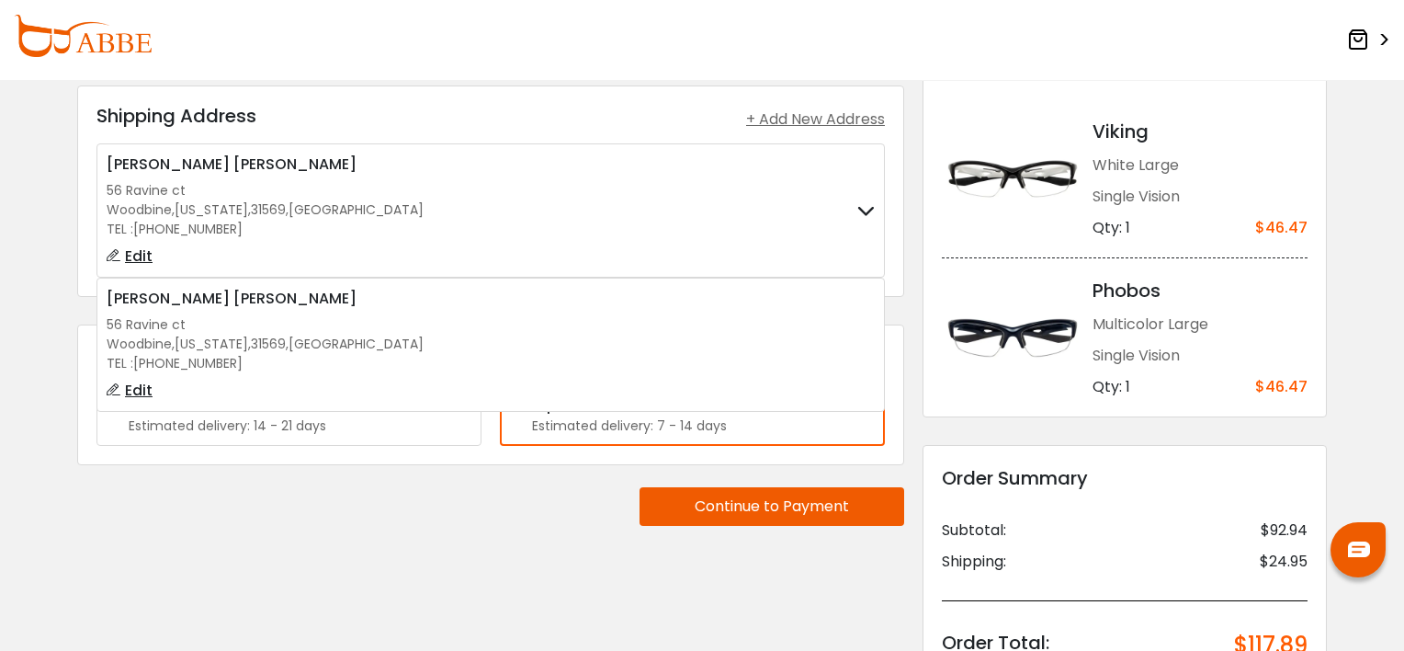
click at [29, 294] on form "Checkout Shipping Address Shipping Address + Add New Address [PERSON_NAME] [STR…" at bounding box center [702, 486] width 1404 height 996
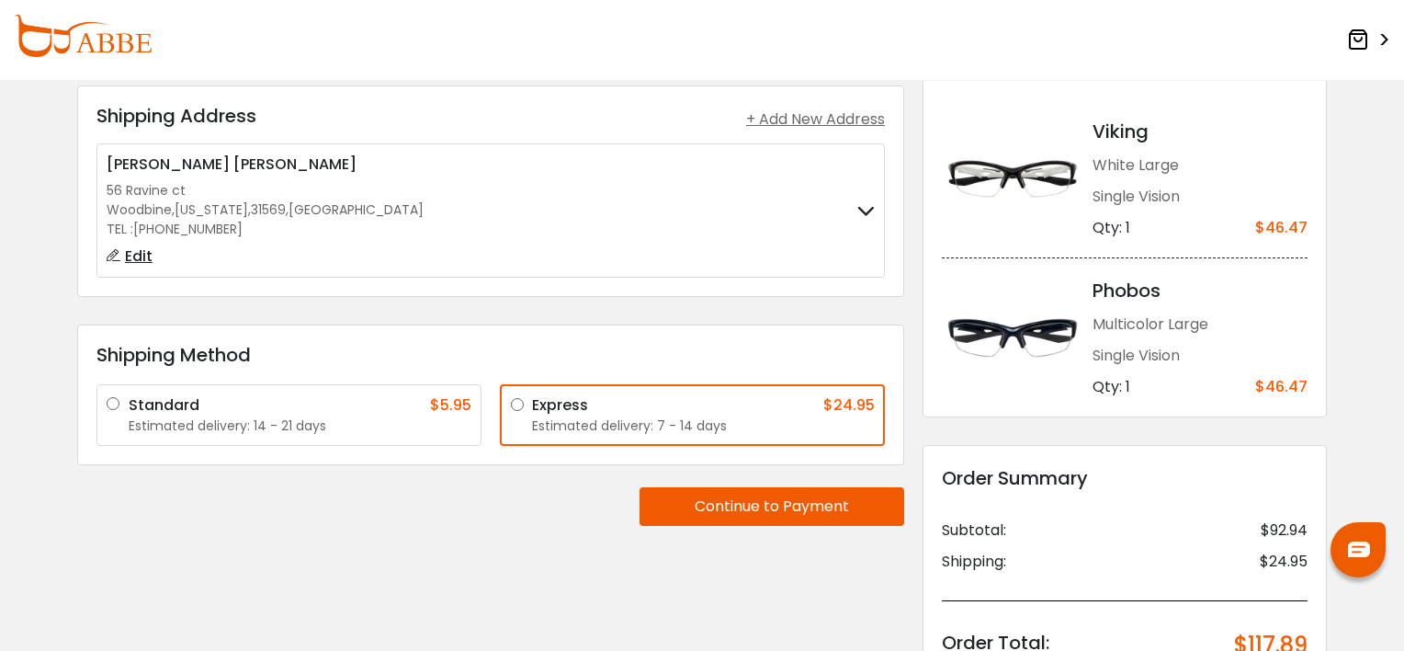
click at [720, 510] on button "Continue to Payment" at bounding box center [772, 506] width 265 height 39
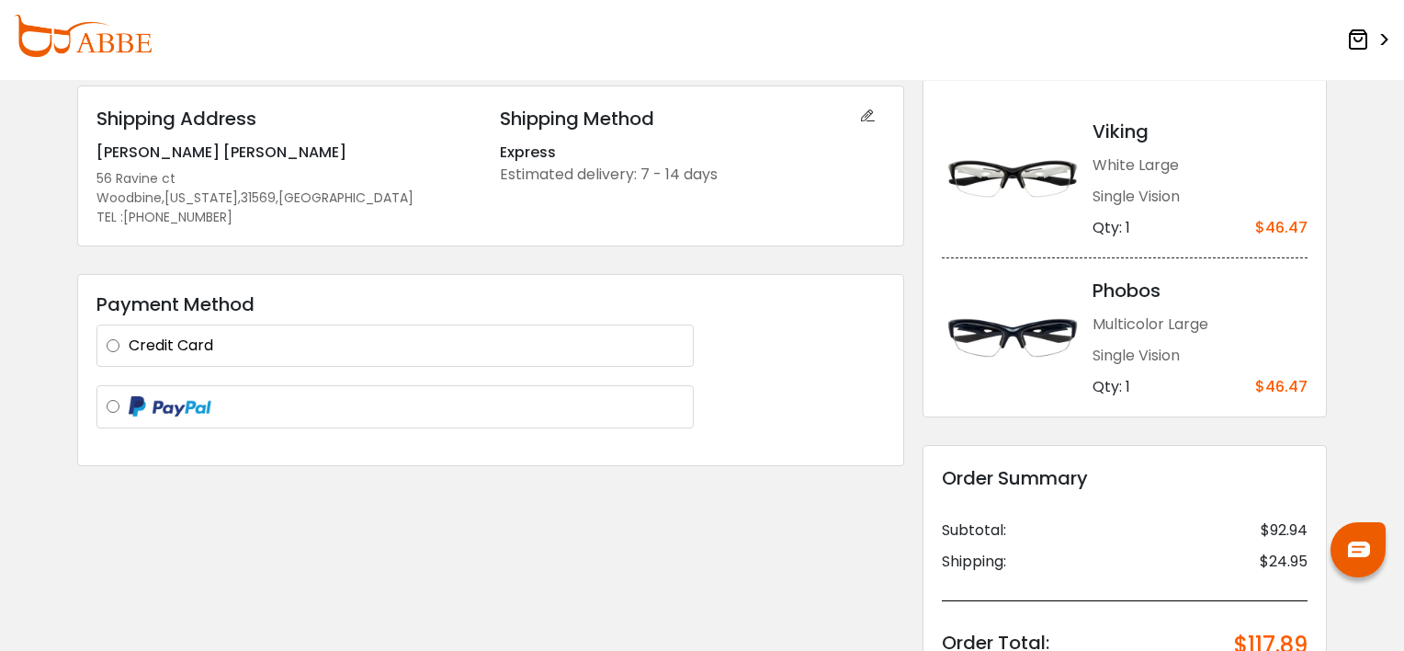
click at [129, 404] on label at bounding box center [406, 406] width 555 height 23
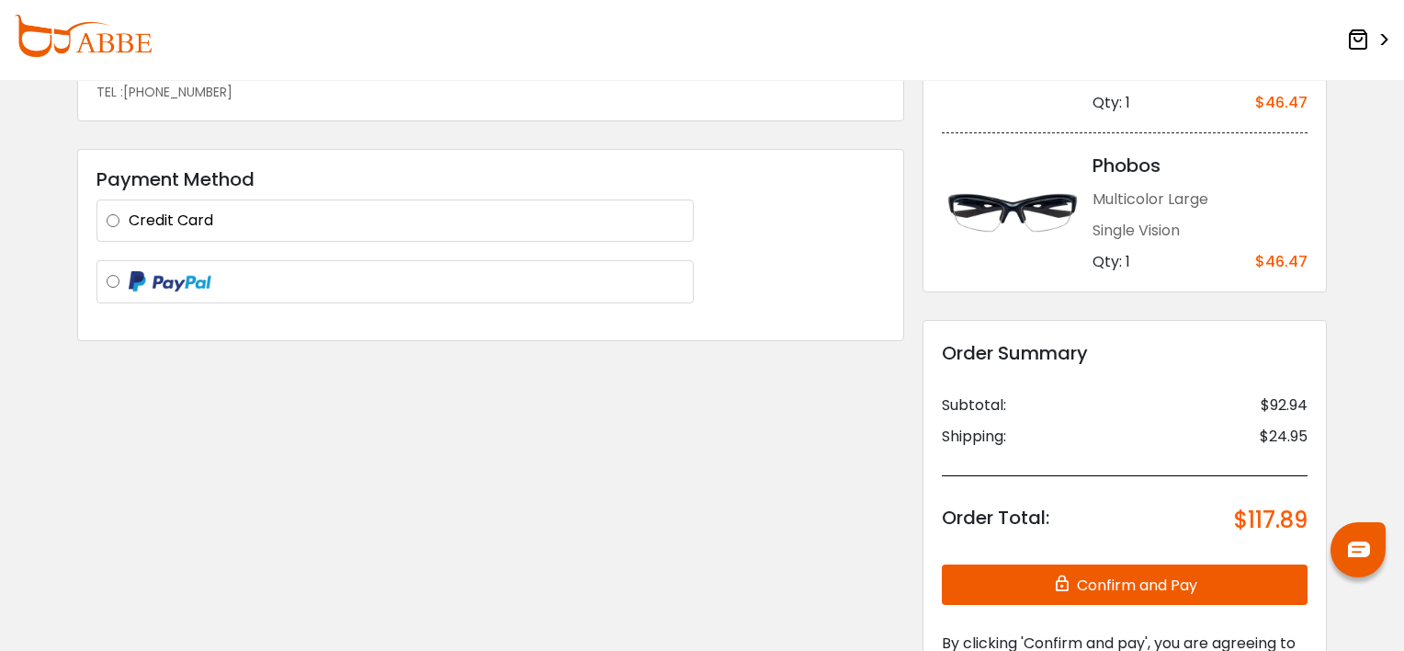
scroll to position [424, 0]
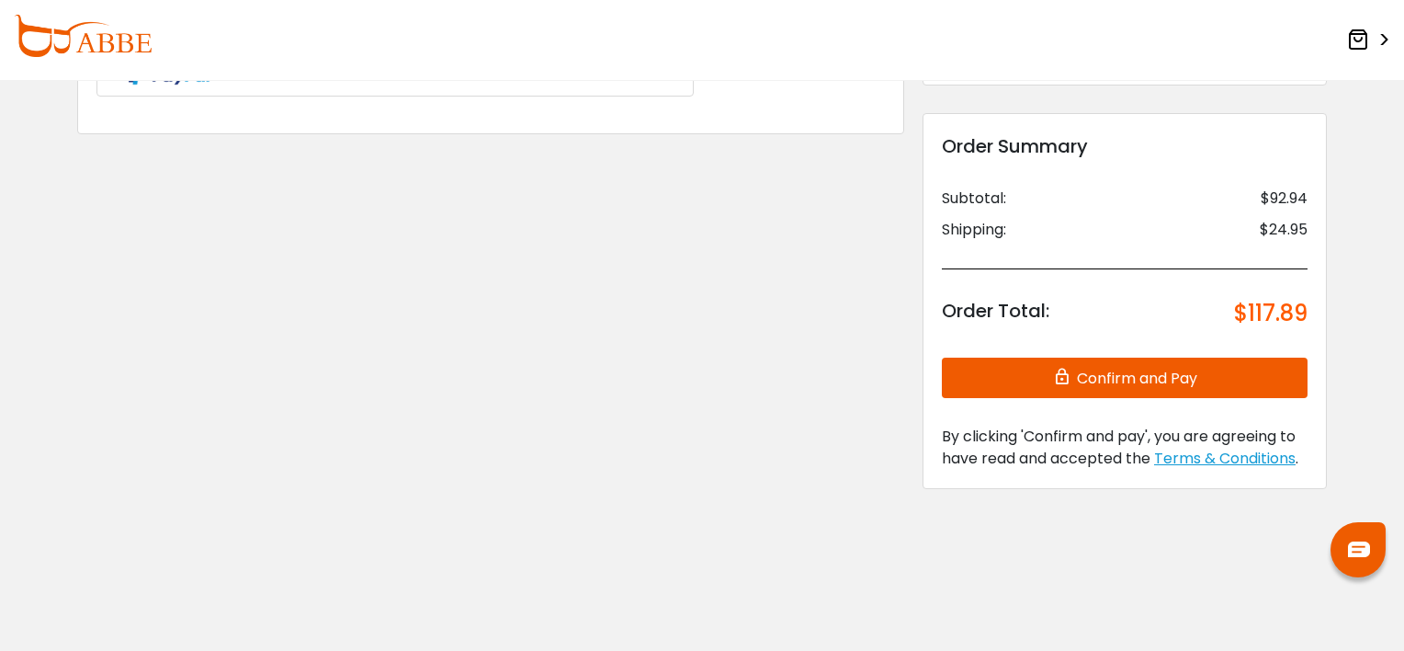
click at [1103, 376] on button "Confirm and Pay" at bounding box center [1125, 377] width 366 height 40
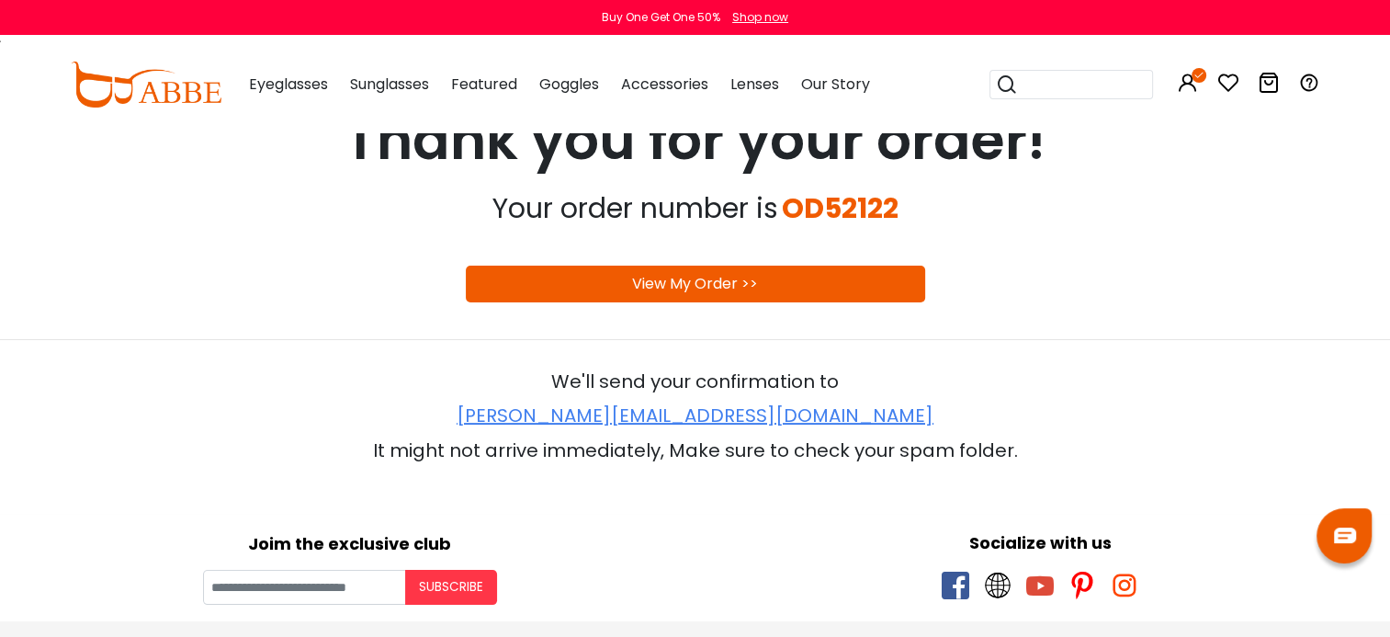
scroll to position [184, 0]
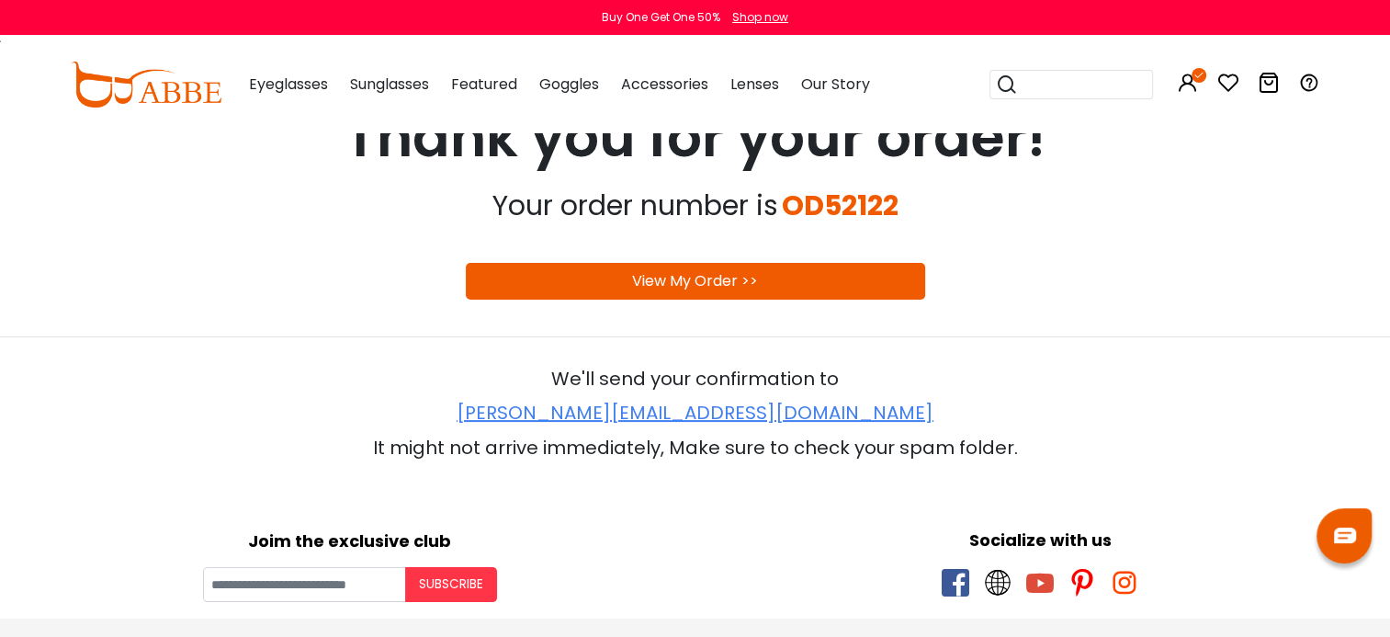
click at [493, 277] on div "View My Order >>" at bounding box center [695, 281] width 459 height 37
click at [753, 12] on div "Shop now" at bounding box center [760, 17] width 56 height 17
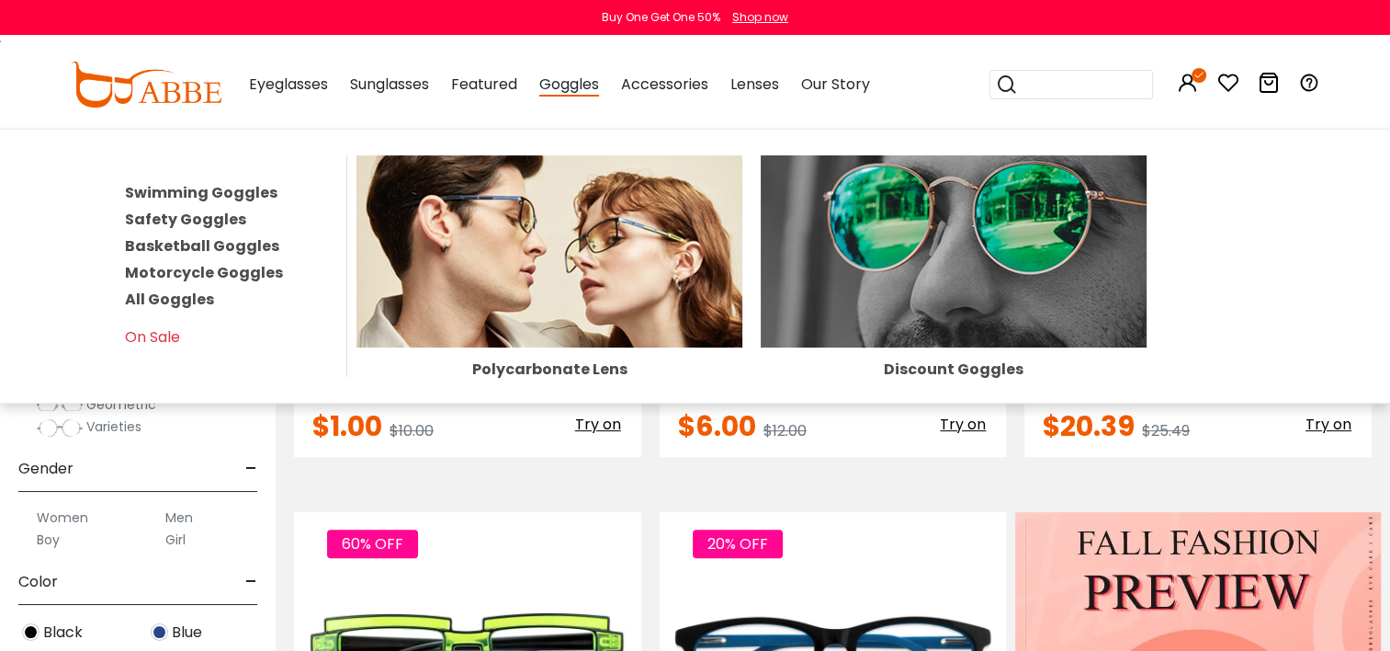
click at [170, 215] on link "Safety Goggles" at bounding box center [185, 219] width 121 height 21
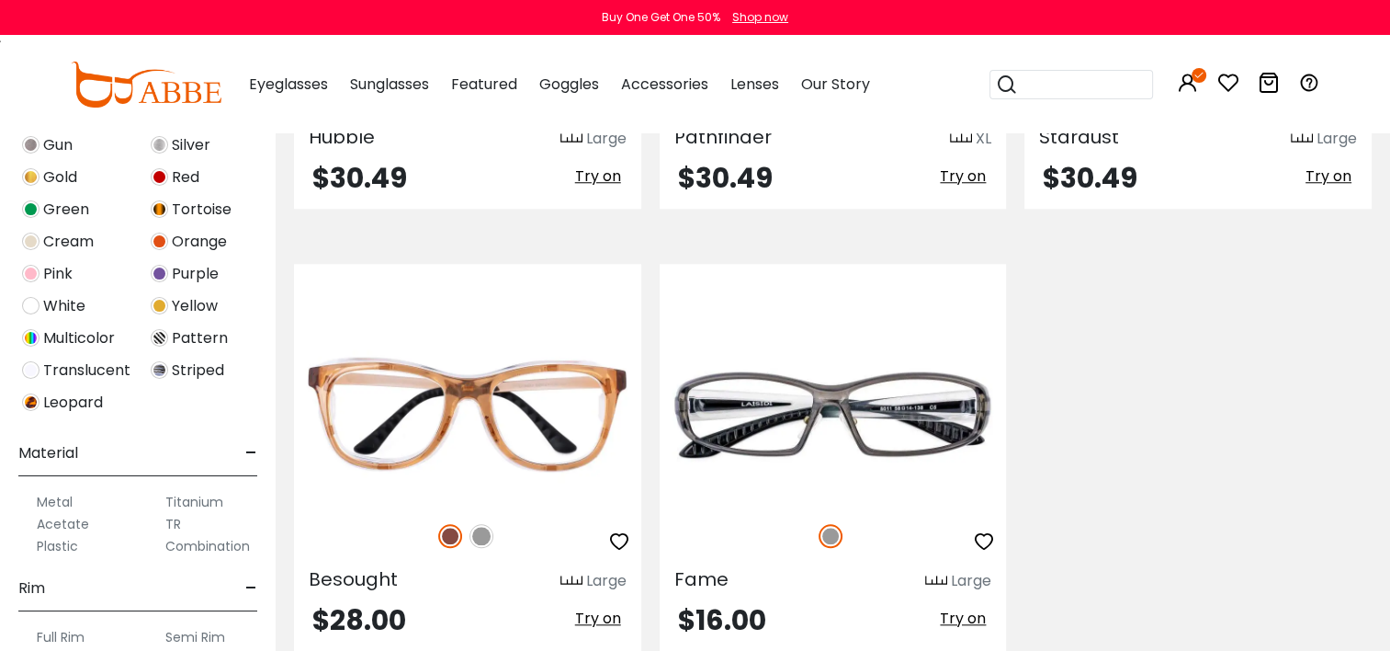
scroll to position [1746, 0]
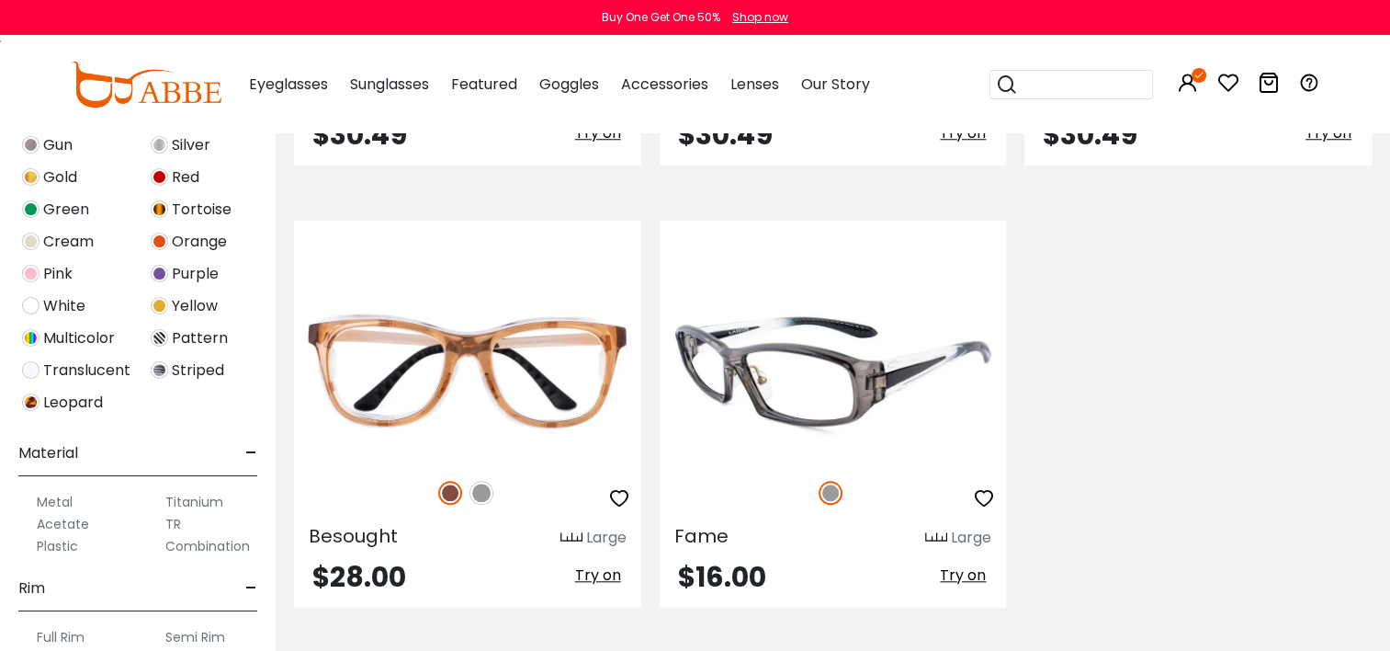
click at [862, 342] on img at bounding box center [833, 374] width 347 height 174
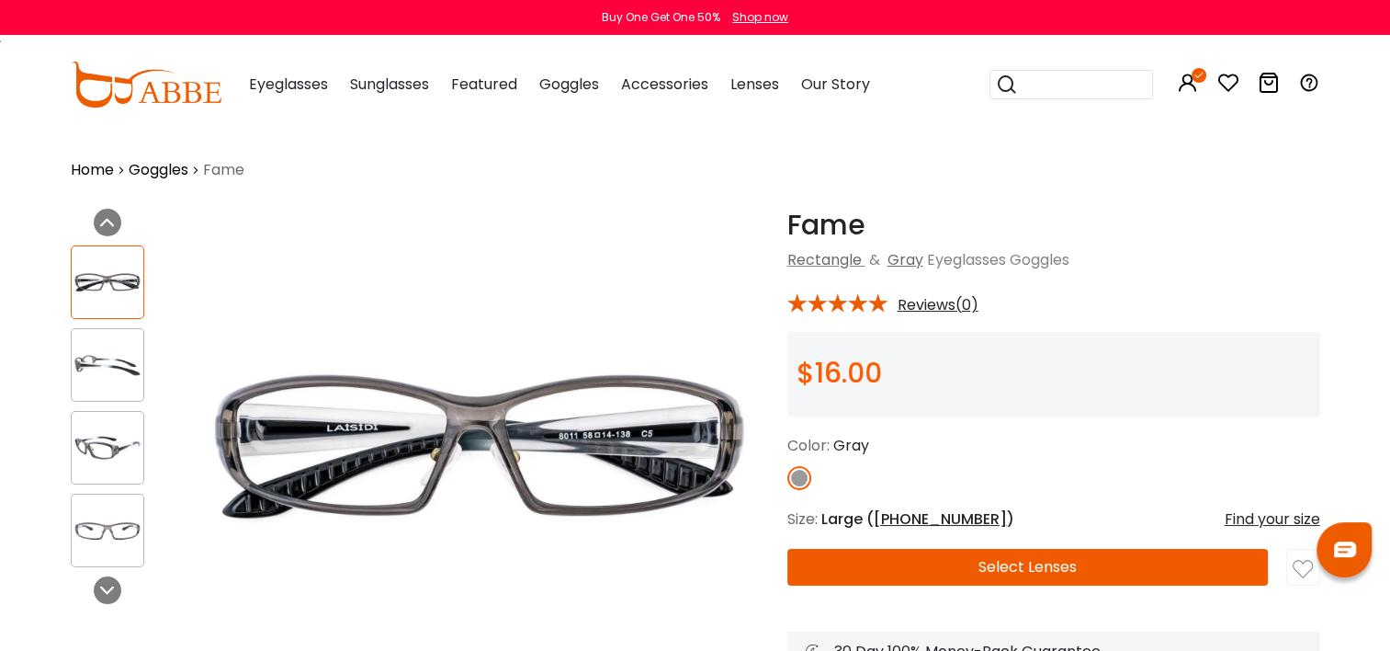
click at [114, 357] on img at bounding box center [108, 365] width 72 height 36
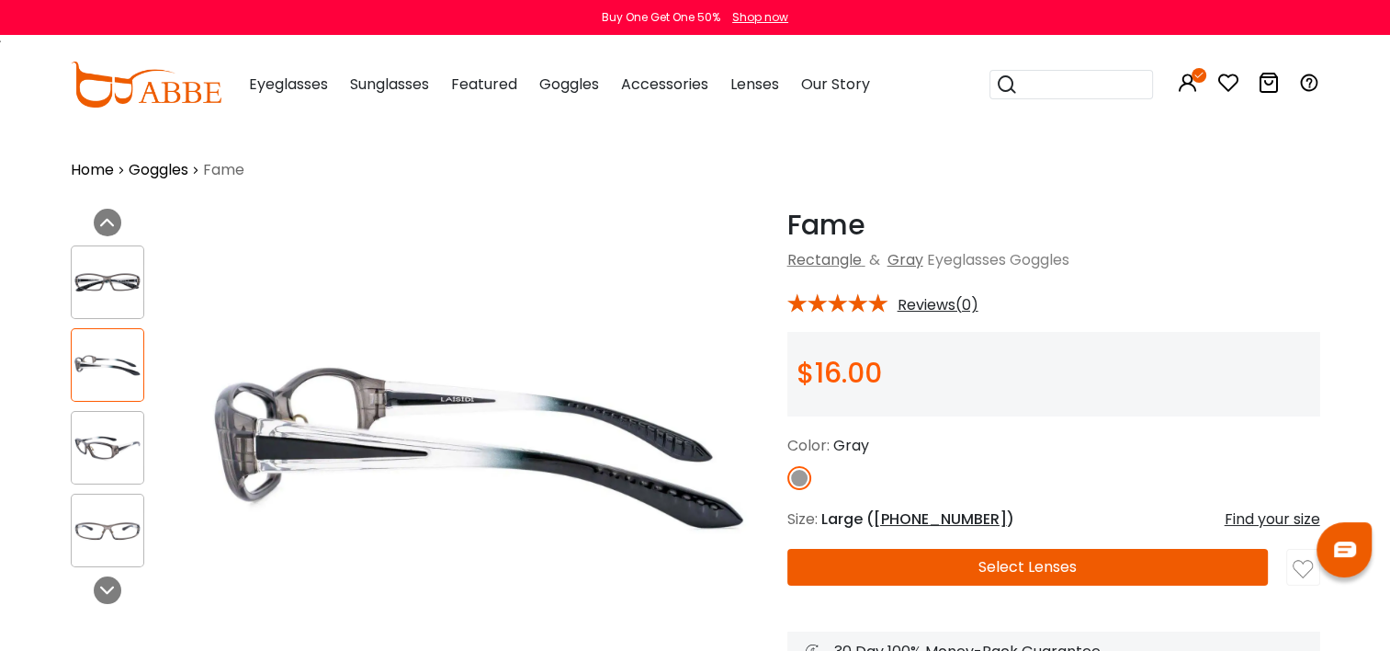
click at [110, 290] on img at bounding box center [108, 283] width 72 height 36
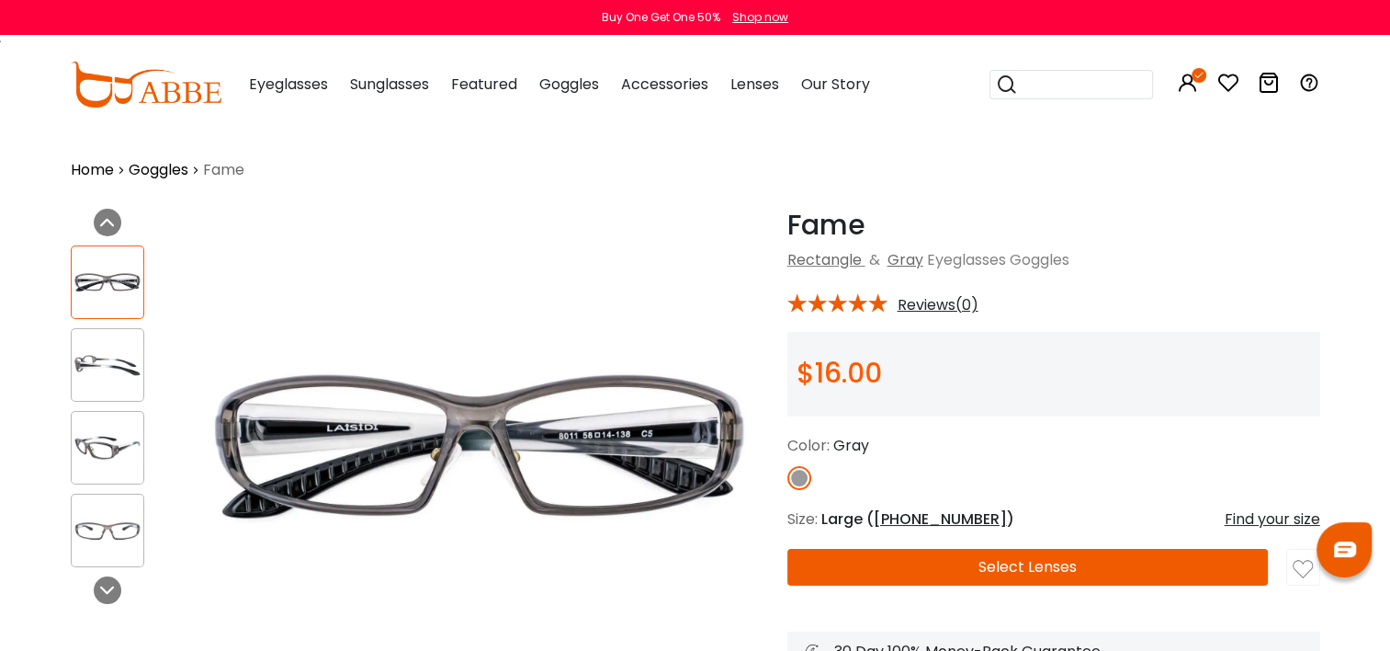
click at [106, 399] on div at bounding box center [108, 365] width 74 height 74
click at [96, 526] on img at bounding box center [108, 531] width 72 height 36
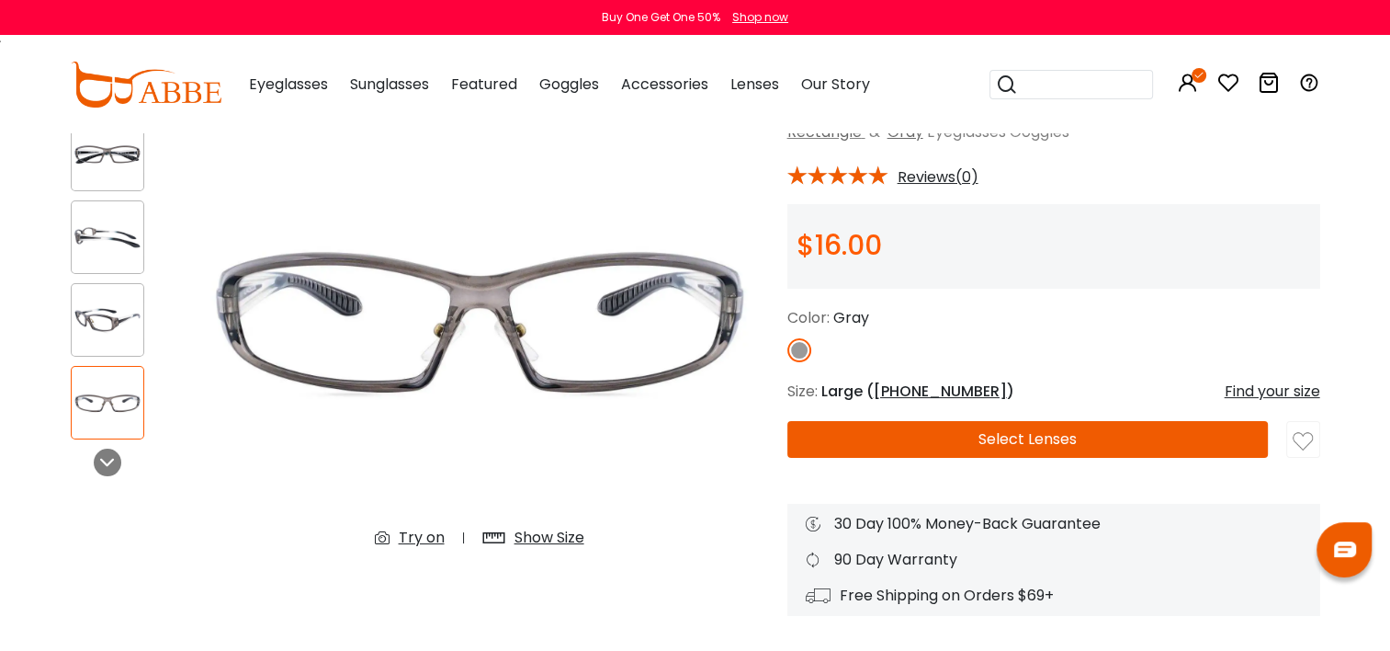
scroll to position [184, 0]
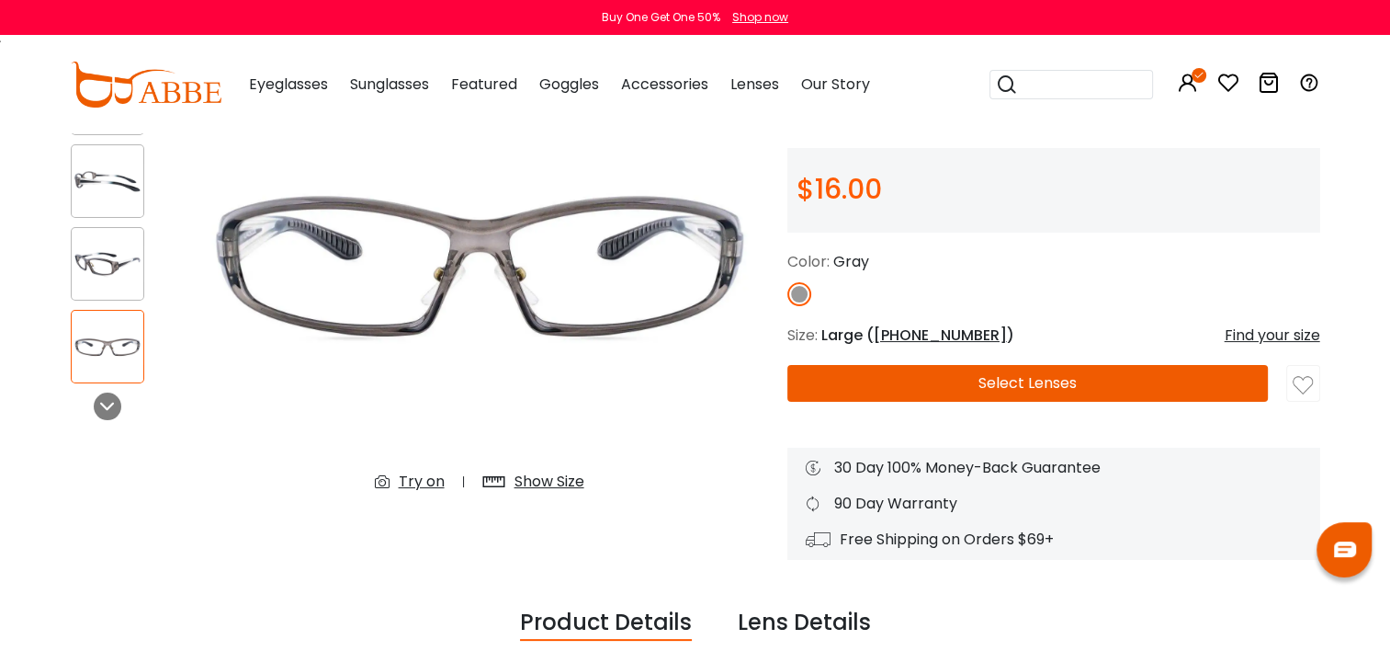
click at [90, 185] on img at bounding box center [108, 182] width 72 height 36
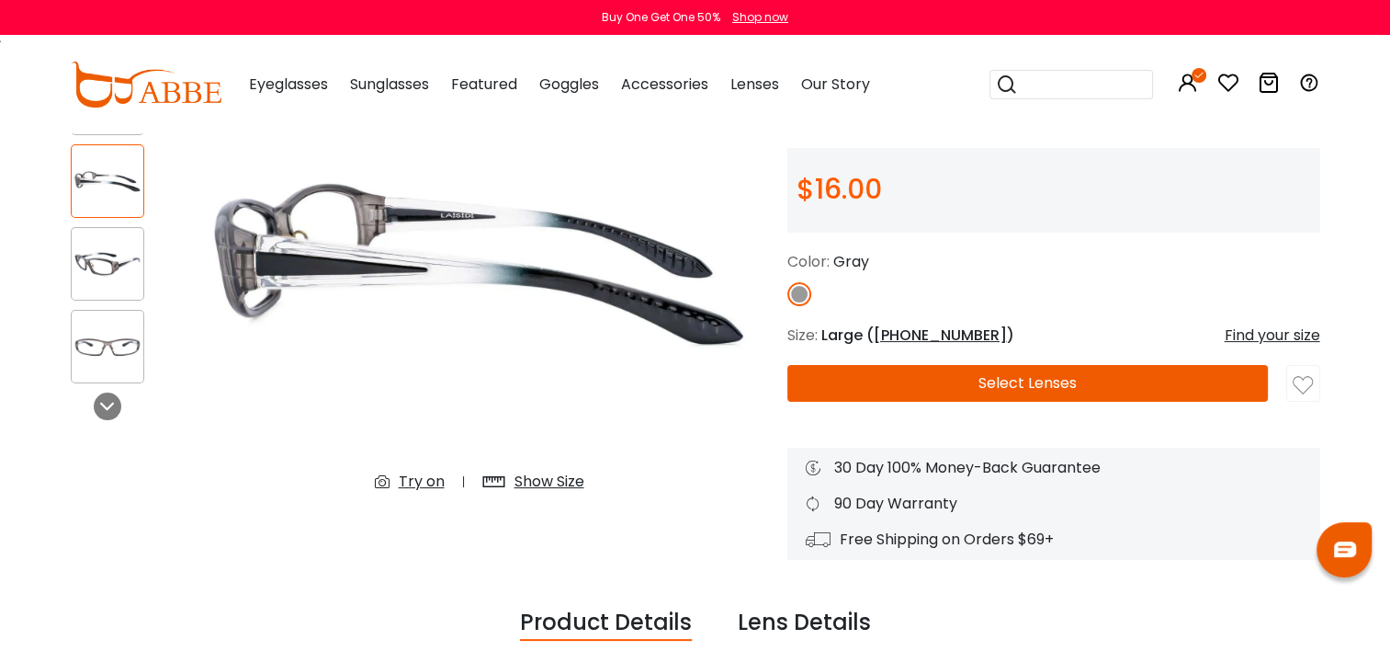
click at [287, 233] on img at bounding box center [479, 266] width 579 height 482
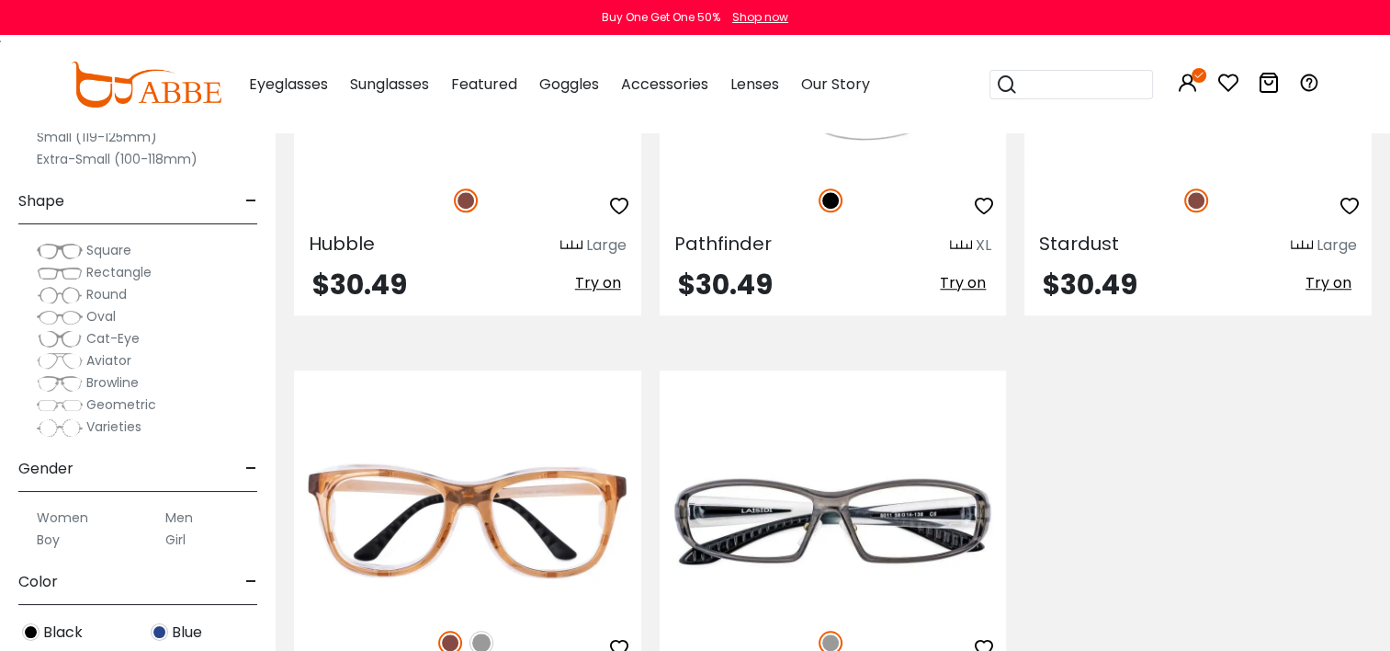
scroll to position [1838, 0]
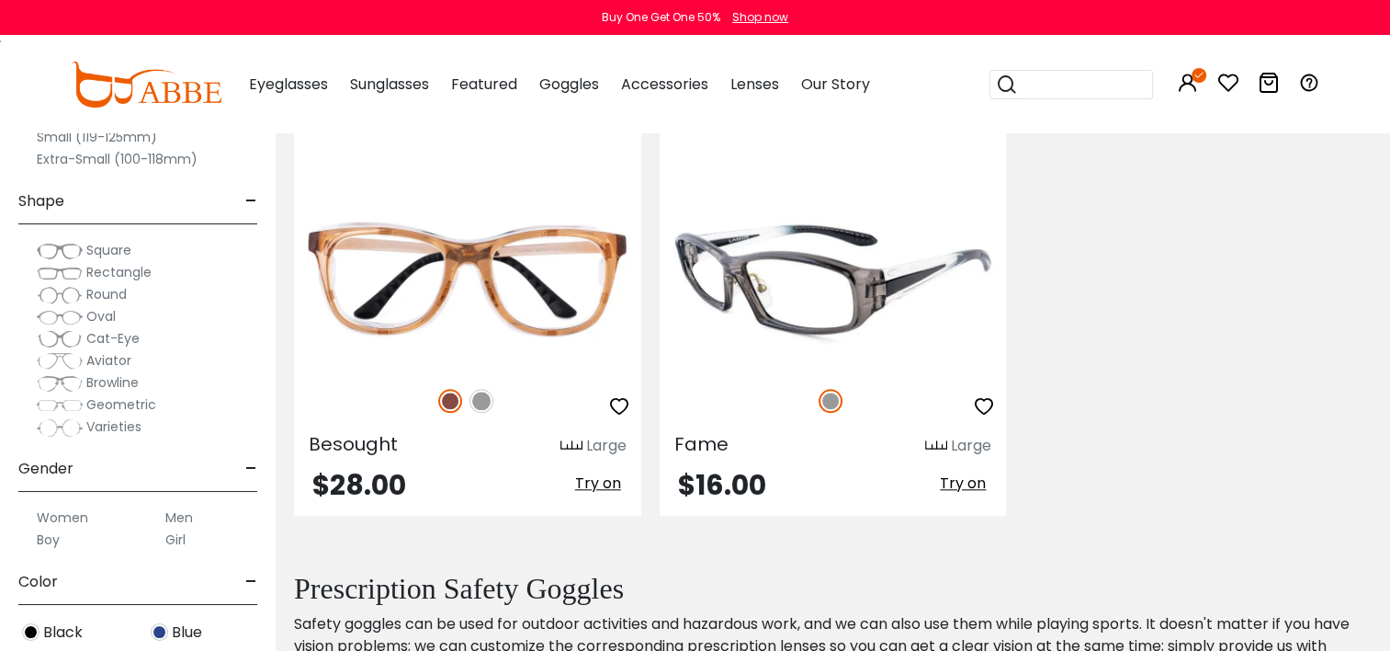
click at [762, 263] on img at bounding box center [833, 282] width 347 height 174
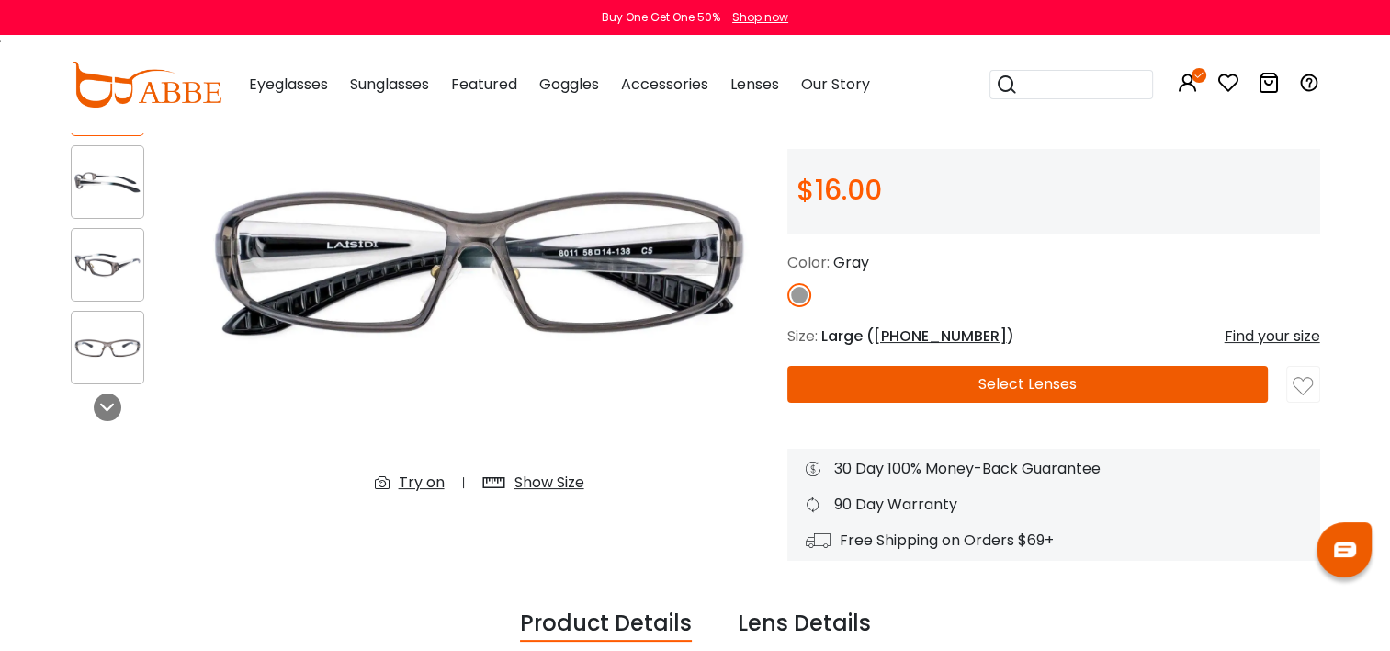
scroll to position [184, 0]
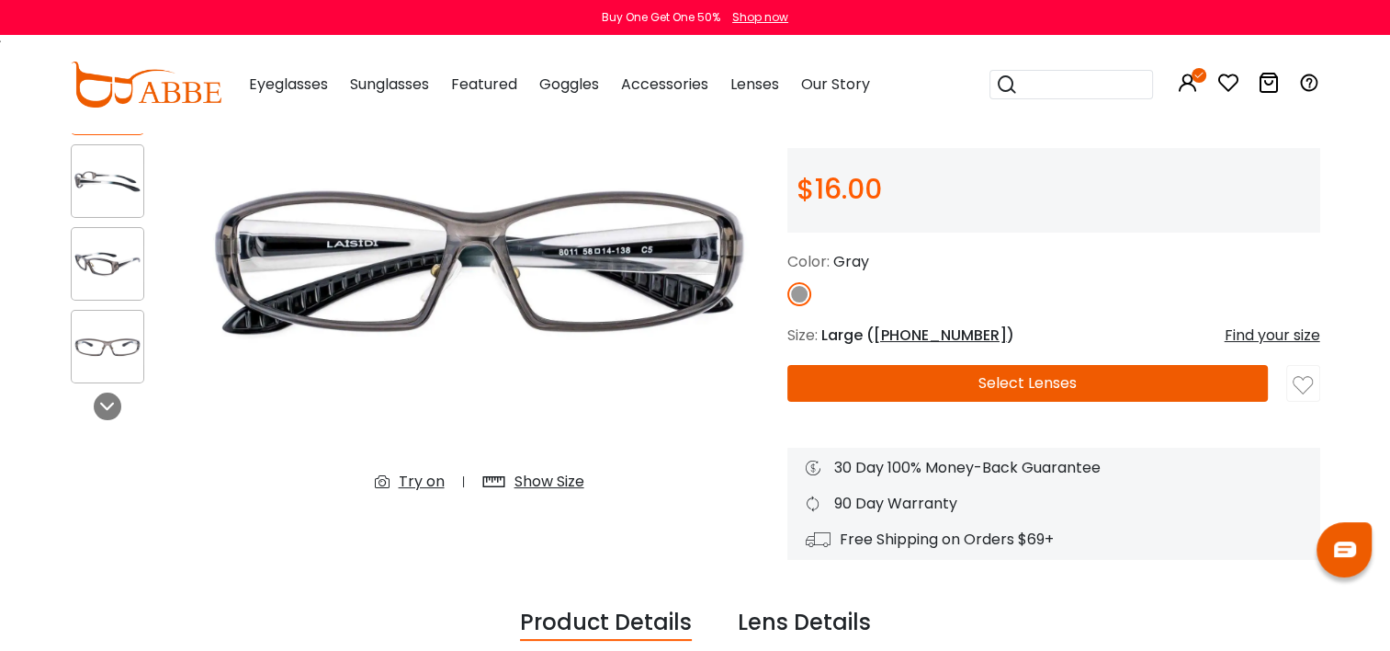
click at [92, 254] on img at bounding box center [108, 264] width 72 height 36
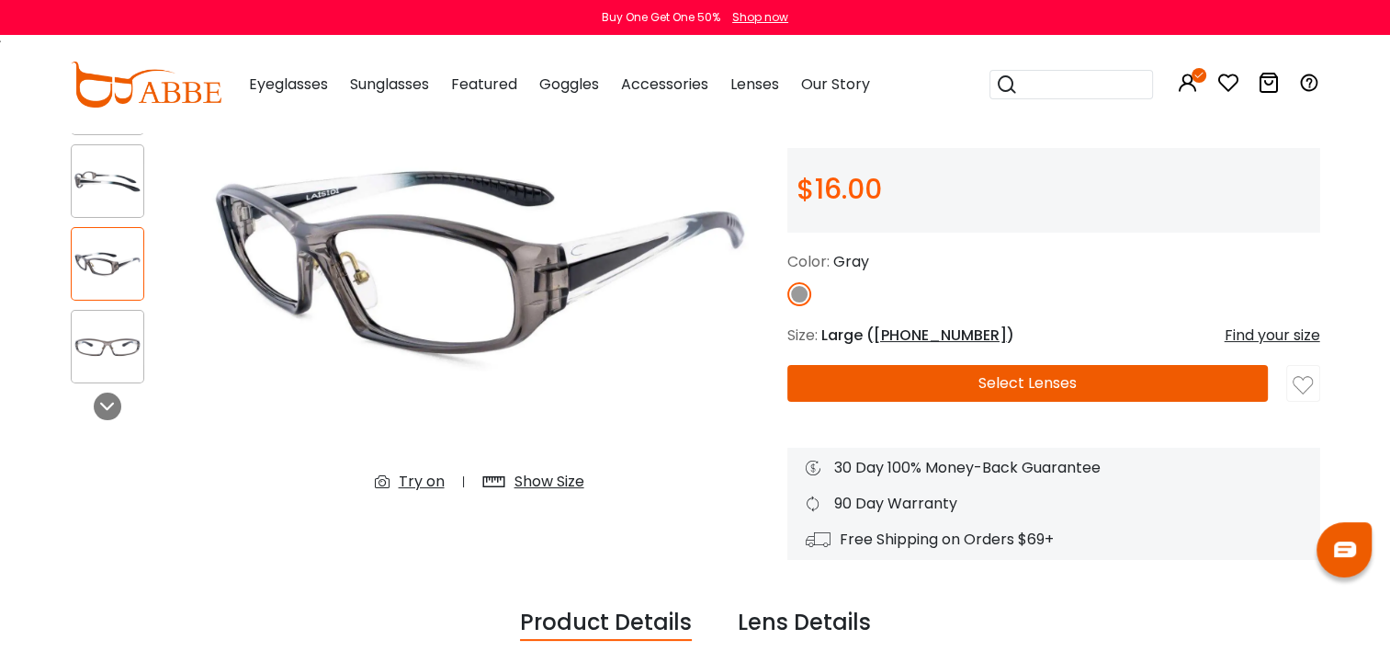
scroll to position [0, 0]
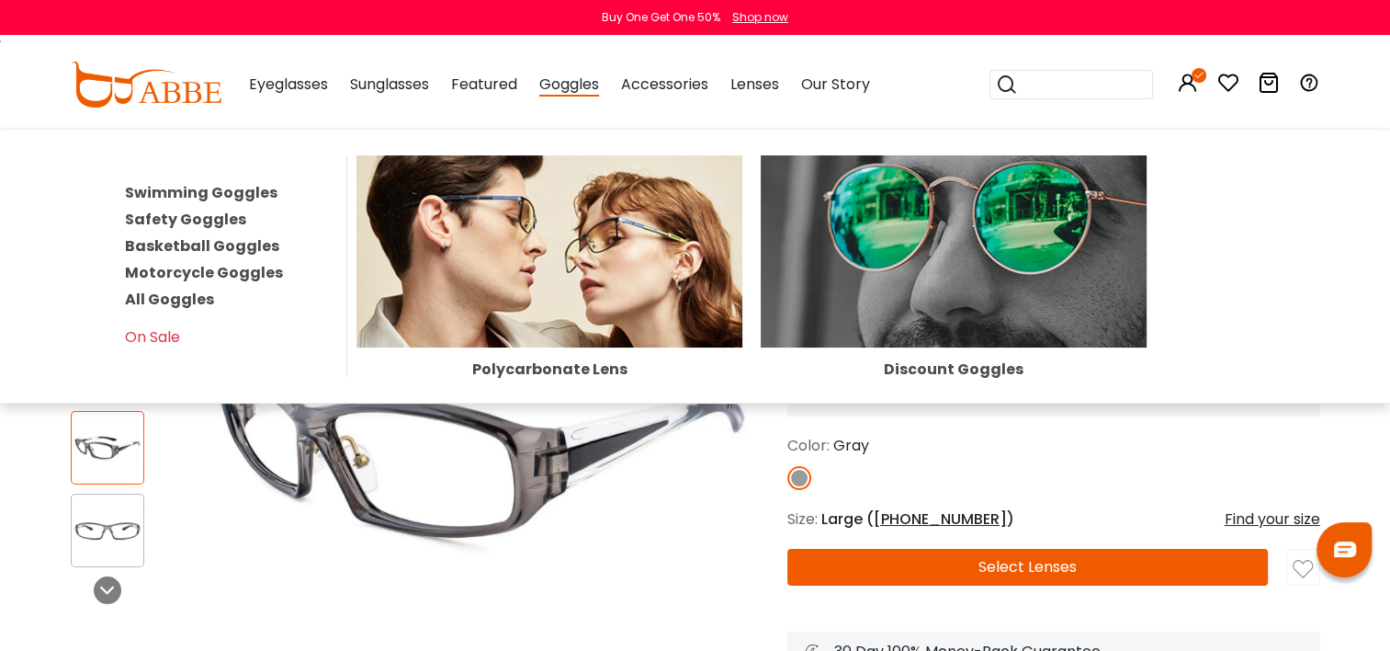
click link "All Goggles"
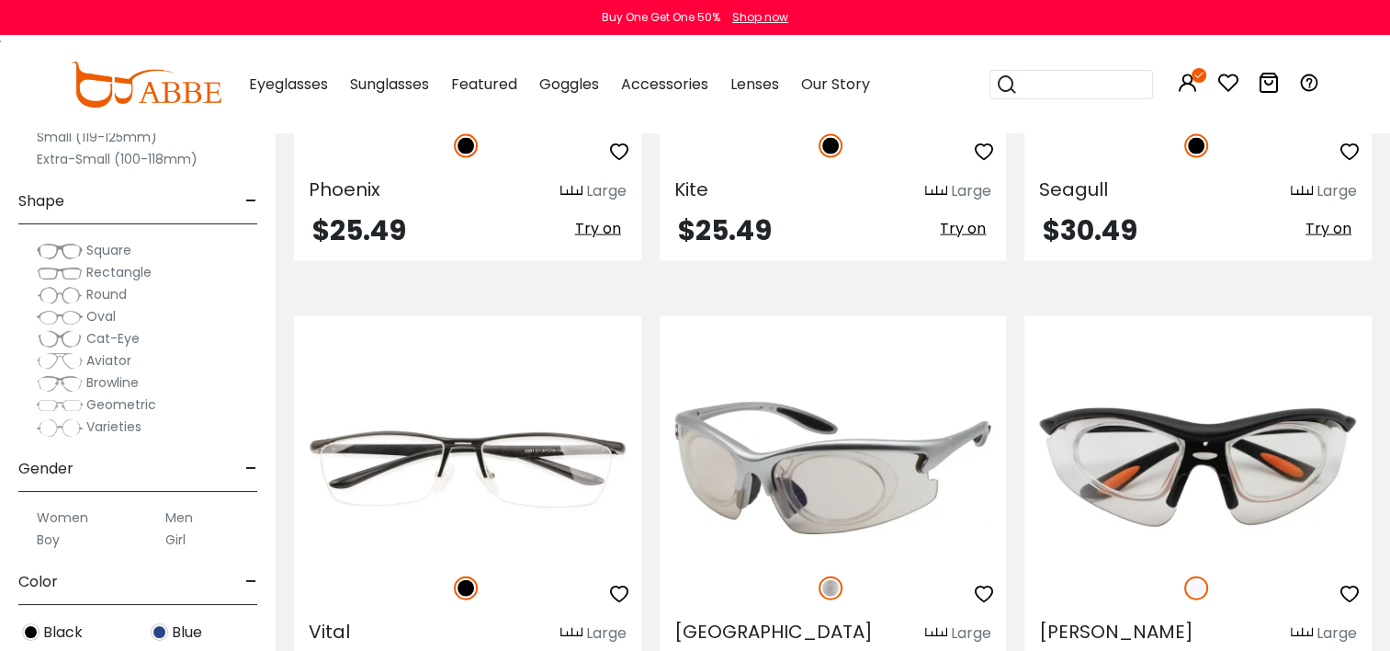
scroll to position [3400, 0]
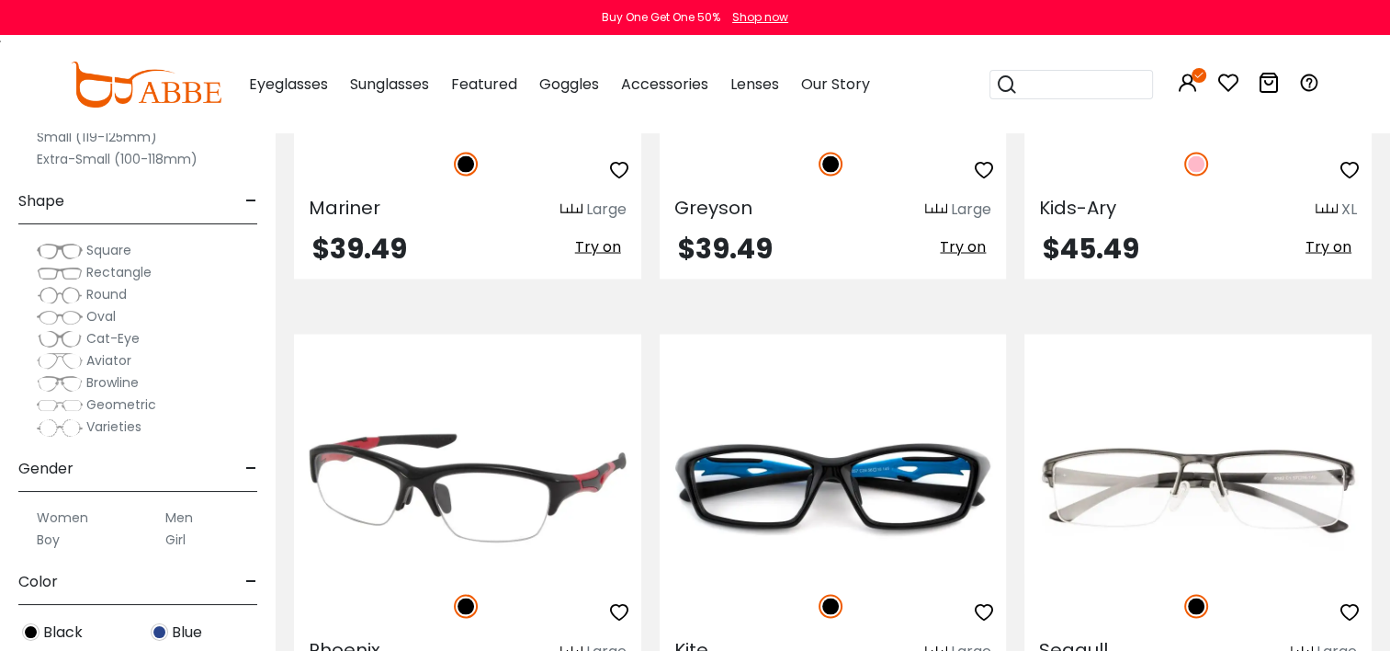
click at [510, 445] on img at bounding box center [467, 487] width 347 height 174
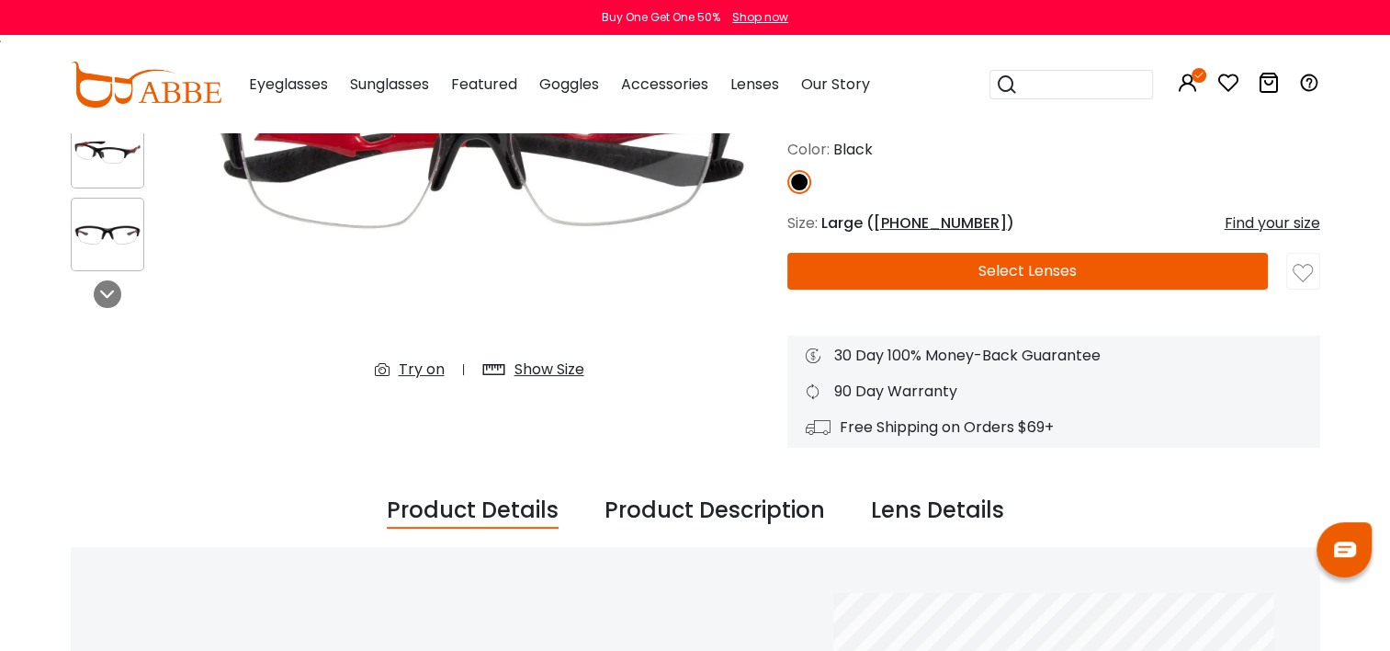
scroll to position [184, 0]
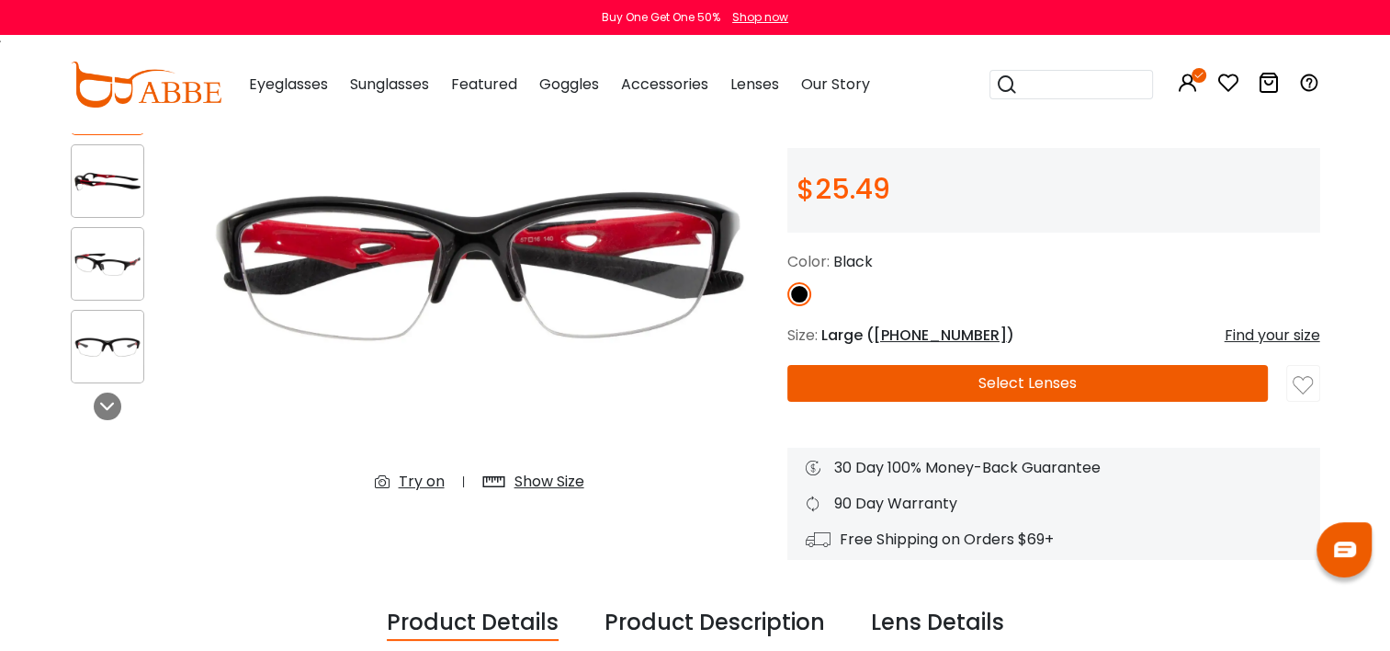
click at [1037, 382] on button "Select Lenses" at bounding box center [1027, 383] width 481 height 37
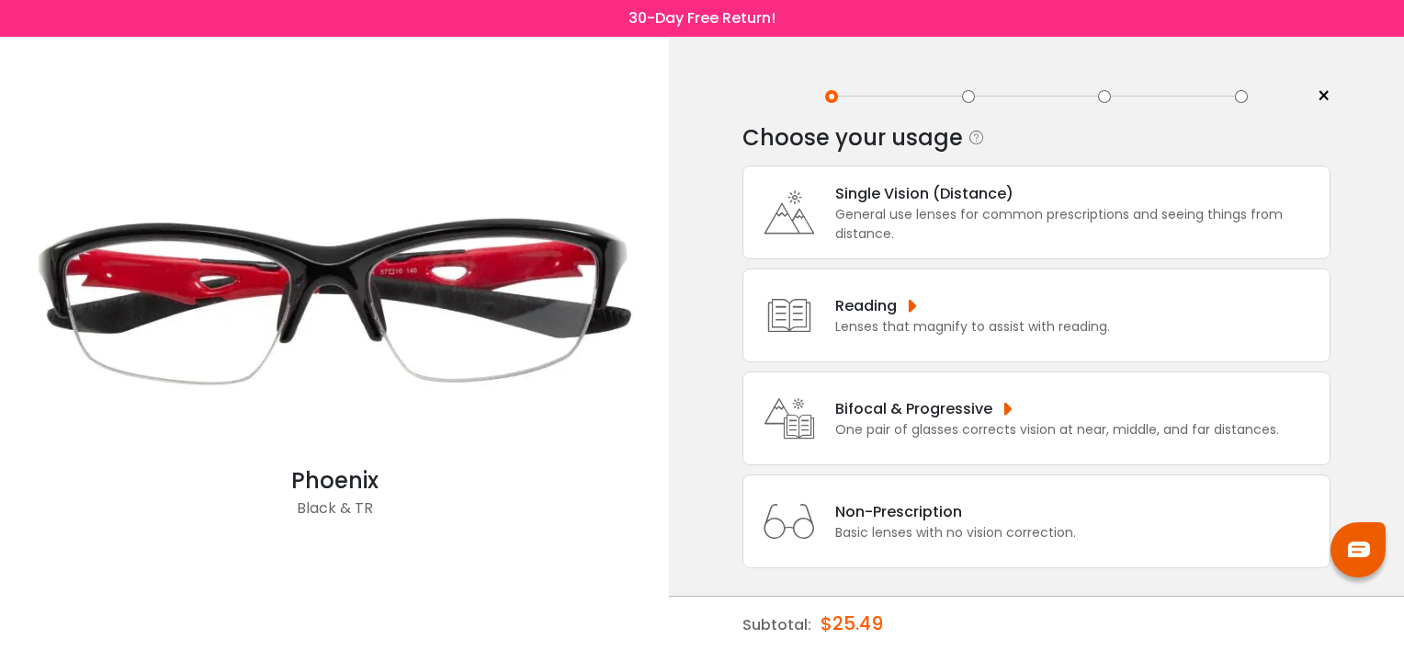
scroll to position [11, 0]
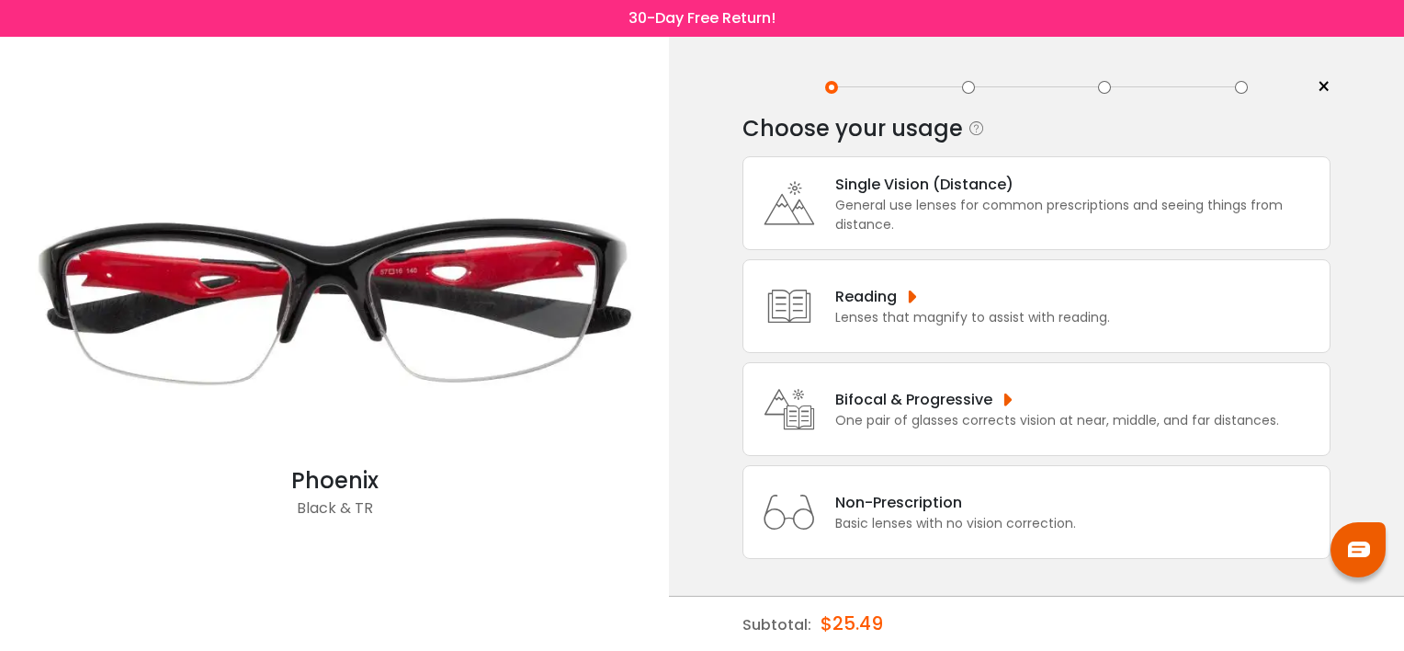
click at [870, 518] on div "Basic lenses with no vision correction." at bounding box center [955, 523] width 241 height 19
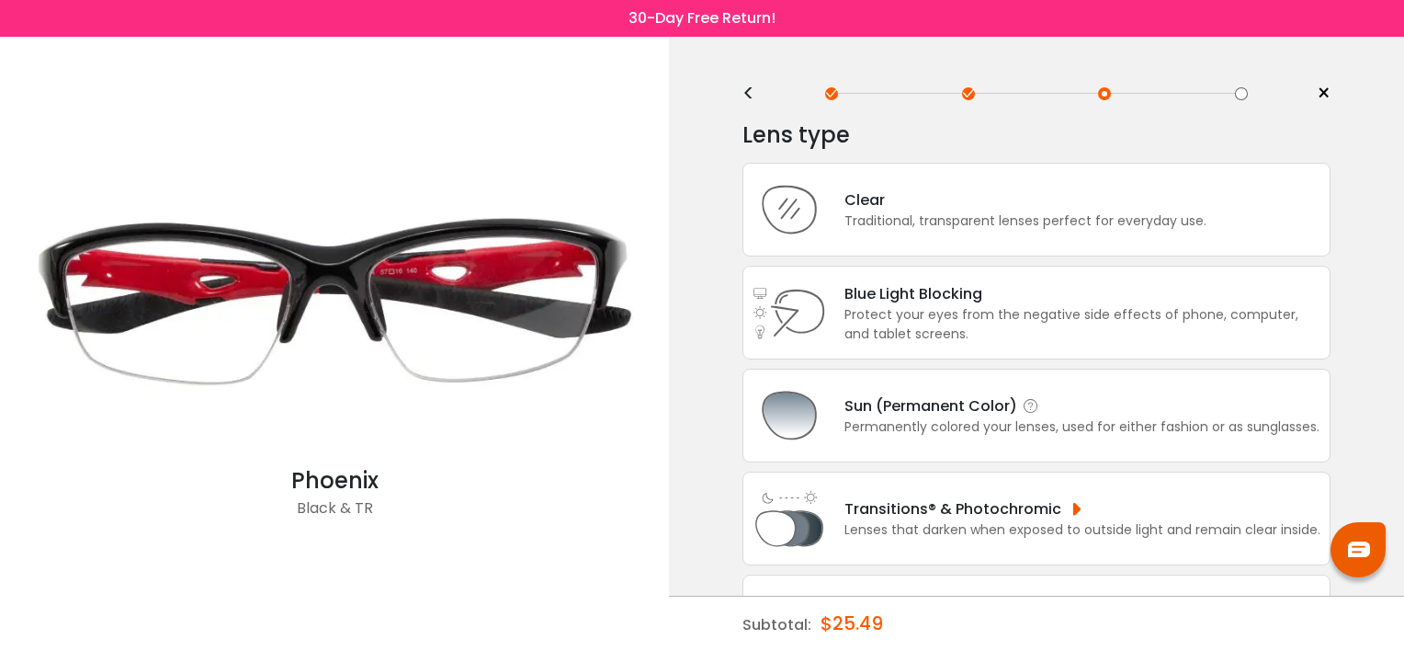
scroll to position [0, 0]
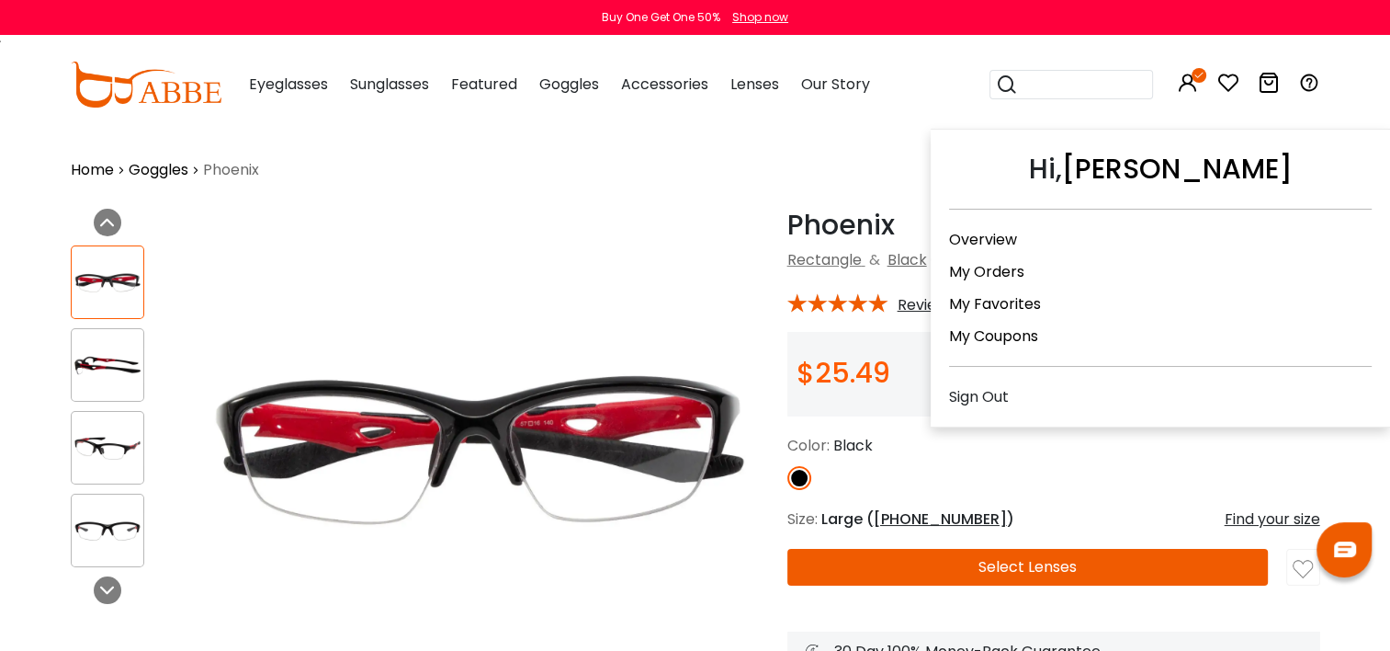
click icon
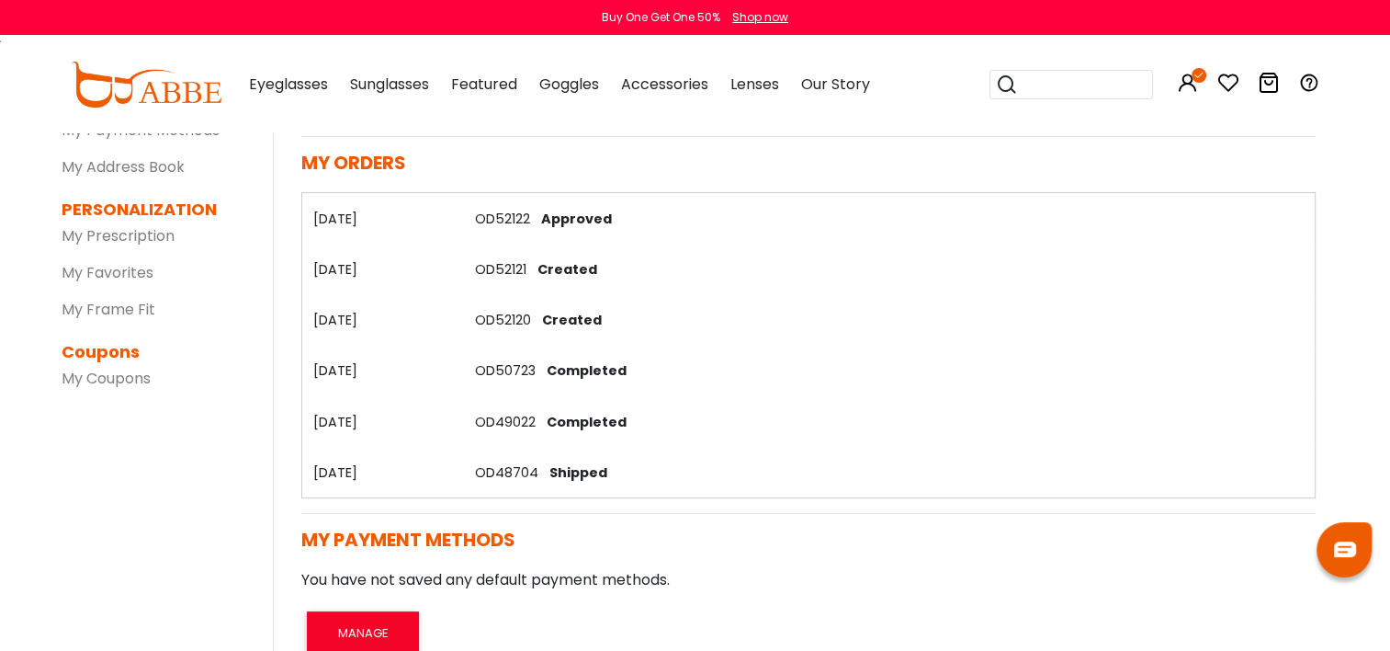
scroll to position [184, 0]
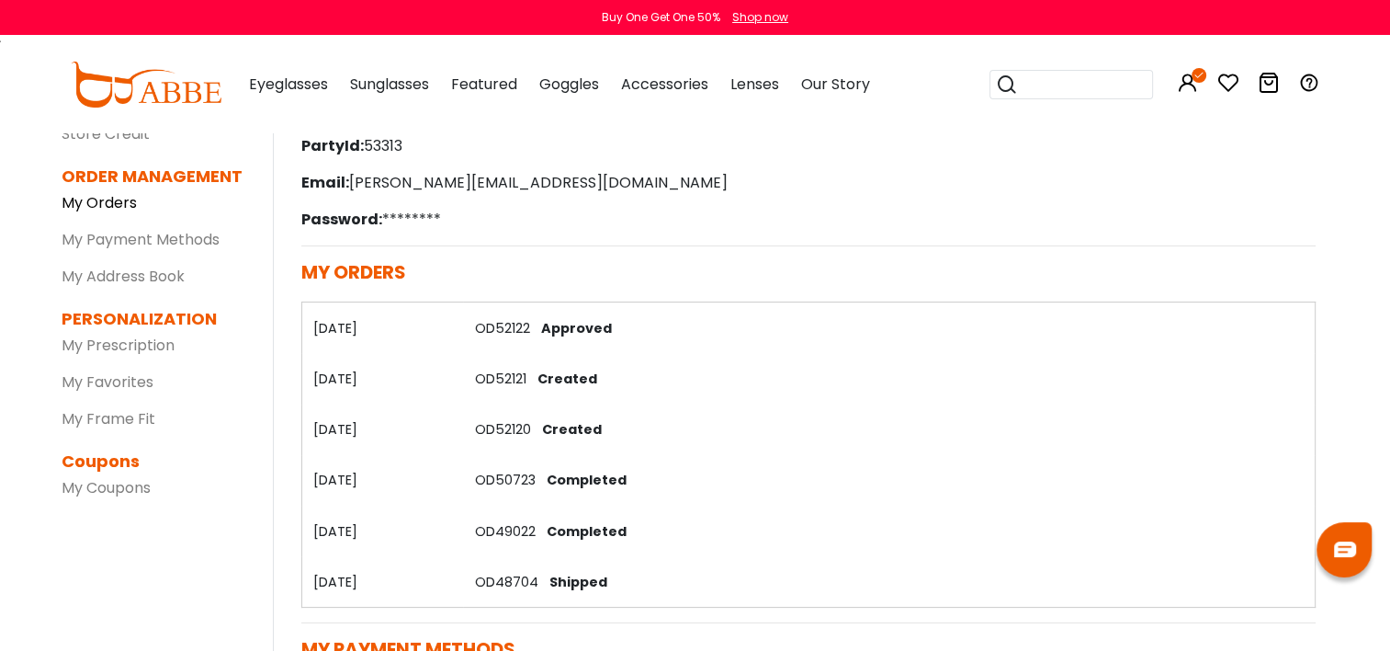
click at [105, 205] on link "My Orders" at bounding box center [99, 202] width 75 height 21
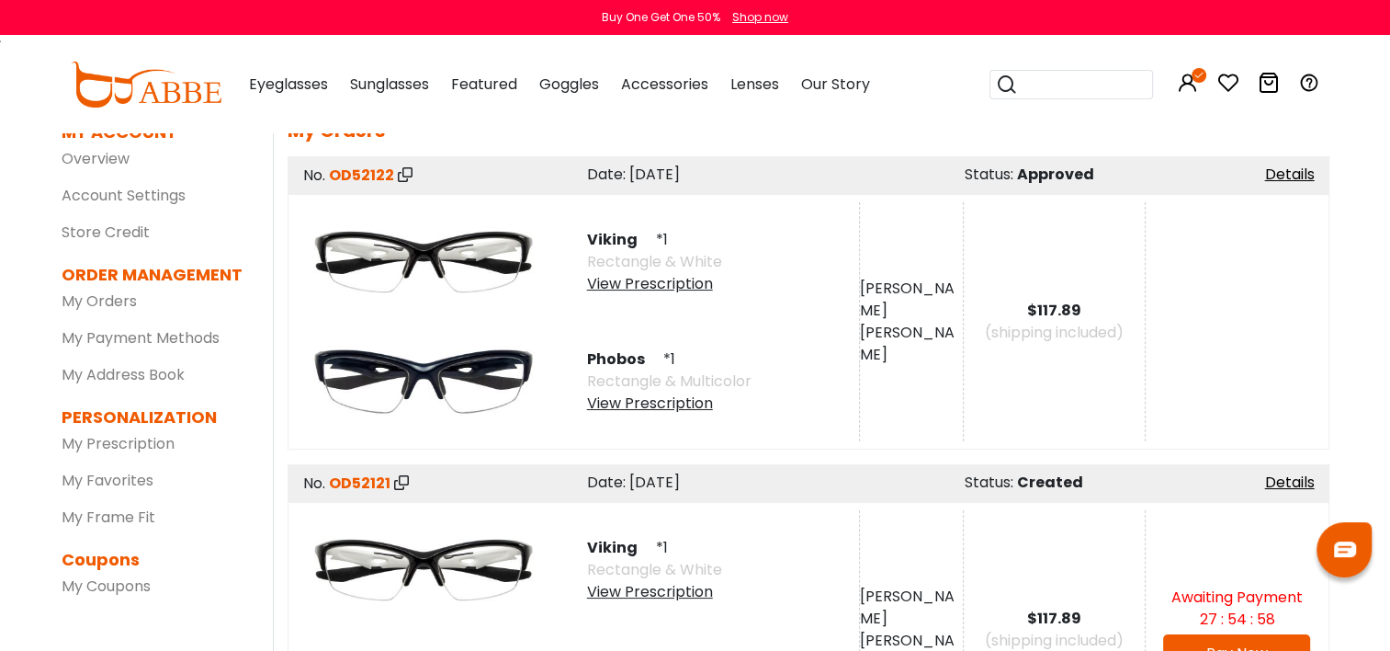
scroll to position [92, 0]
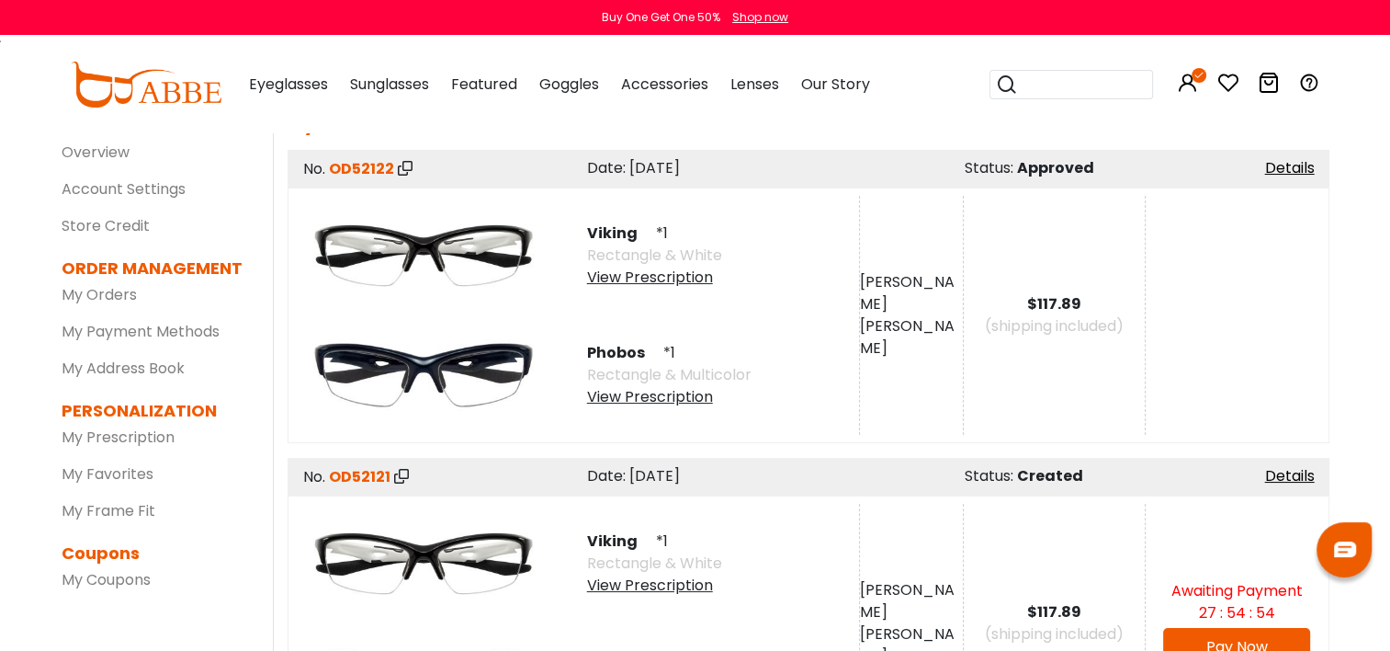
click at [402, 481] on icon at bounding box center [401, 476] width 15 height 15
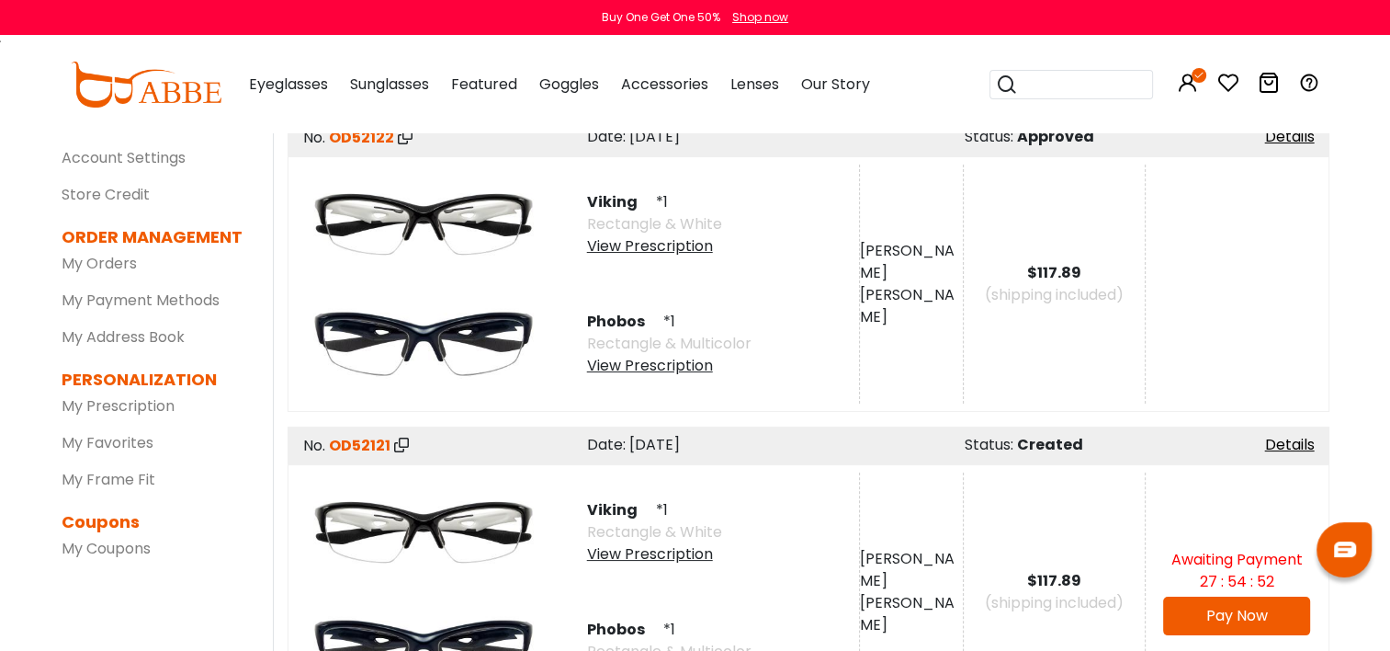
scroll to position [368, 0]
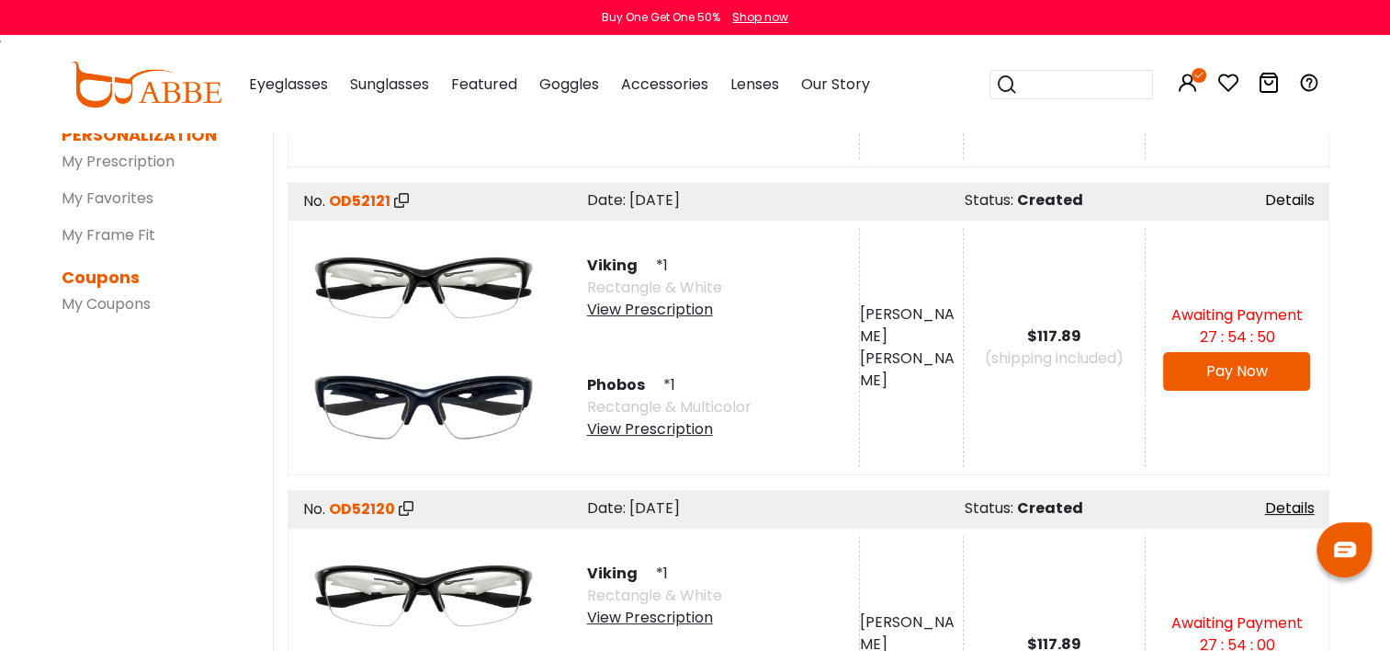
click at [1292, 193] on link "Details" at bounding box center [1290, 199] width 50 height 21
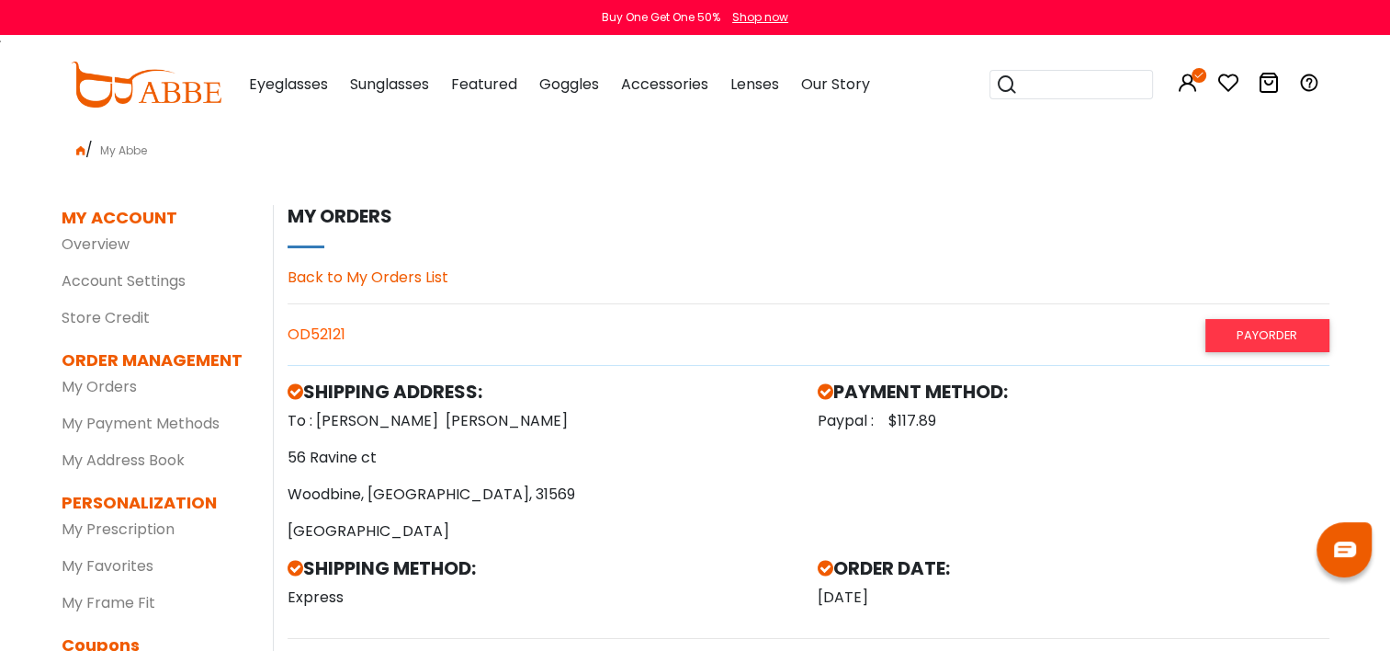
click at [323, 340] on div "OD52121 PAYORDER" at bounding box center [809, 334] width 1042 height 31
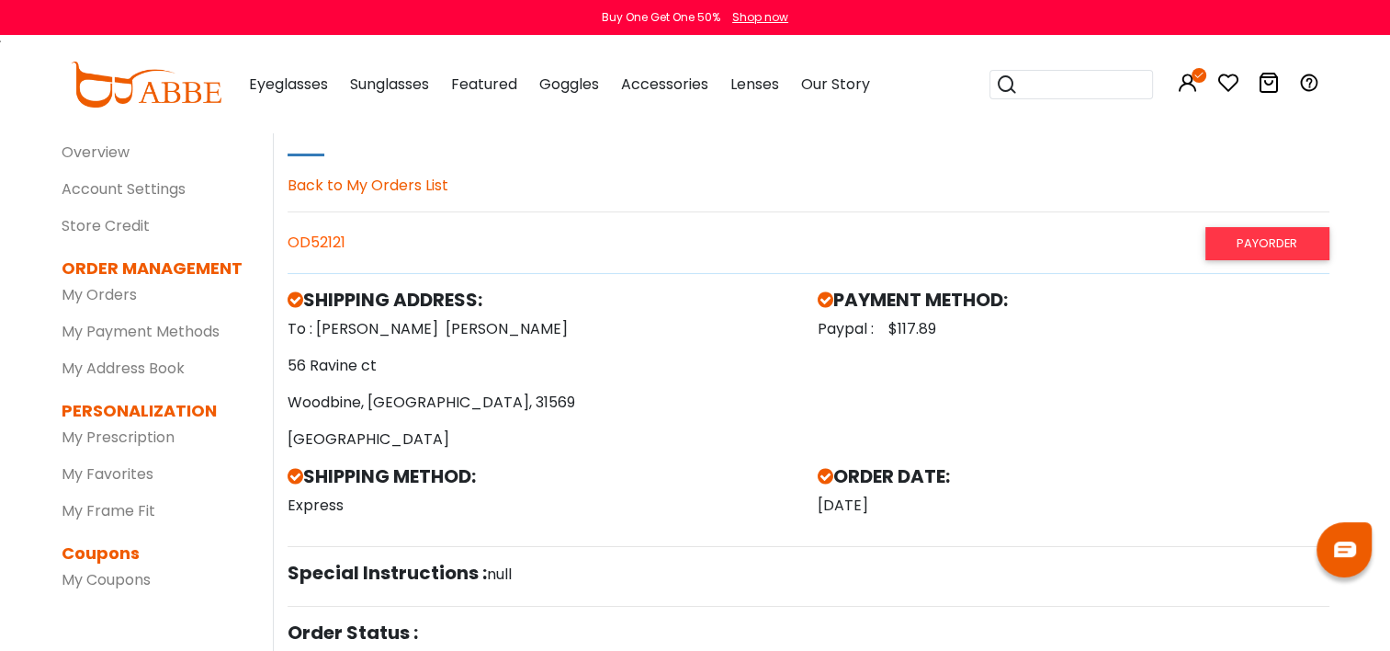
scroll to position [459, 0]
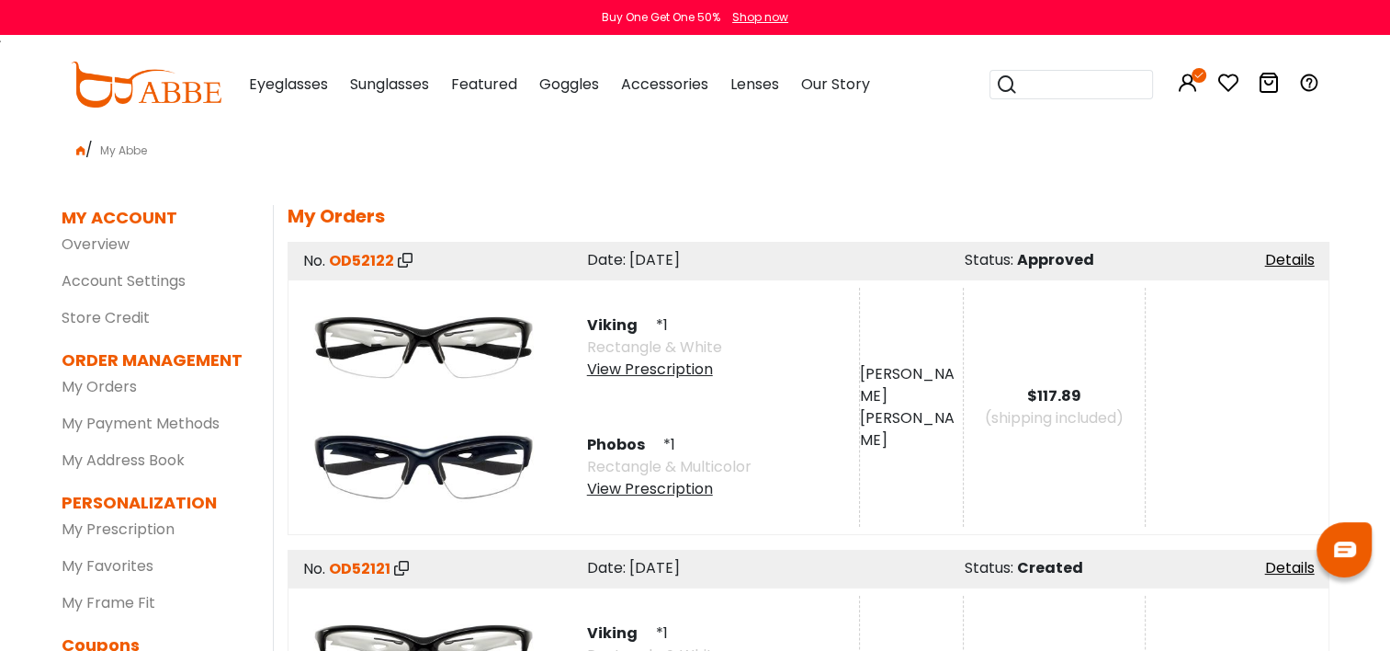
click at [1338, 553] on img at bounding box center [1345, 549] width 22 height 16
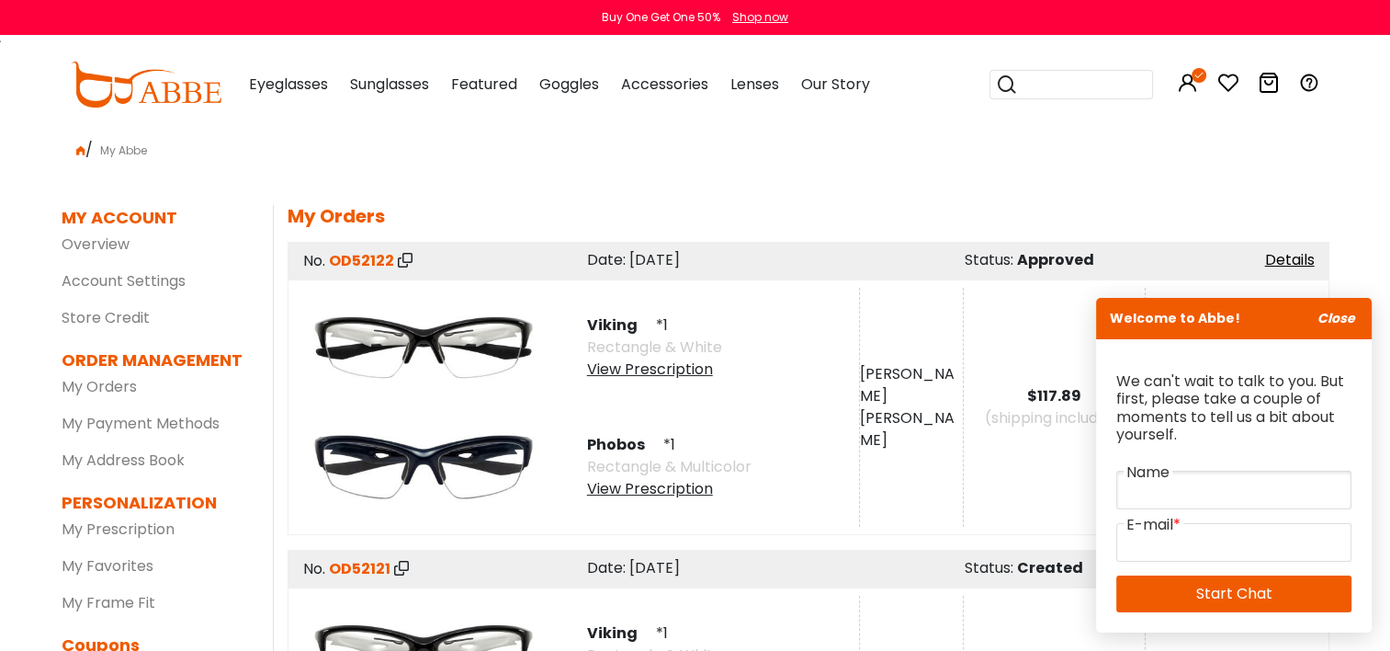
click at [1158, 485] on input "text" at bounding box center [1233, 489] width 235 height 39
type input "****"
click at [1149, 538] on input "email" at bounding box center [1233, 542] width 235 height 39
type input "**********"
click at [1229, 602] on link "Start Chat" at bounding box center [1233, 593] width 235 height 37
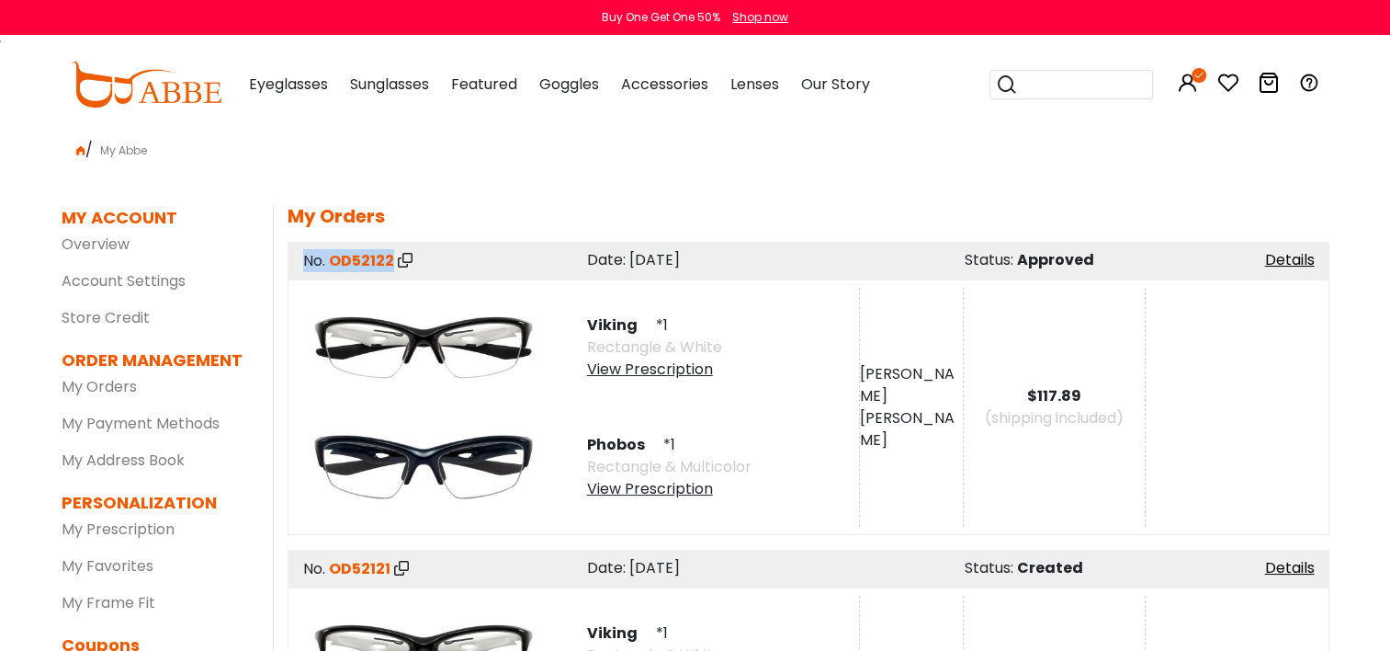
drag, startPoint x: 303, startPoint y: 261, endPoint x: 390, endPoint y: 265, distance: 86.5
click at [390, 265] on div "No. OD52122 *******" at bounding box center [428, 260] width 281 height 23
copy div "No. OD52122"
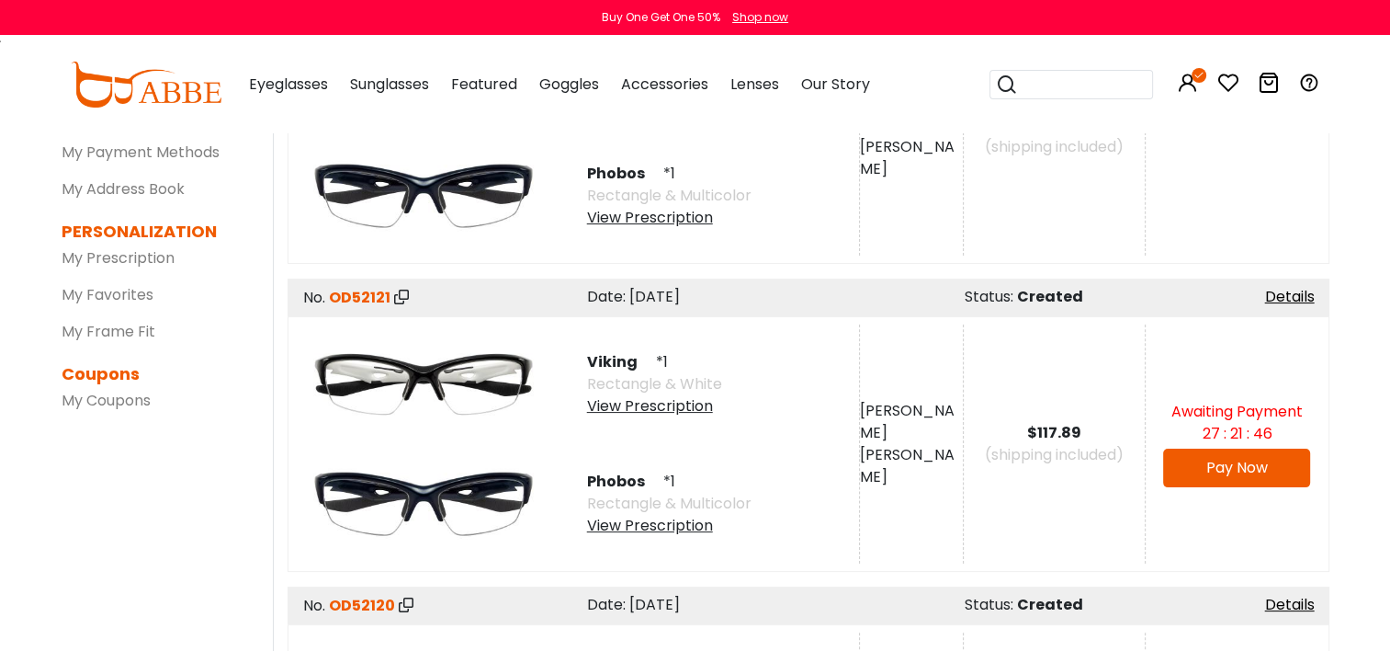
scroll to position [276, 0]
